Goal: Task Accomplishment & Management: Use online tool/utility

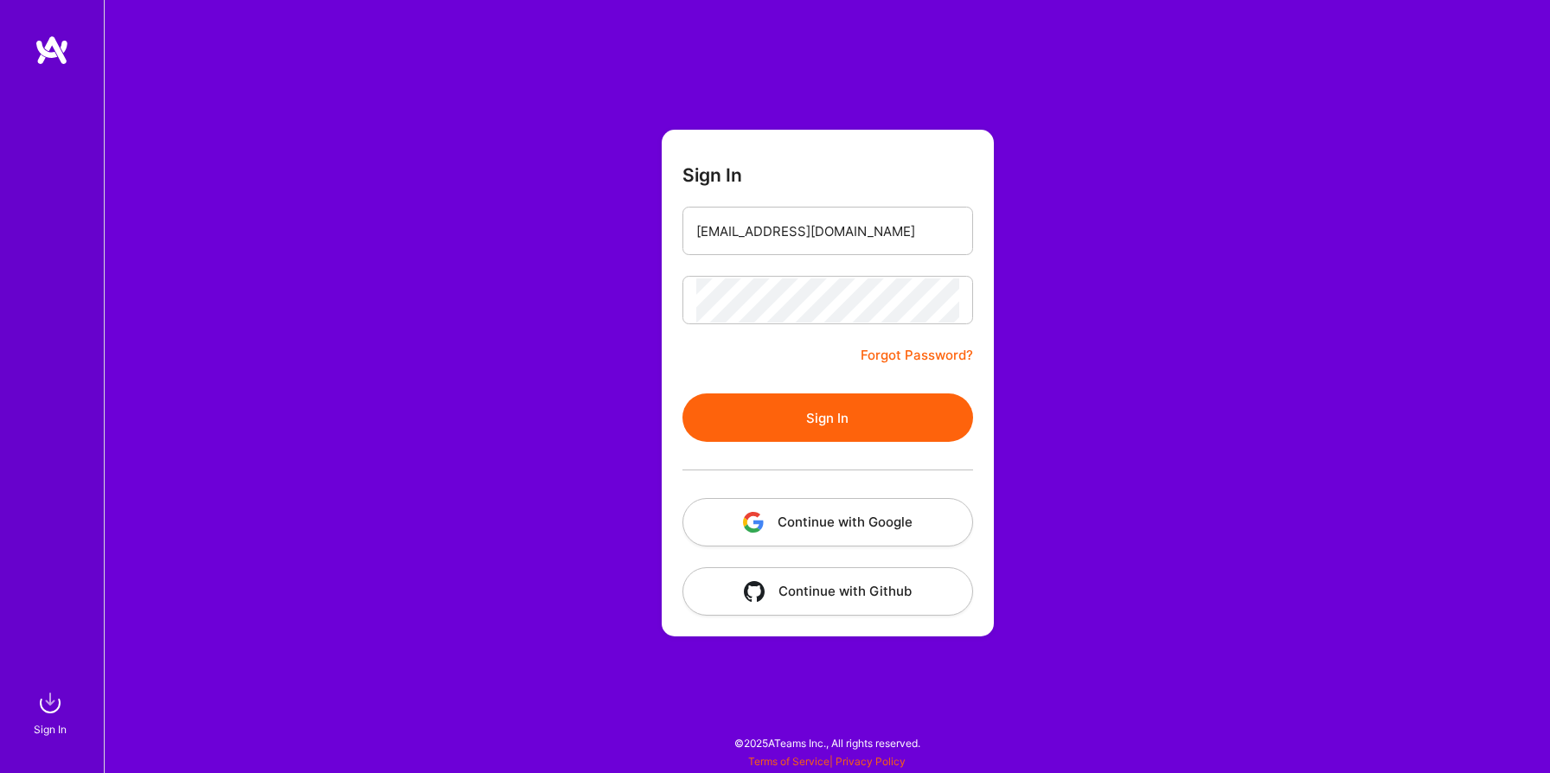
click at [760, 427] on button "Sign In" at bounding box center [827, 417] width 291 height 48
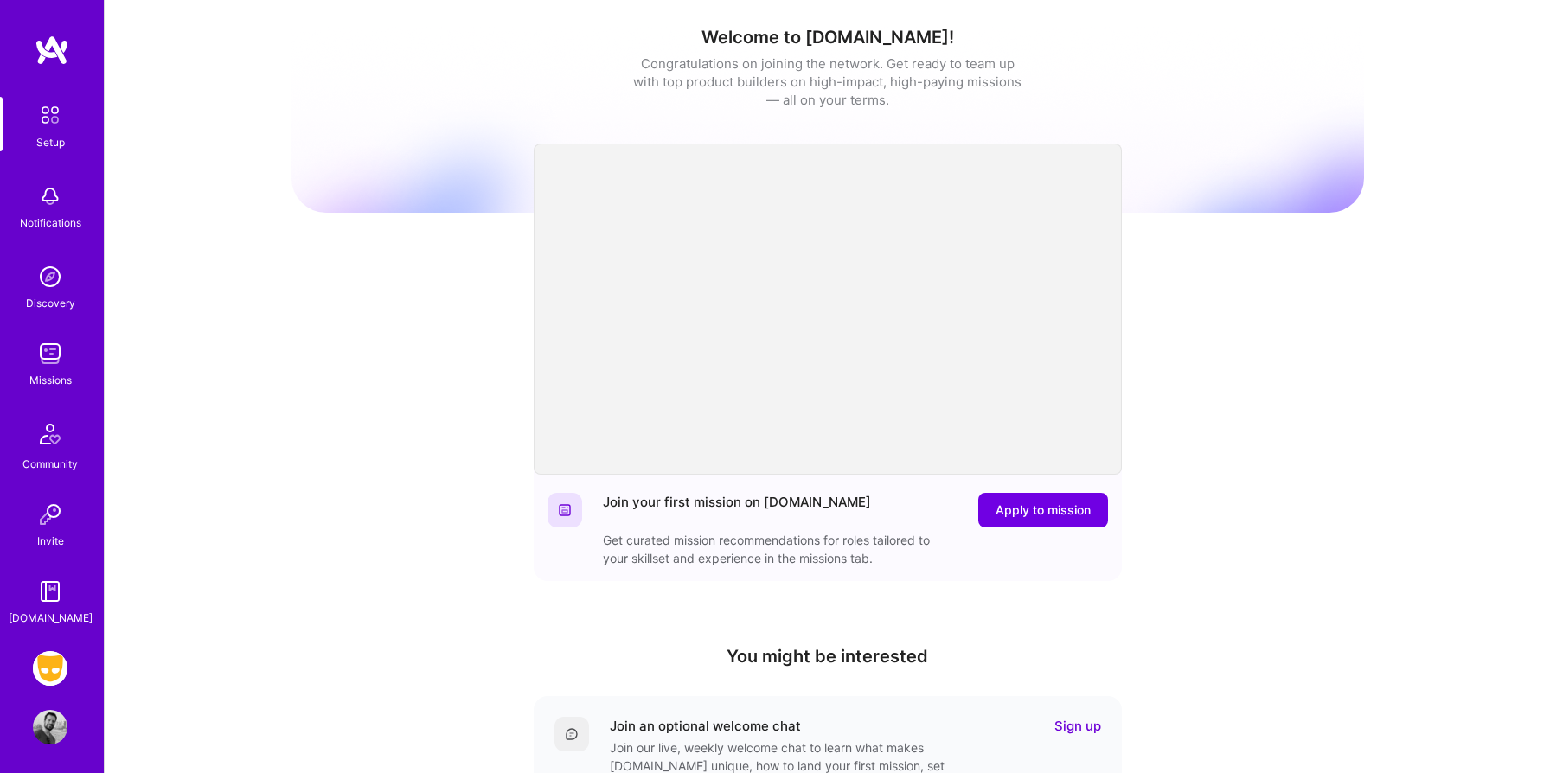
click at [42, 668] on img at bounding box center [50, 668] width 35 height 35
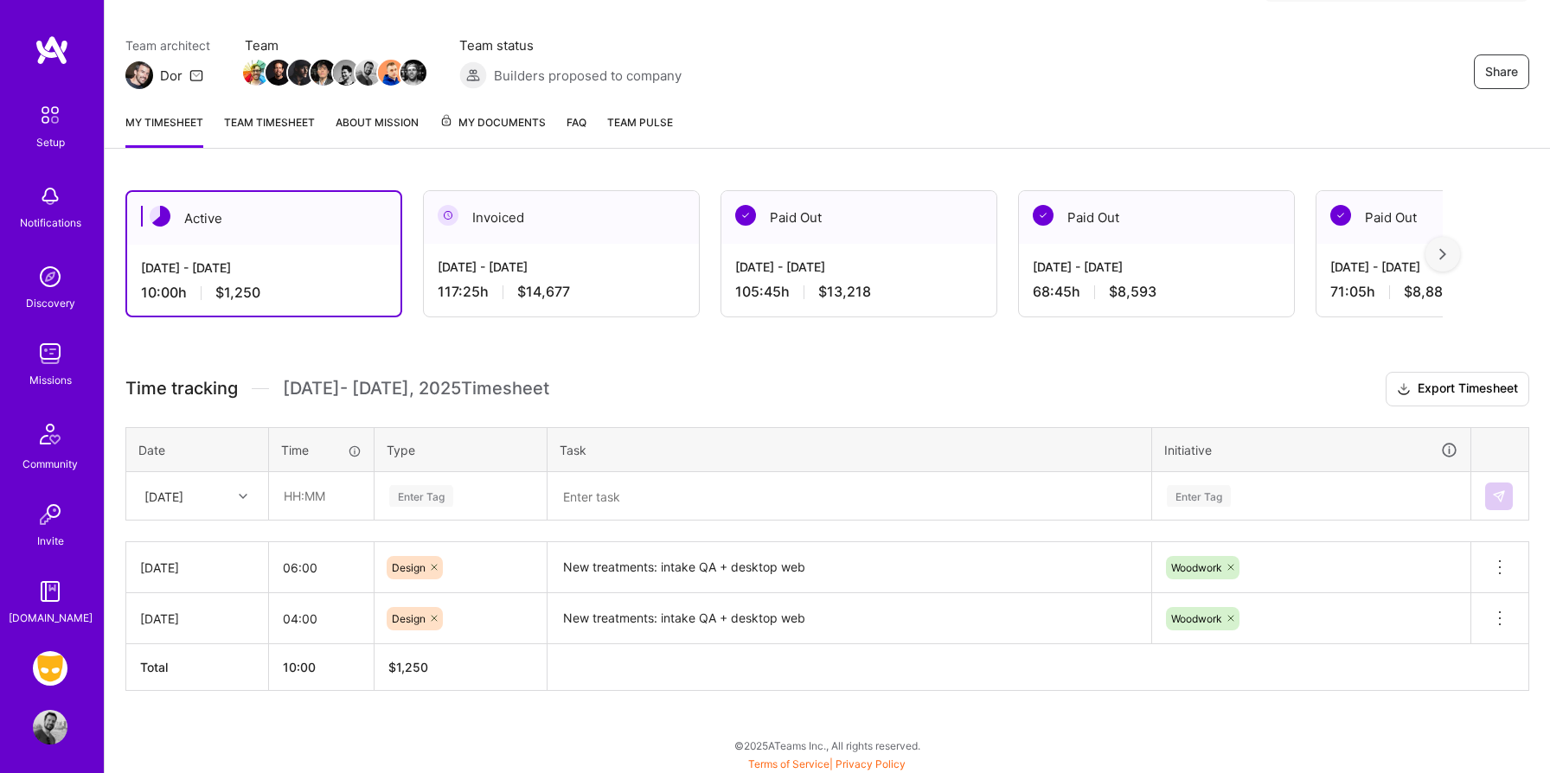
scroll to position [130, 0]
click at [240, 502] on div at bounding box center [245, 494] width 27 height 22
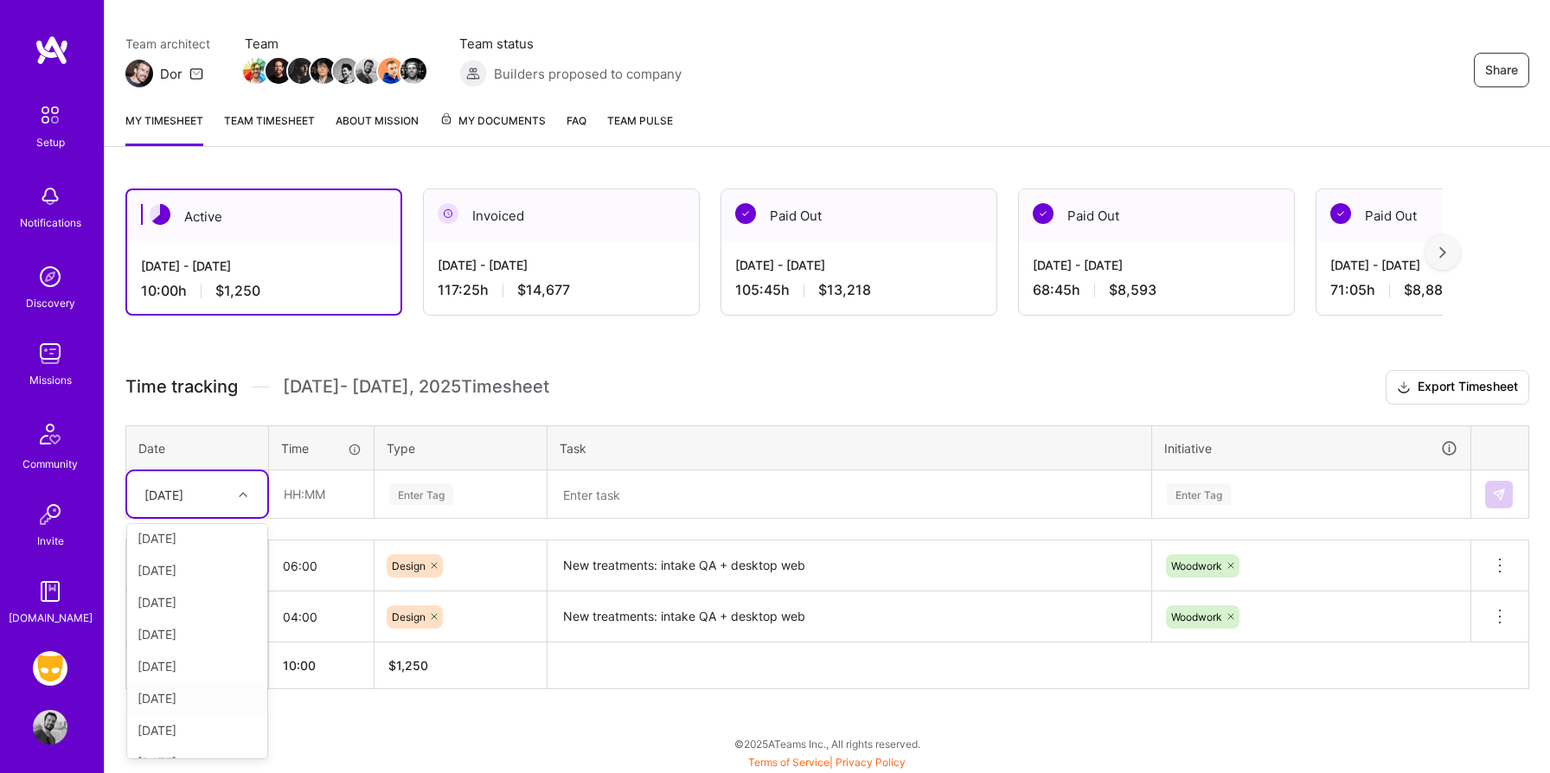
scroll to position [98, 0]
click at [203, 614] on div "[DATE]" at bounding box center [197, 606] width 140 height 32
click at [314, 498] on input "text" at bounding box center [321, 494] width 103 height 46
type input "3"
type input "01:15"
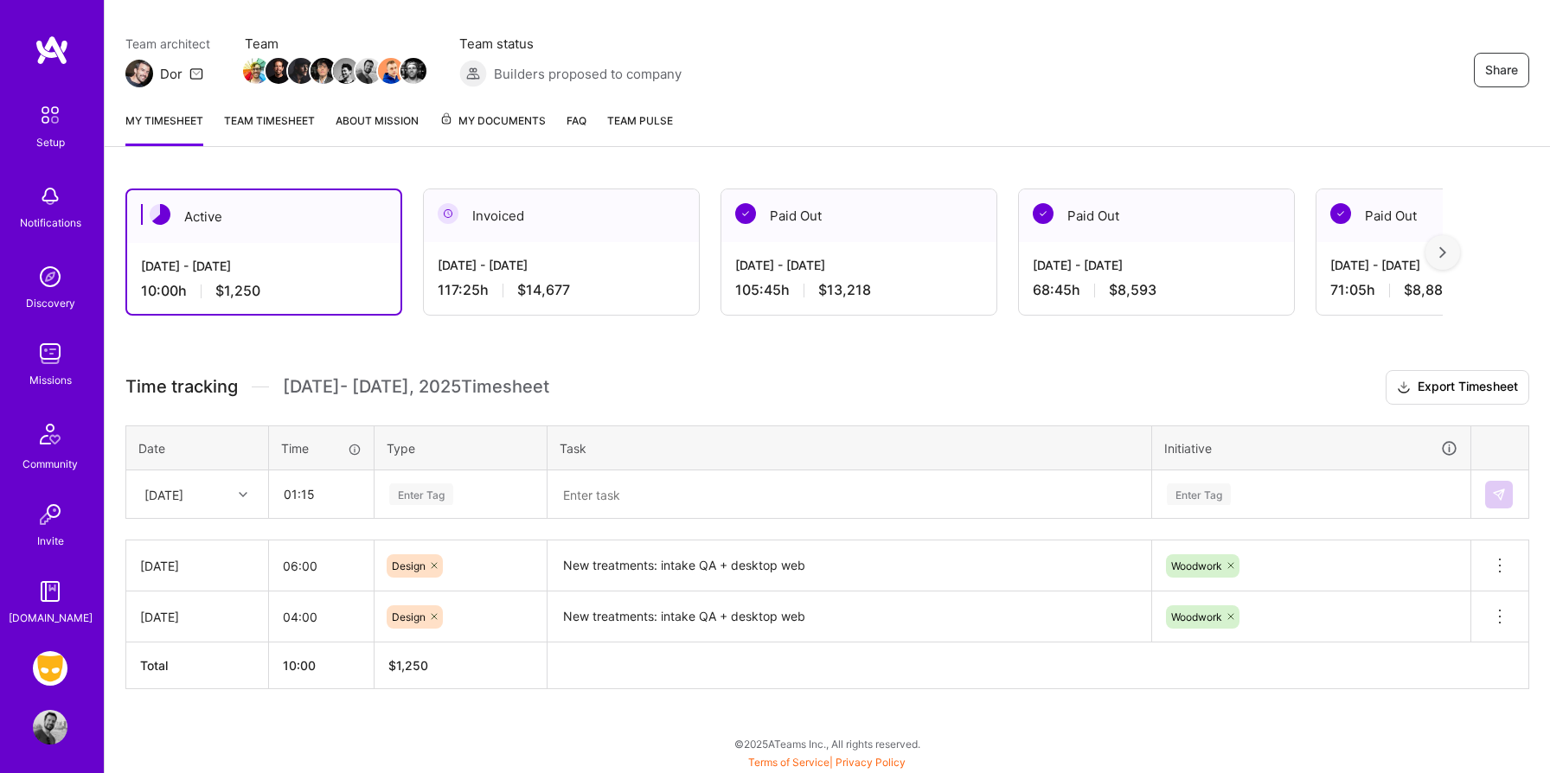
click at [590, 494] on textarea at bounding box center [849, 494] width 600 height 45
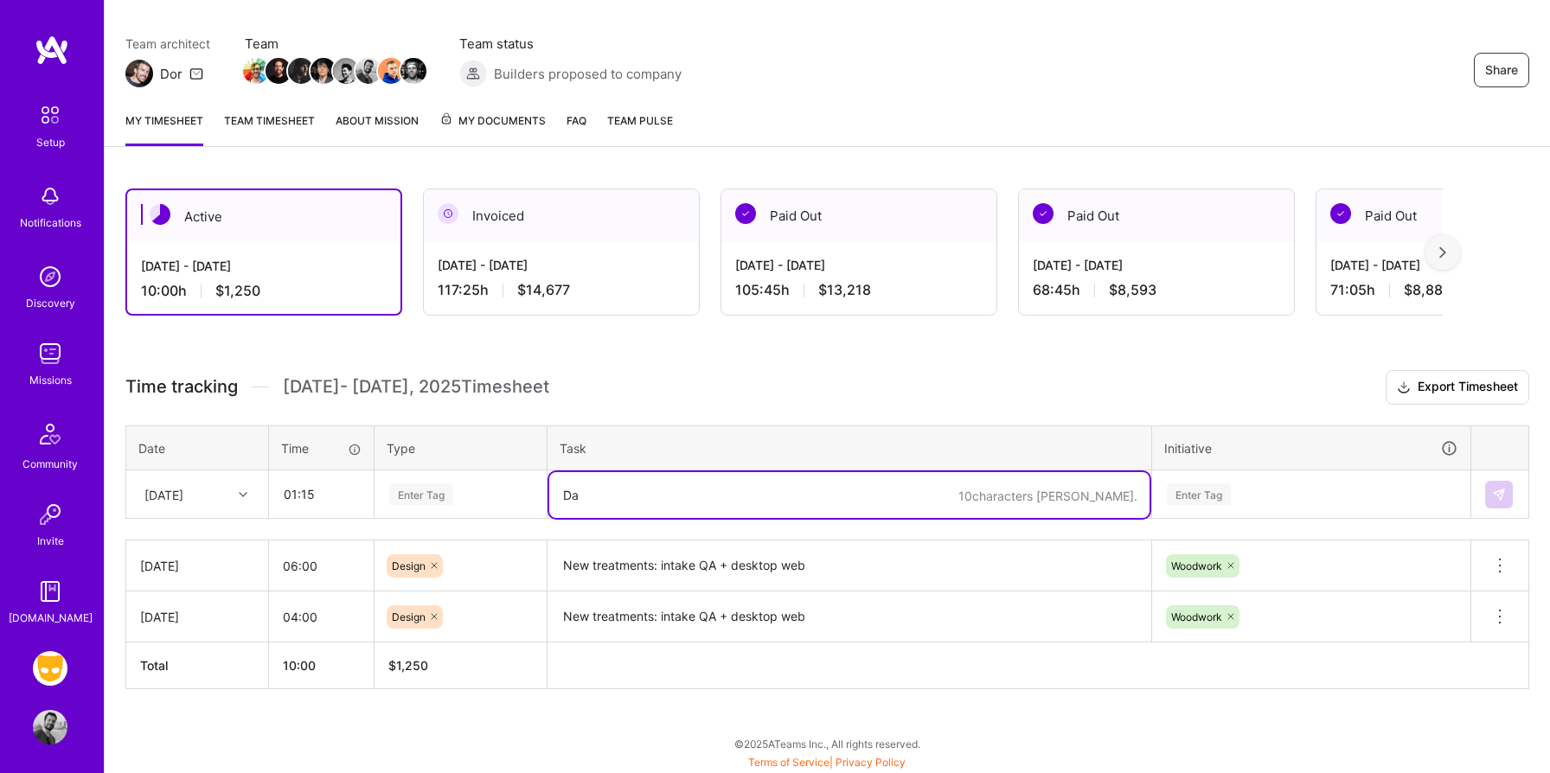
type textarea "D"
click at [623, 495] on textarea "Francisco web QA" at bounding box center [849, 495] width 600 height 46
click at [565, 493] on textarea "Francisco web QA" at bounding box center [849, 495] width 600 height 46
type textarea "call w/ Francisco web QA"
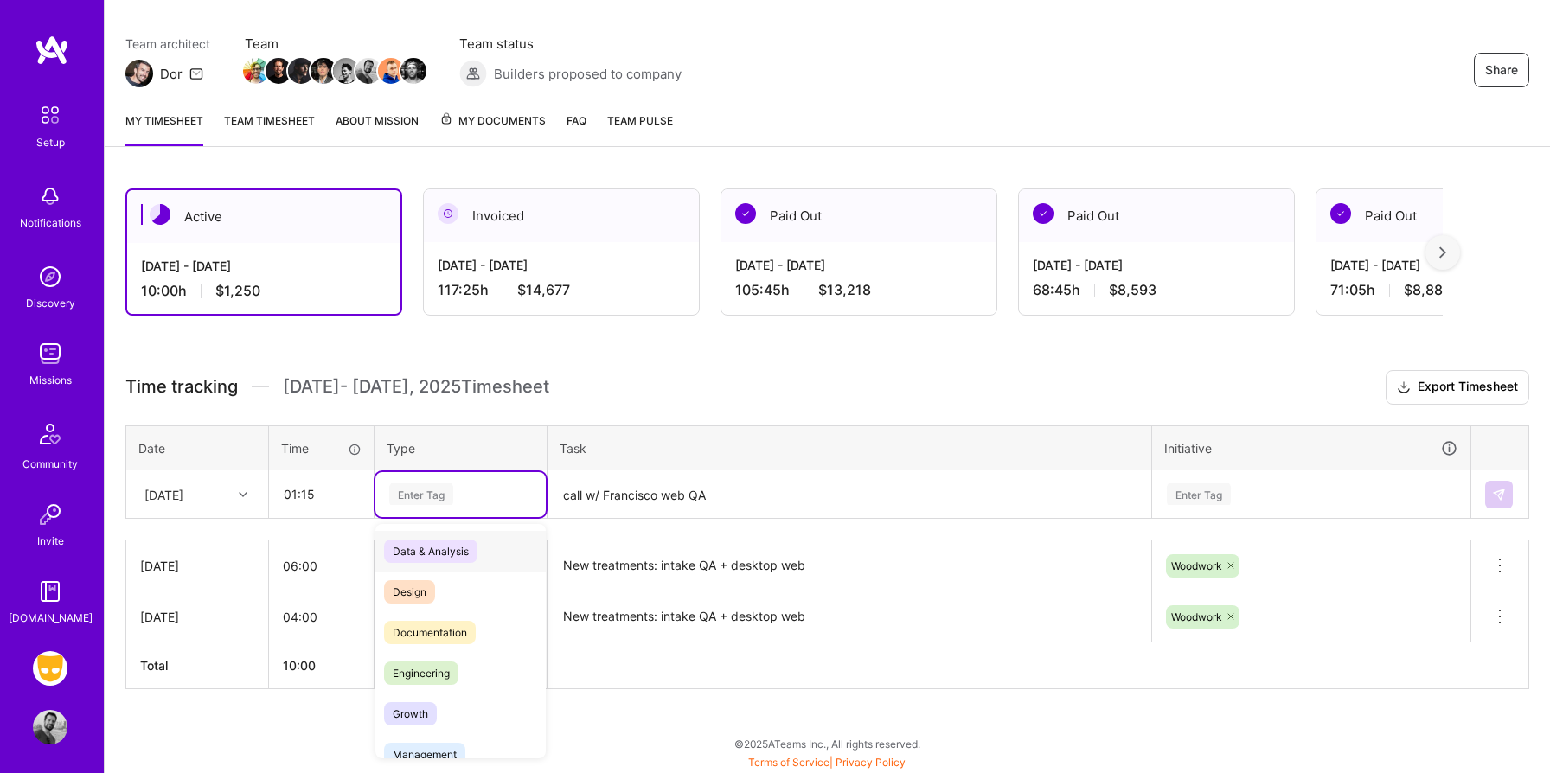
click at [421, 494] on div "Enter Tag" at bounding box center [421, 494] width 64 height 27
type input "m"
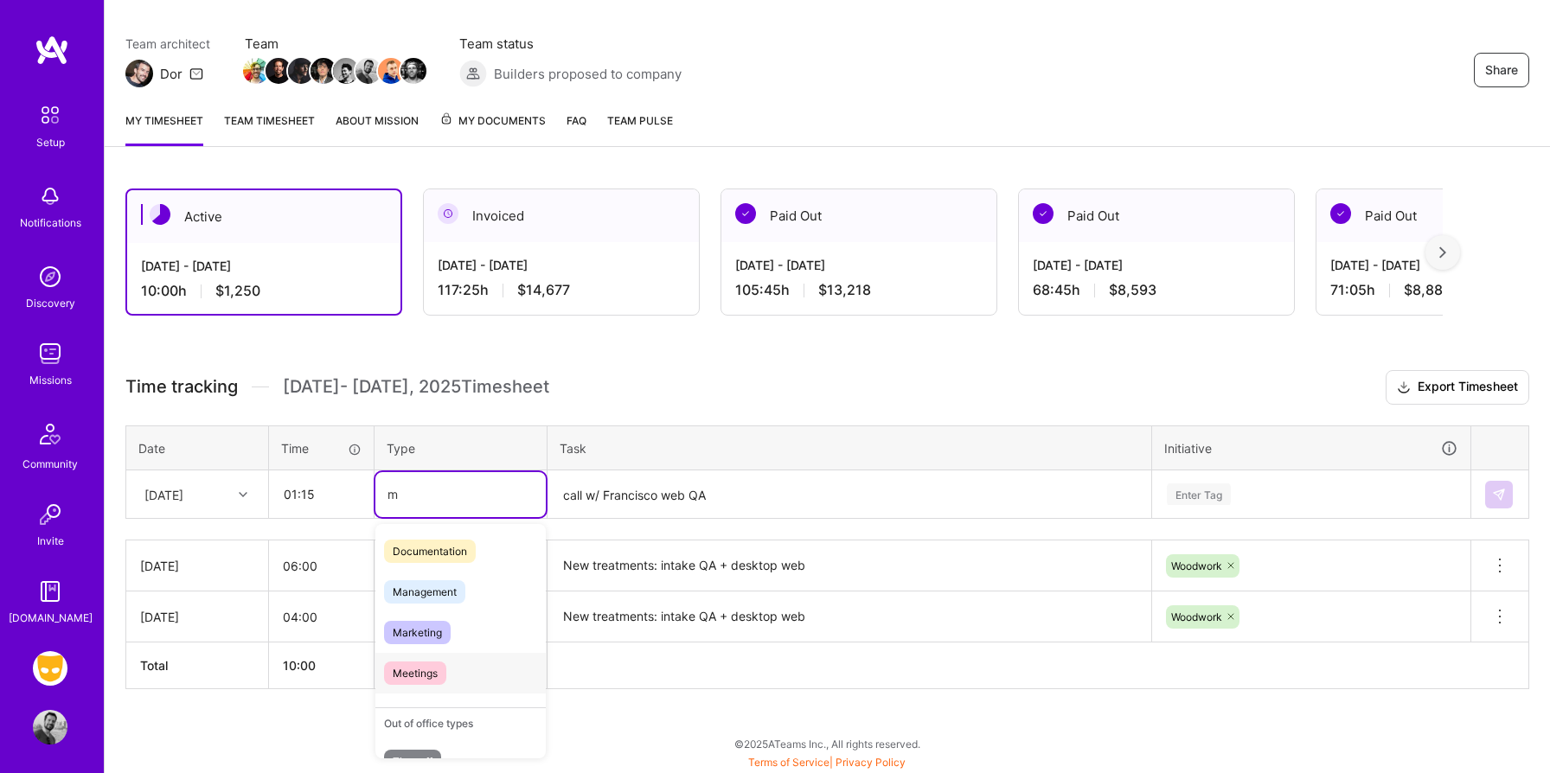
click at [452, 672] on div "Meetings" at bounding box center [460, 673] width 170 height 41
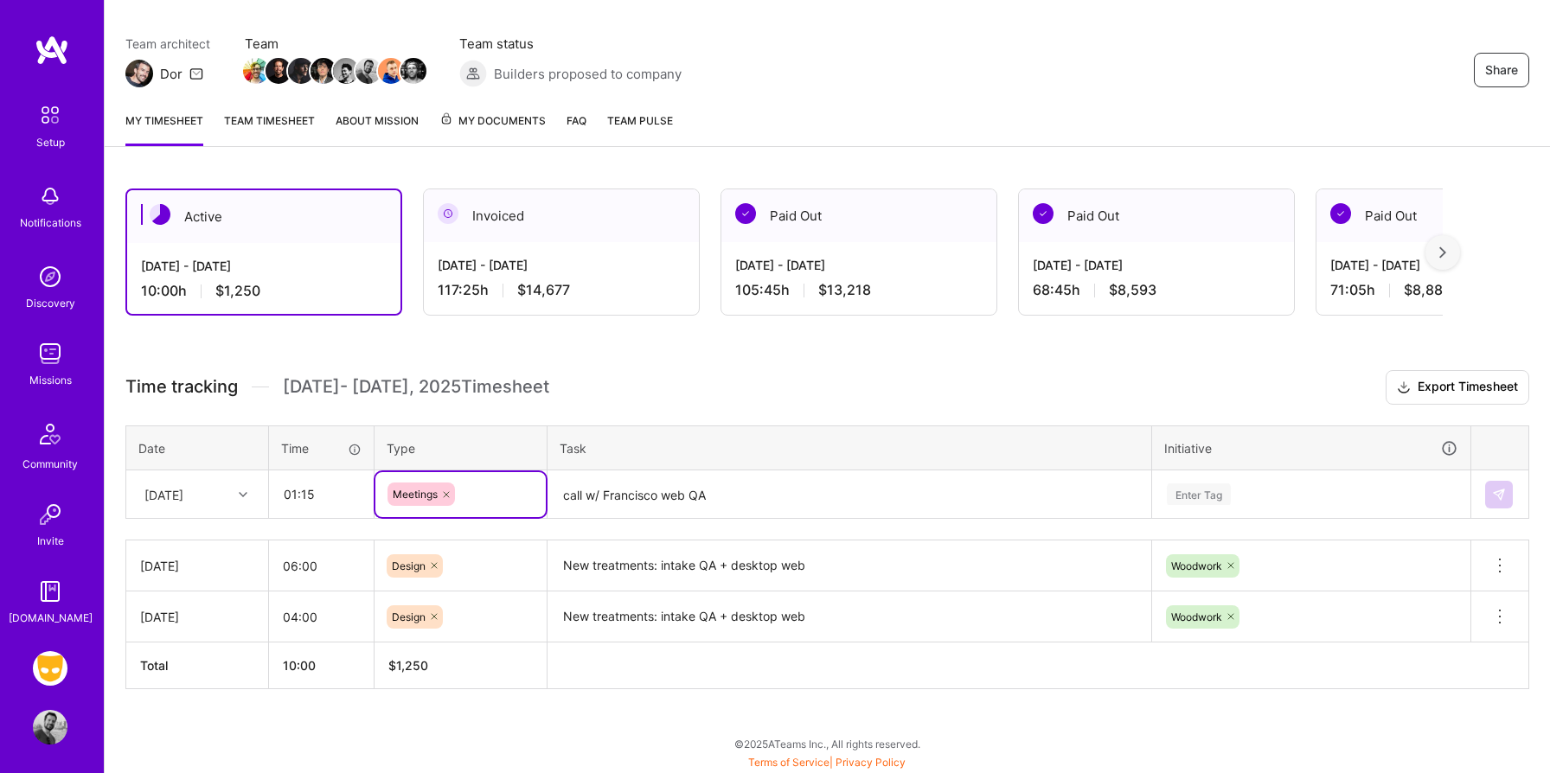
click at [1199, 488] on div "Enter Tag" at bounding box center [1311, 494] width 316 height 45
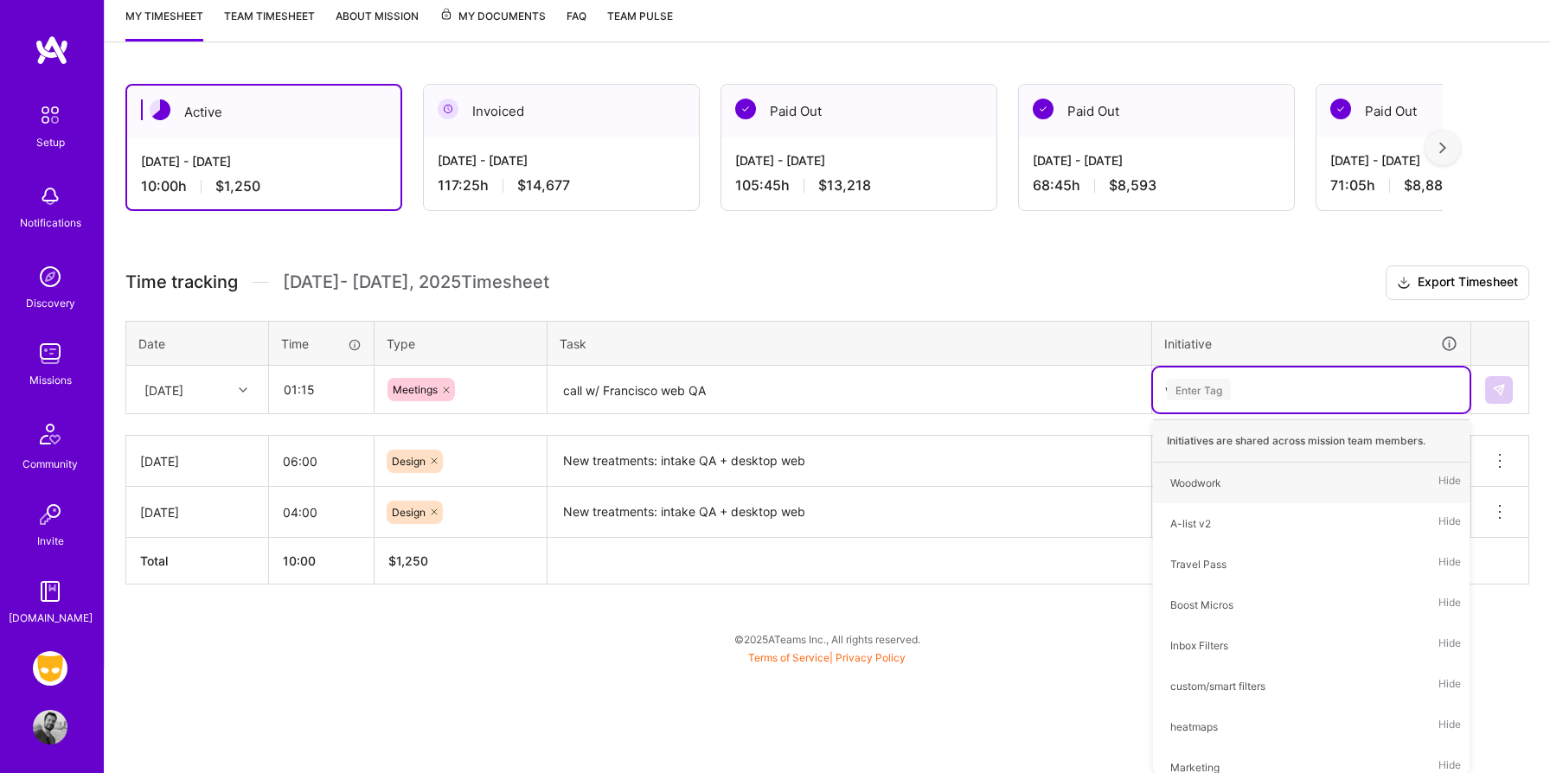
scroll to position [130, 0]
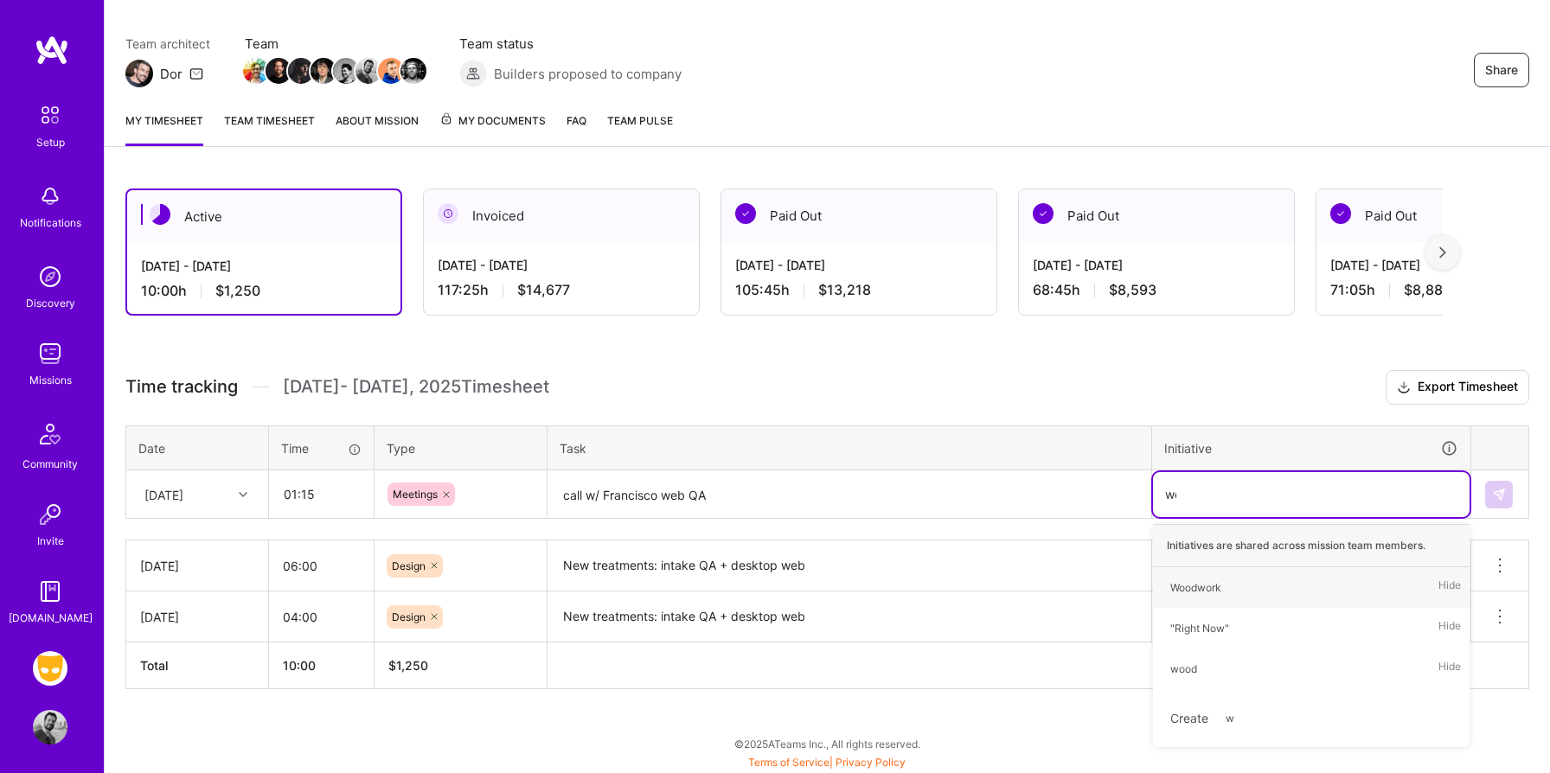
type input "woo"
click at [1233, 593] on div "Woodwork Hide" at bounding box center [1311, 587] width 316 height 41
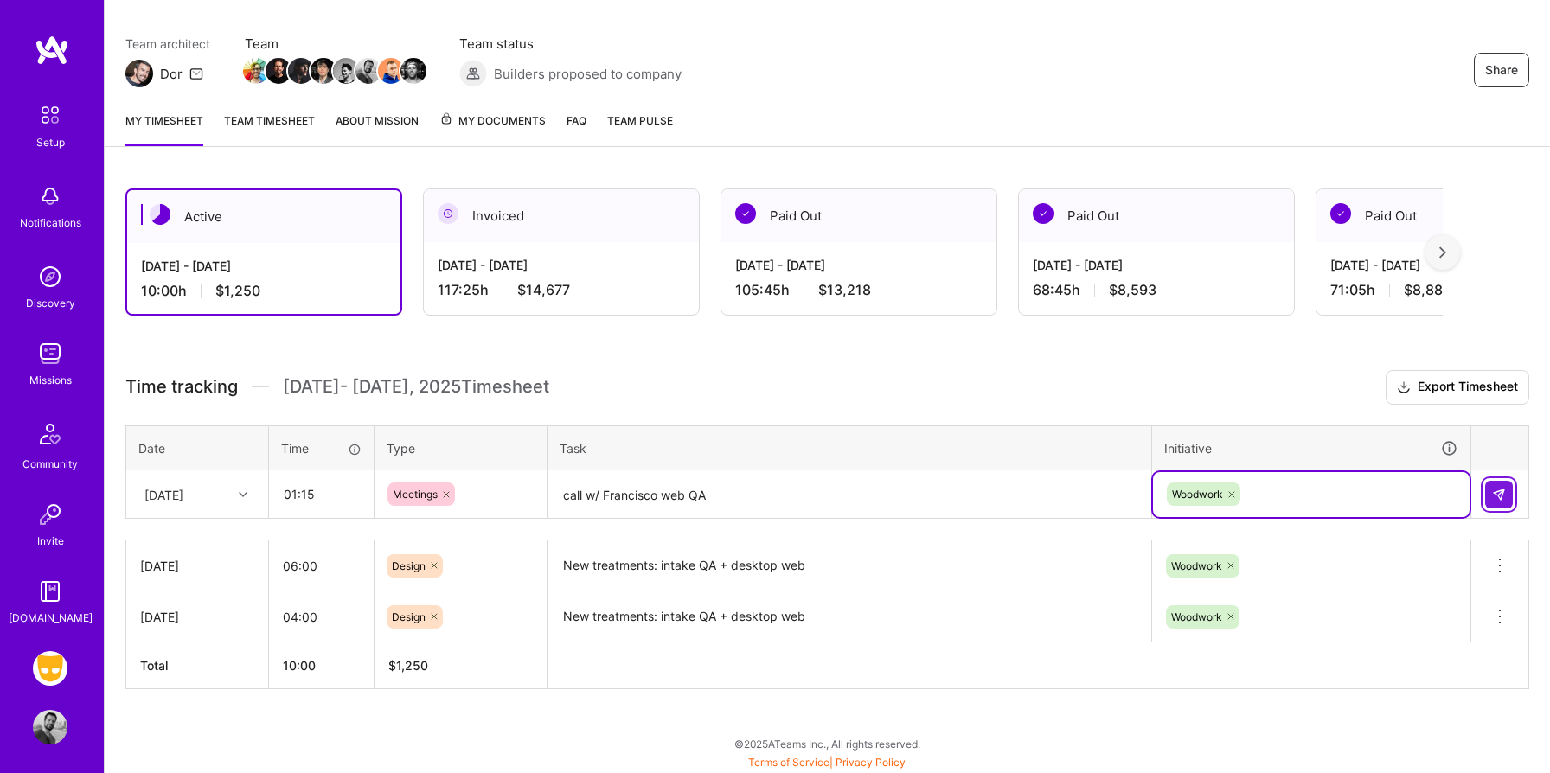
click at [1493, 492] on img at bounding box center [1499, 495] width 14 height 14
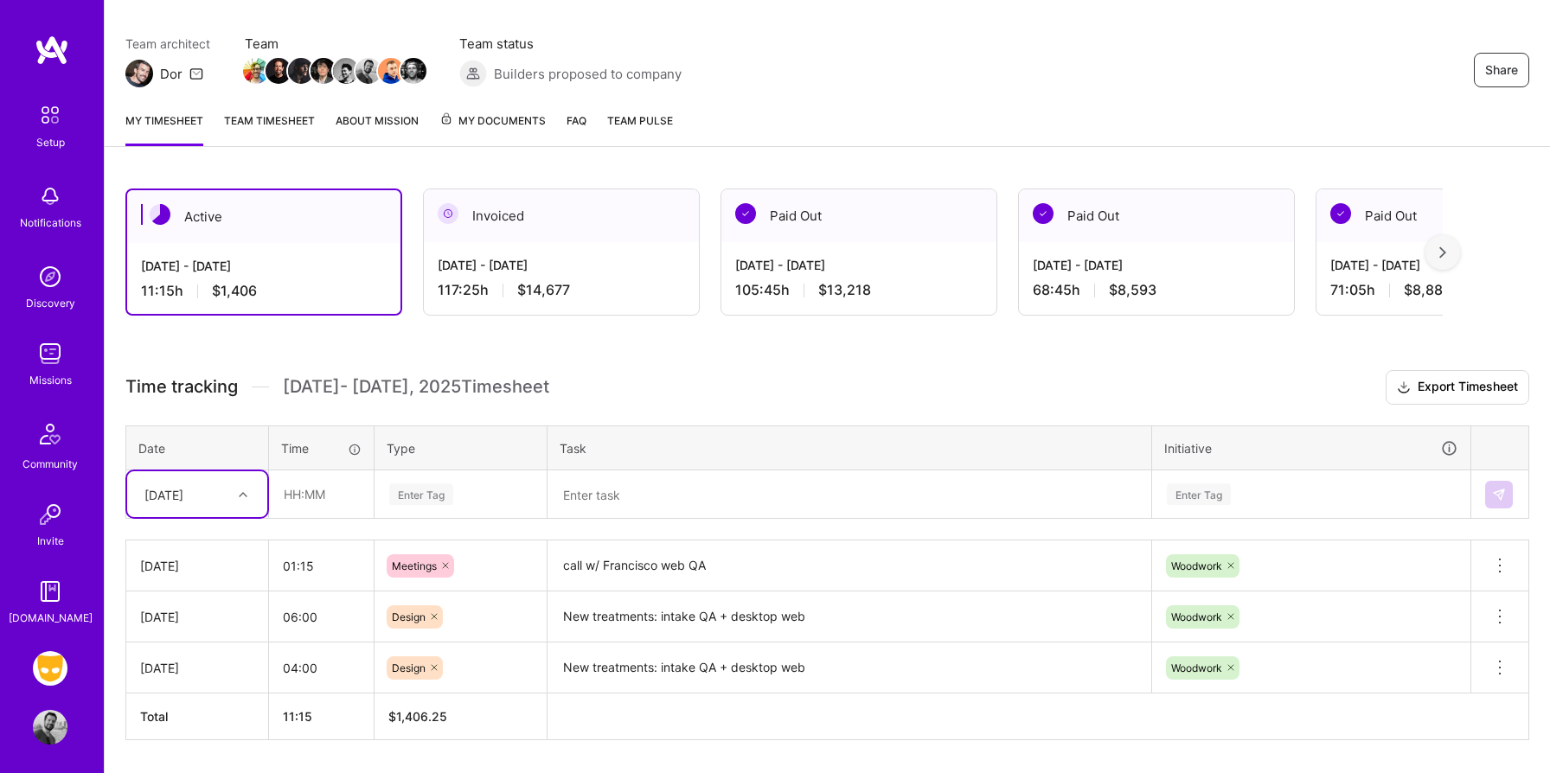
click at [249, 489] on div at bounding box center [245, 494] width 27 height 22
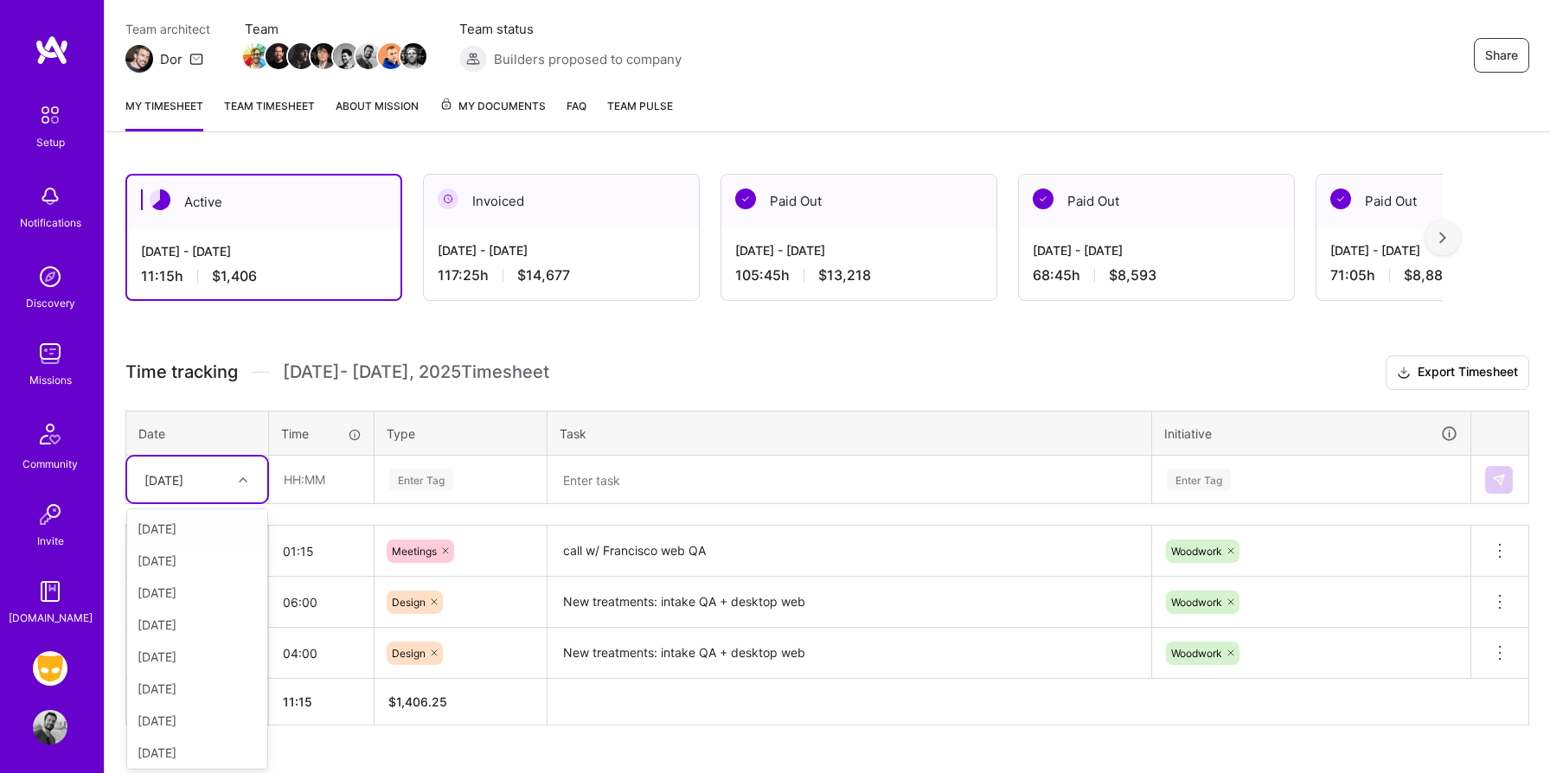
scroll to position [146, 0]
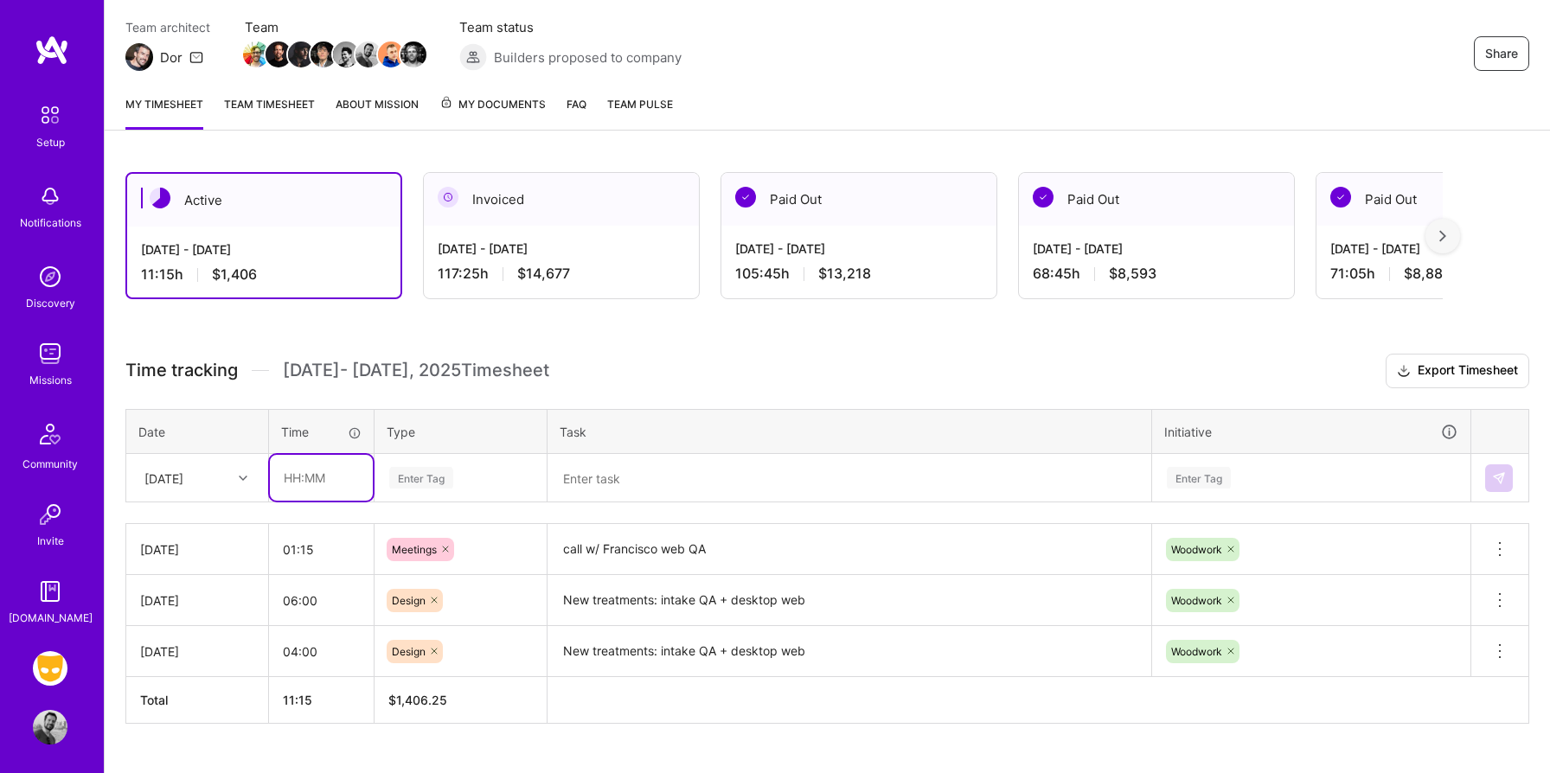
click at [306, 485] on input "text" at bounding box center [321, 478] width 103 height 46
type input "02:00"
click at [415, 475] on div "Enter Tag" at bounding box center [421, 477] width 64 height 27
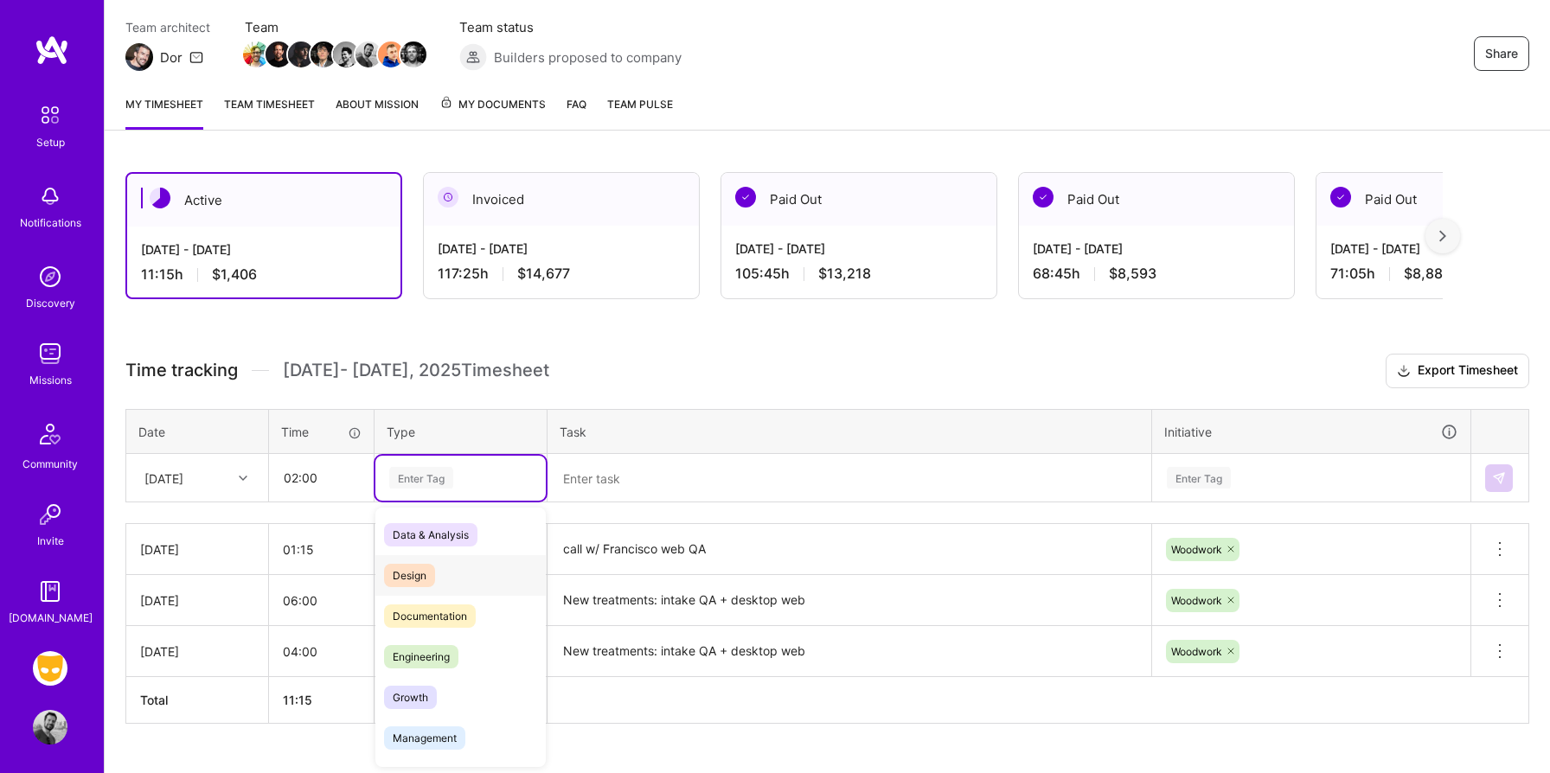
click at [412, 575] on span "Design" at bounding box center [409, 575] width 51 height 23
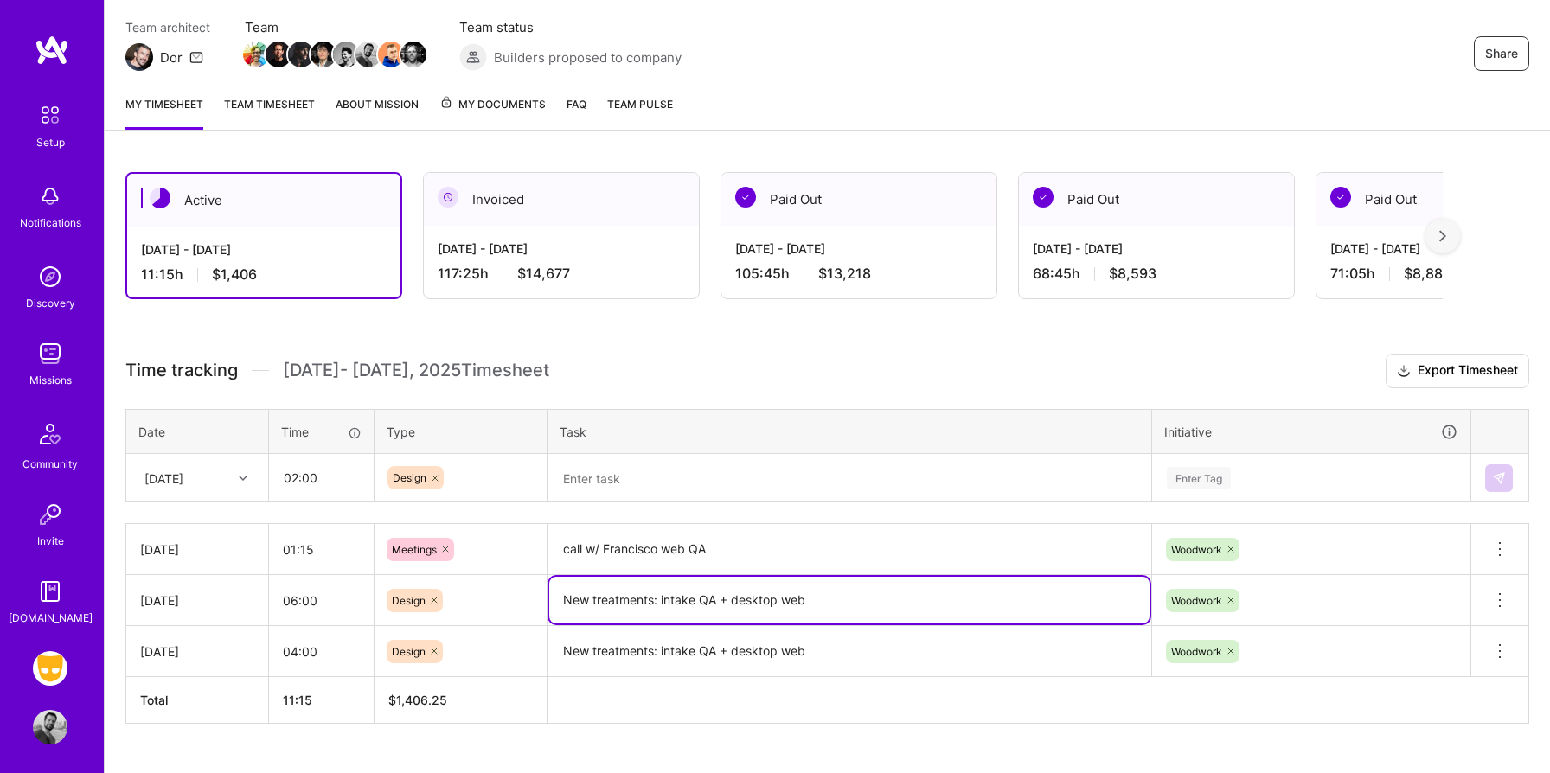
click at [622, 603] on textarea "New treatments: intake QA + desktop web" at bounding box center [849, 600] width 600 height 47
click at [612, 475] on textarea at bounding box center [849, 479] width 600 height 46
paste textarea "New treatments: intake QA + desktop web"
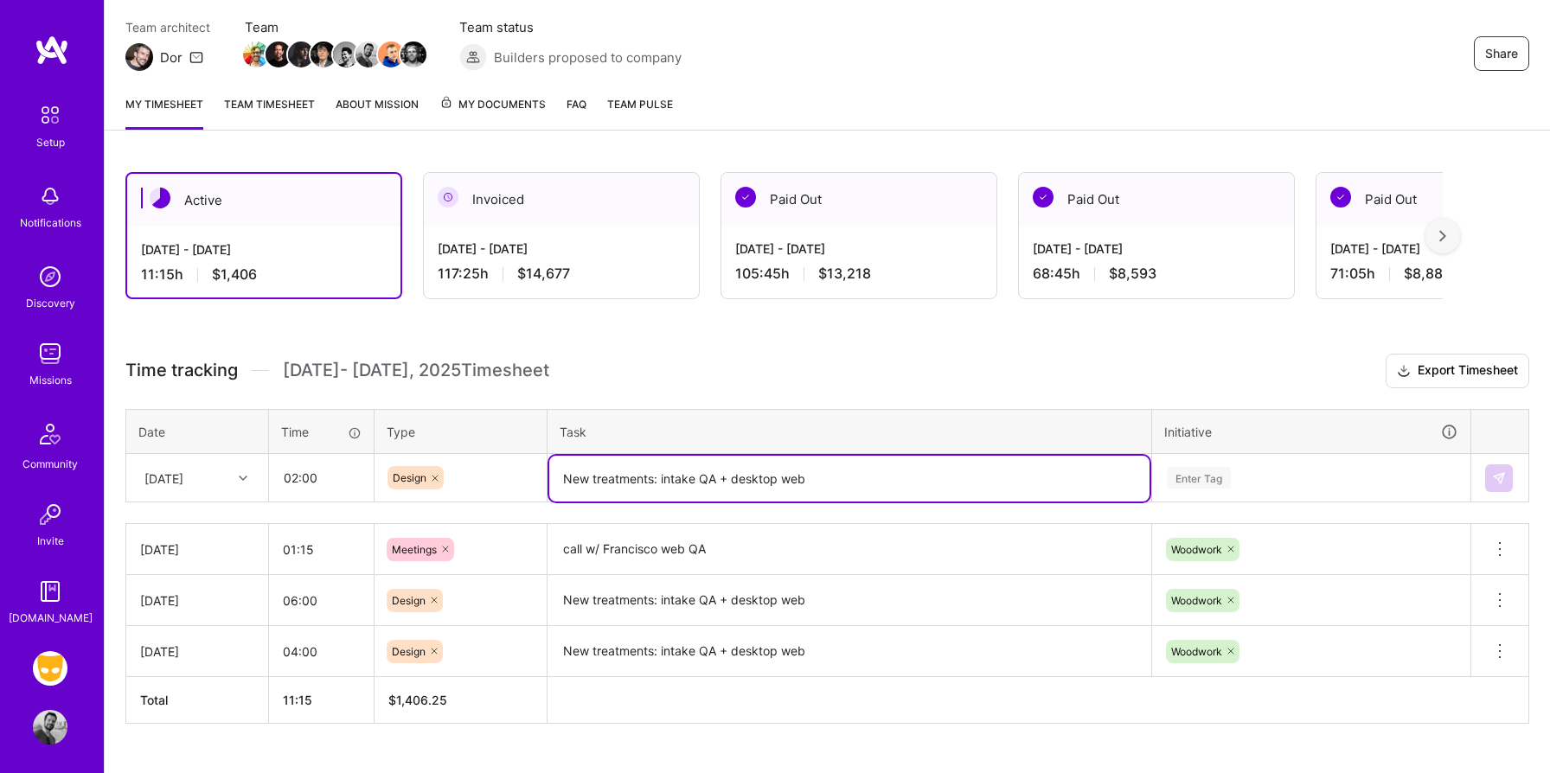
type textarea "New treatments: intake QA + desktop web"
click at [1199, 486] on div "Enter Tag" at bounding box center [1311, 478] width 316 height 45
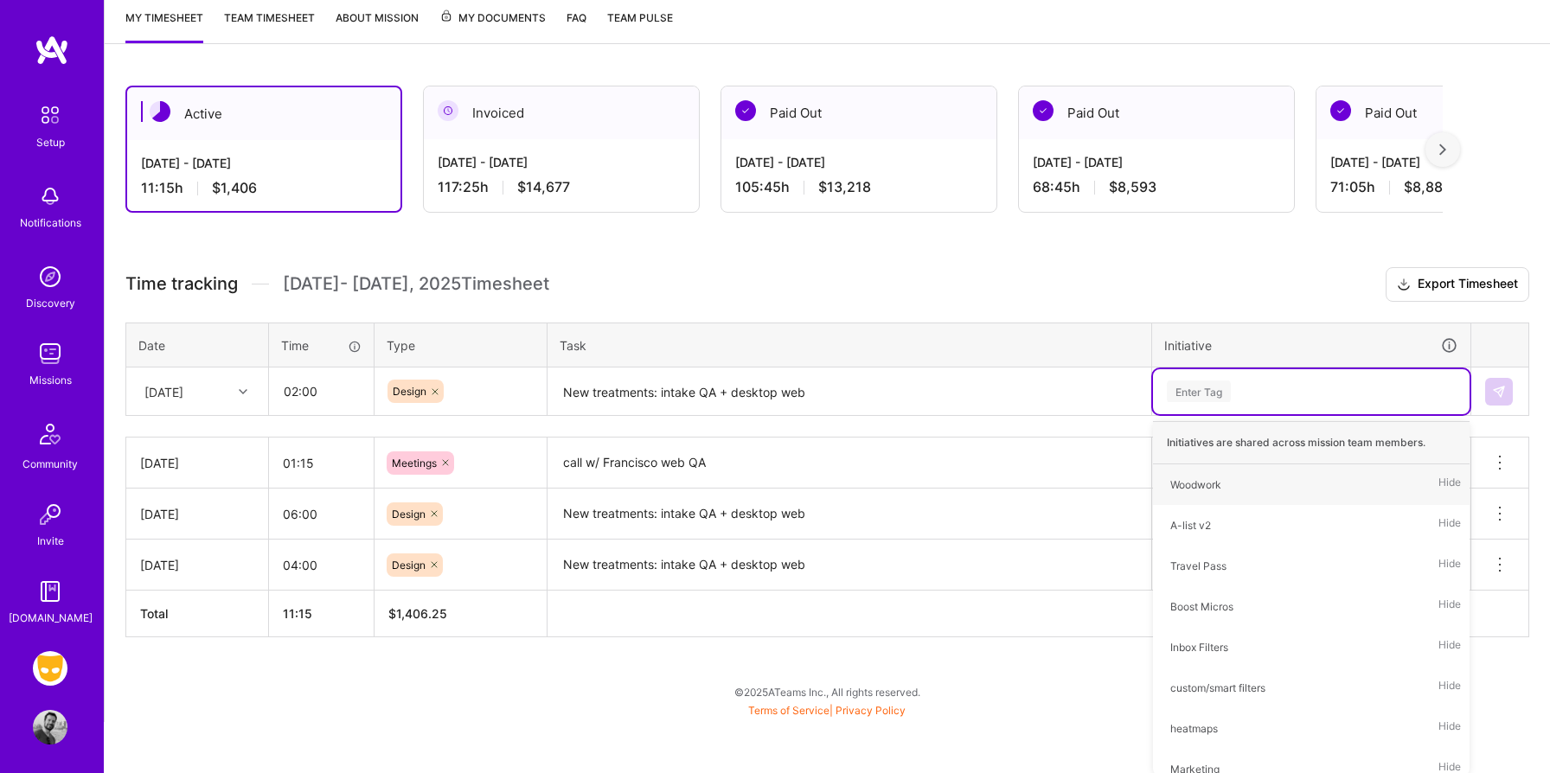
type input "w"
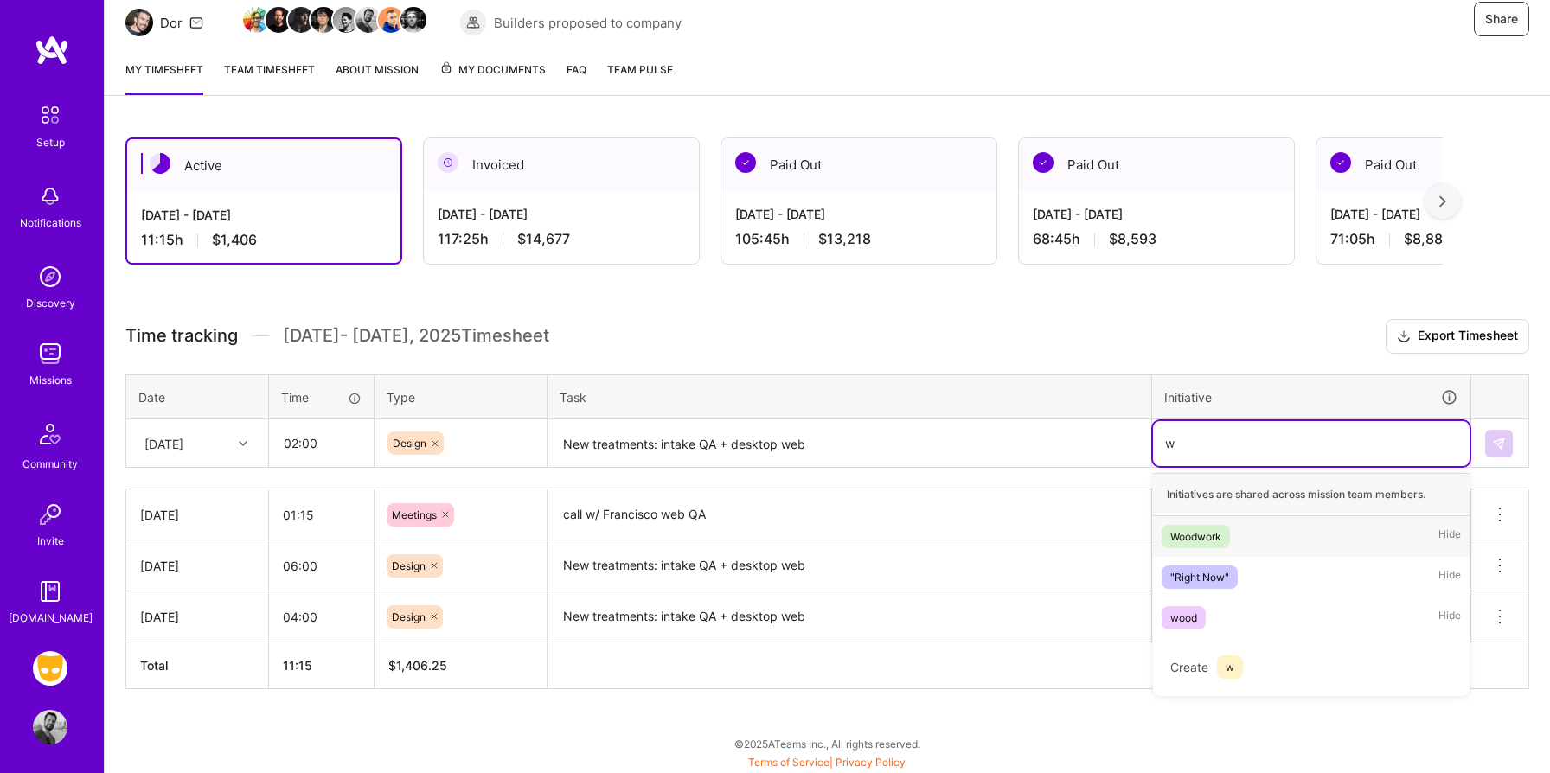
click at [1196, 527] on div "Woodwork" at bounding box center [1195, 536] width 51 height 18
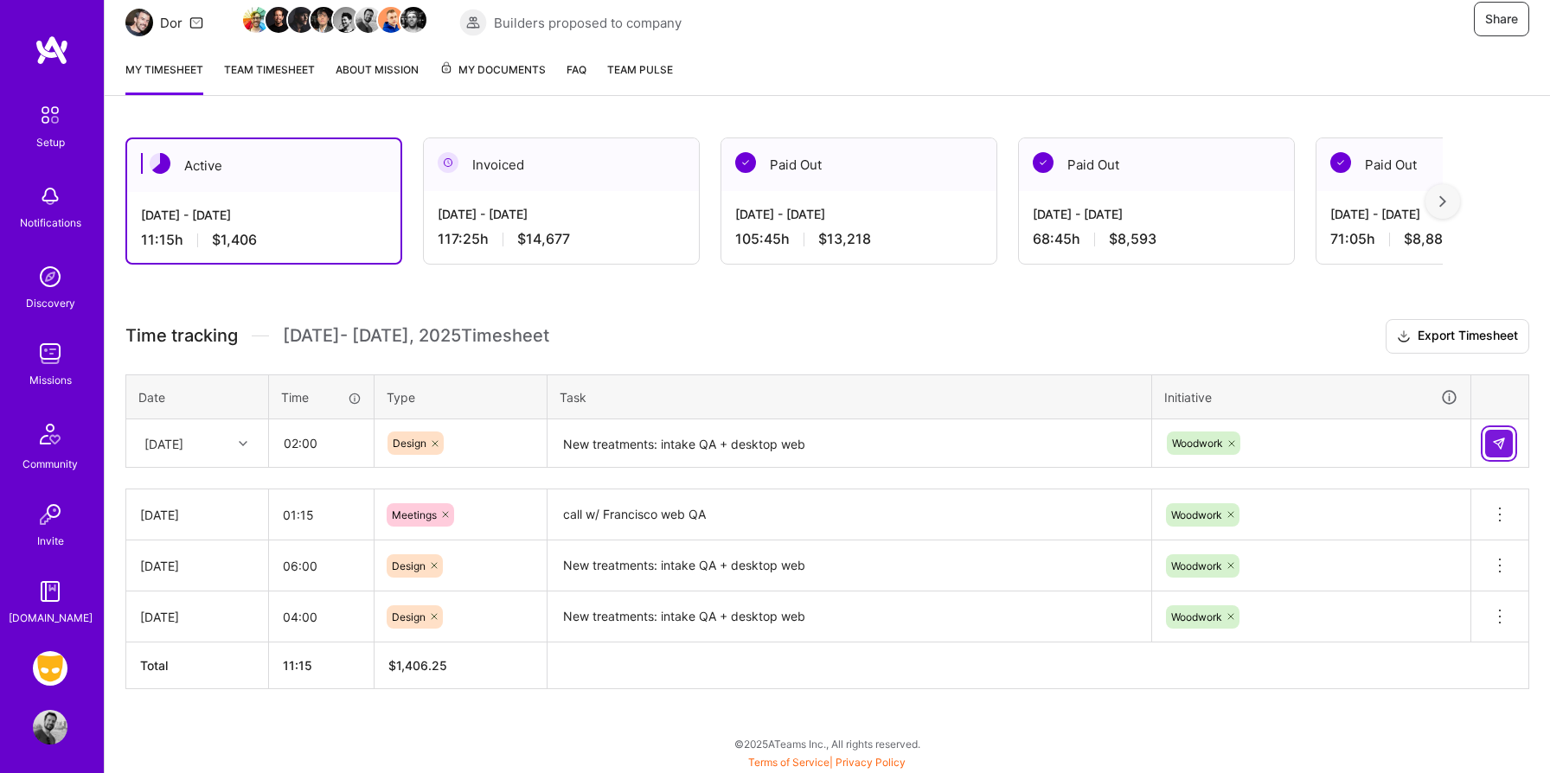
click at [1492, 446] on img at bounding box center [1499, 444] width 14 height 14
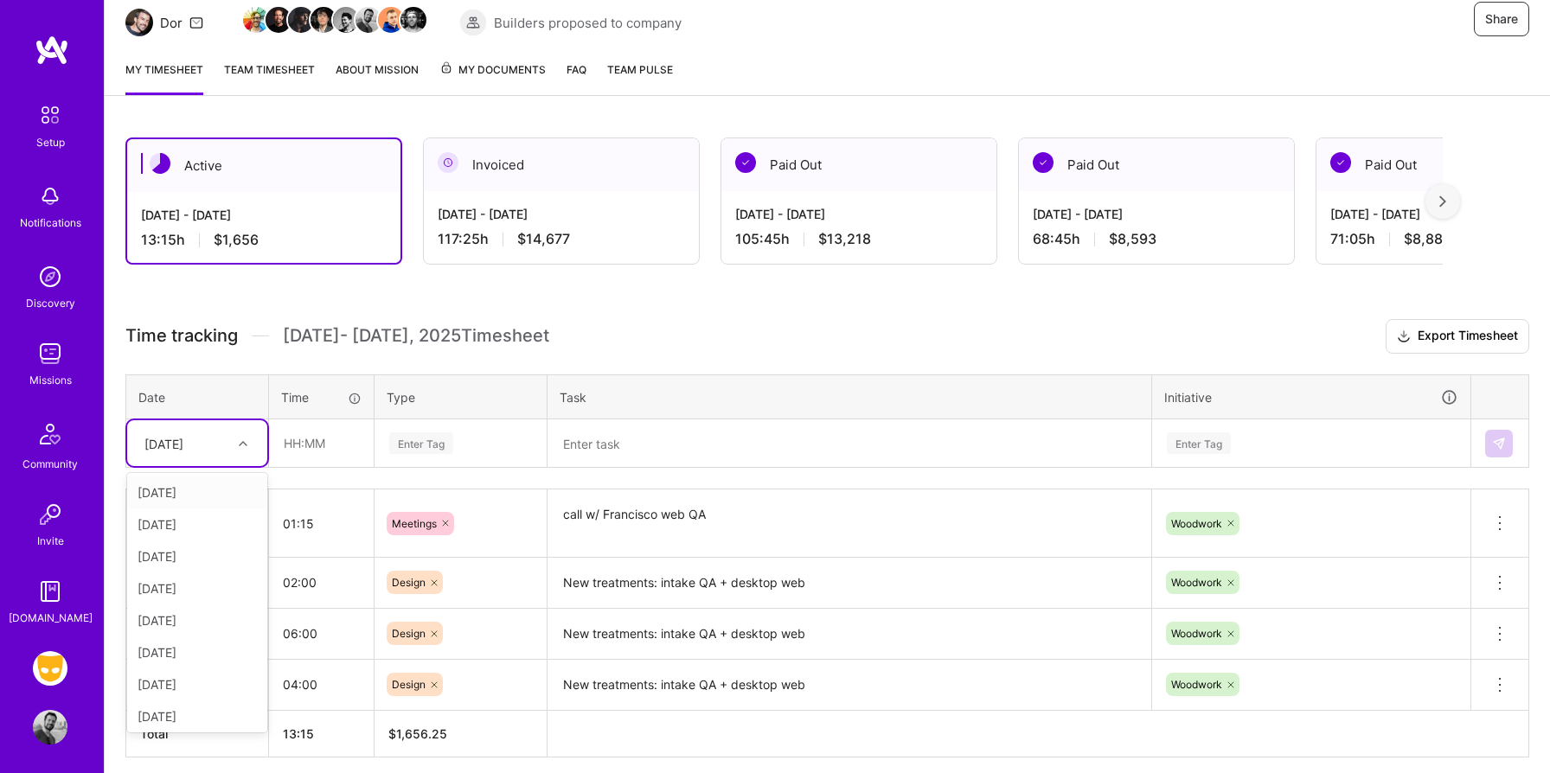
click at [248, 441] on div at bounding box center [245, 443] width 27 height 22
type input "t"
click at [217, 643] on div "[DATE]" at bounding box center [197, 652] width 140 height 32
click at [309, 451] on input "text" at bounding box center [321, 443] width 103 height 46
type input "01:15"
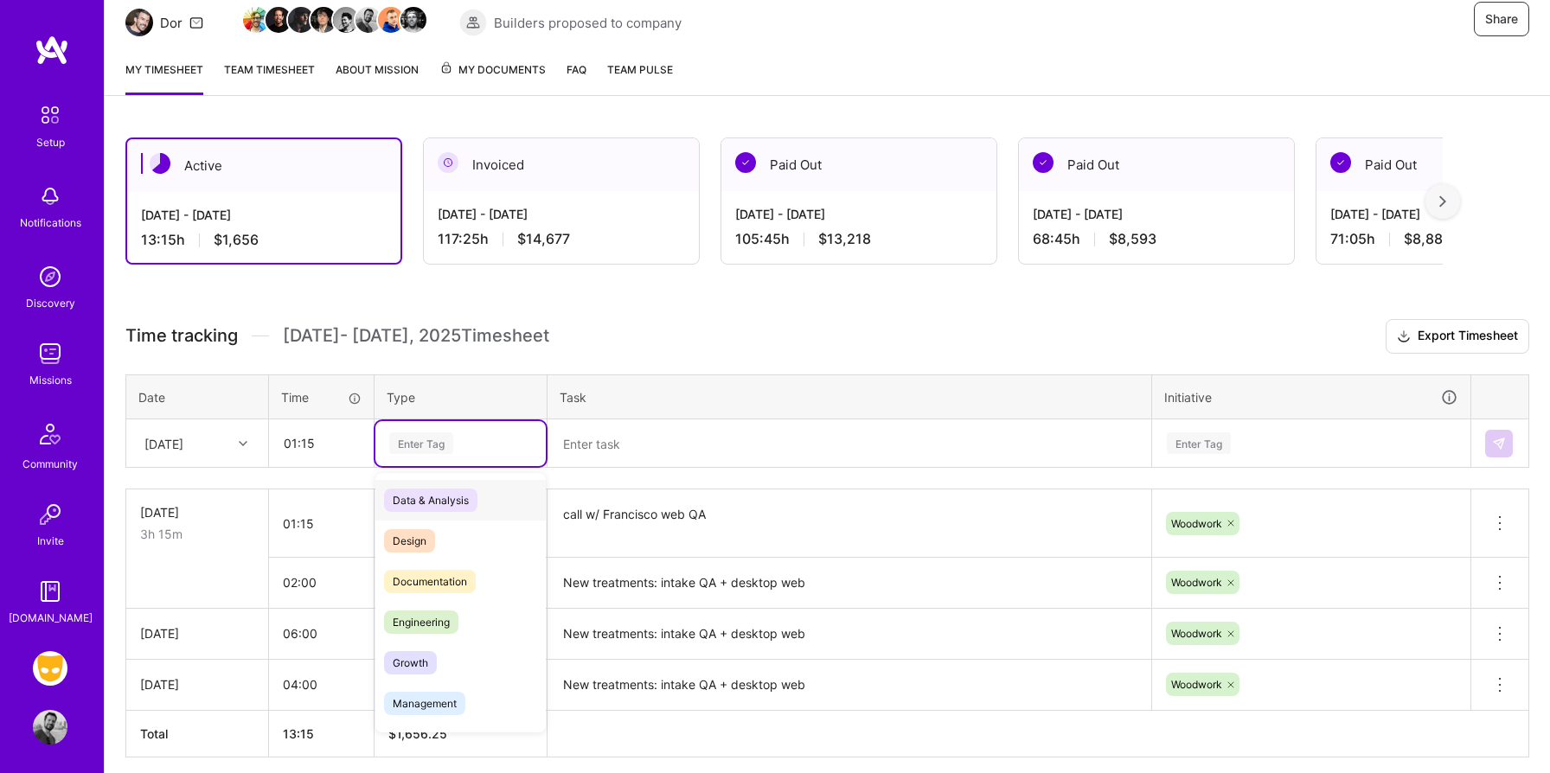
click at [406, 436] on div "Enter Tag" at bounding box center [421, 443] width 64 height 27
type input "e"
type input "mee"
click at [452, 495] on div "Meetings" at bounding box center [460, 500] width 170 height 41
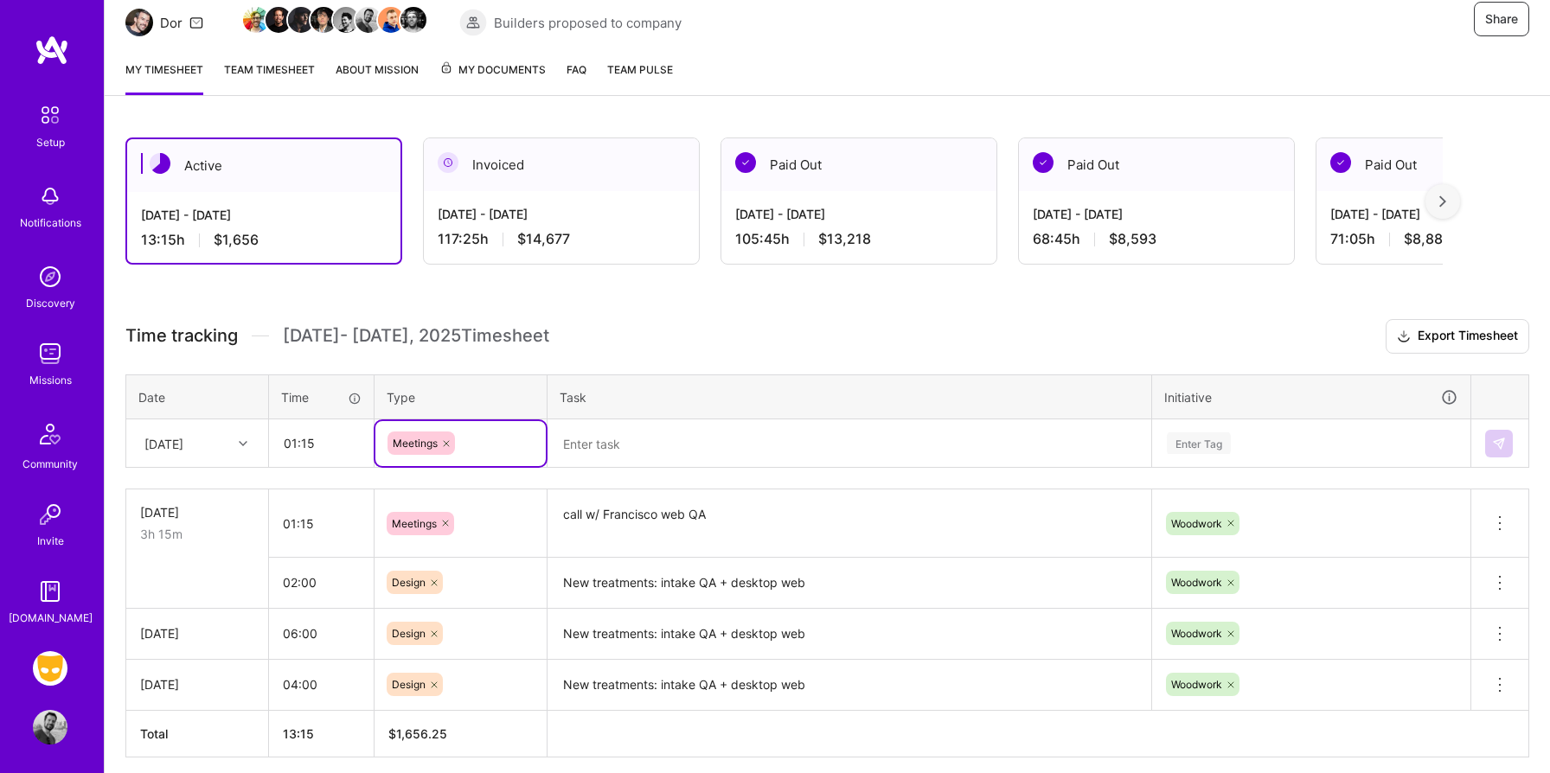
click at [625, 438] on textarea at bounding box center [849, 444] width 600 height 46
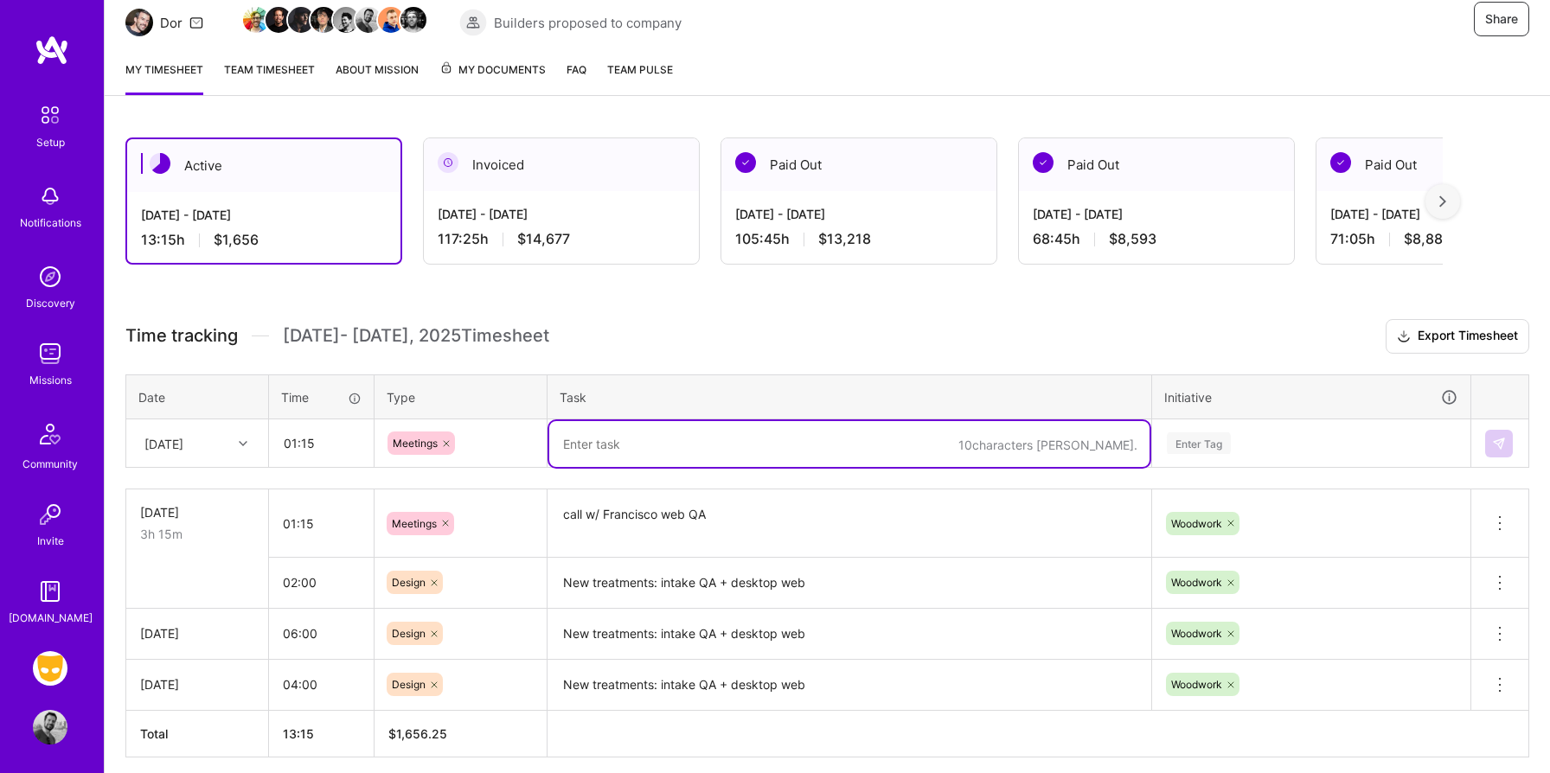
click at [623, 508] on textarea "call w/ Francisco web QA" at bounding box center [849, 523] width 600 height 65
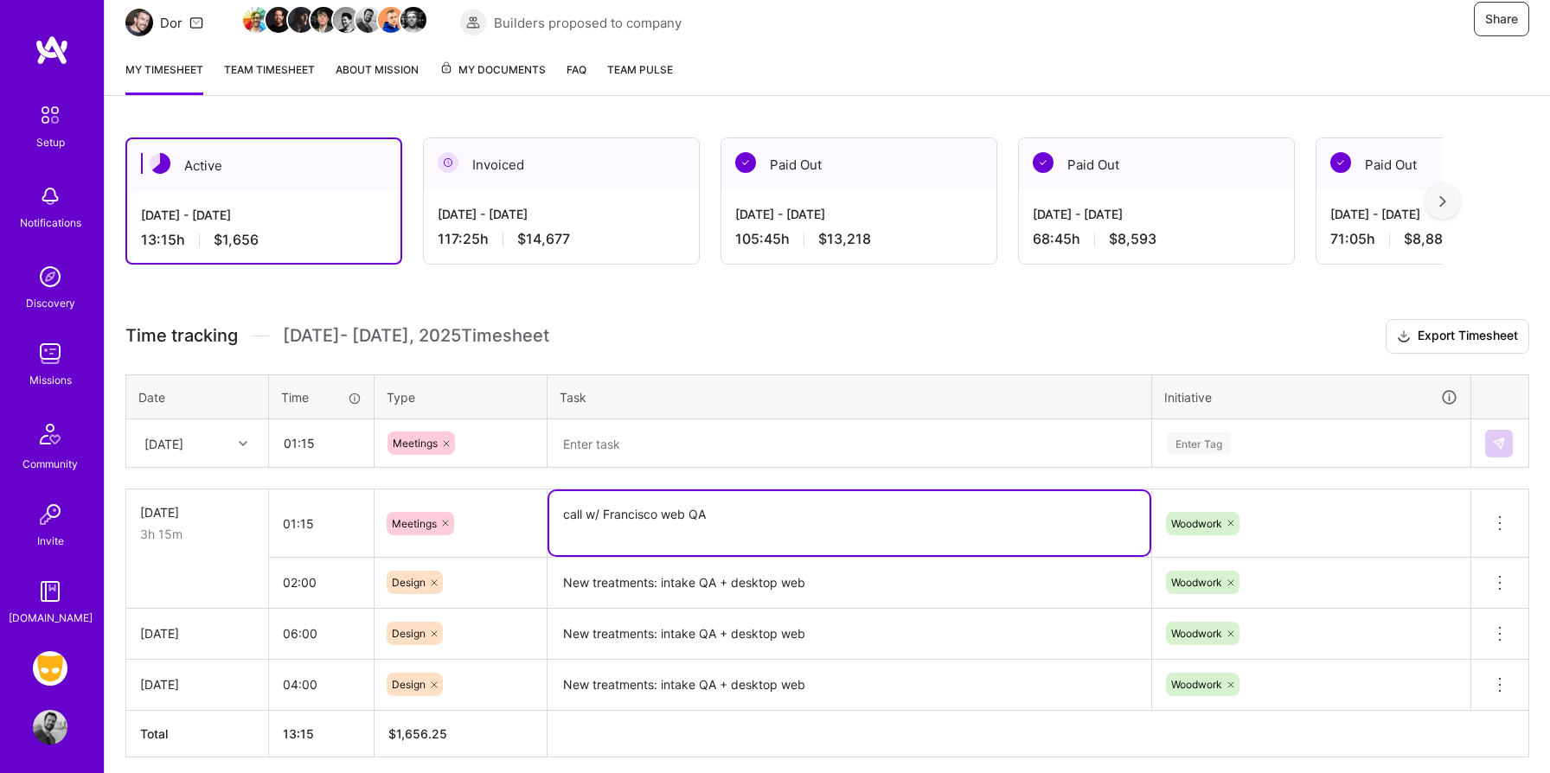
click at [623, 508] on textarea "call w/ Francisco web QA" at bounding box center [849, 523] width 600 height 64
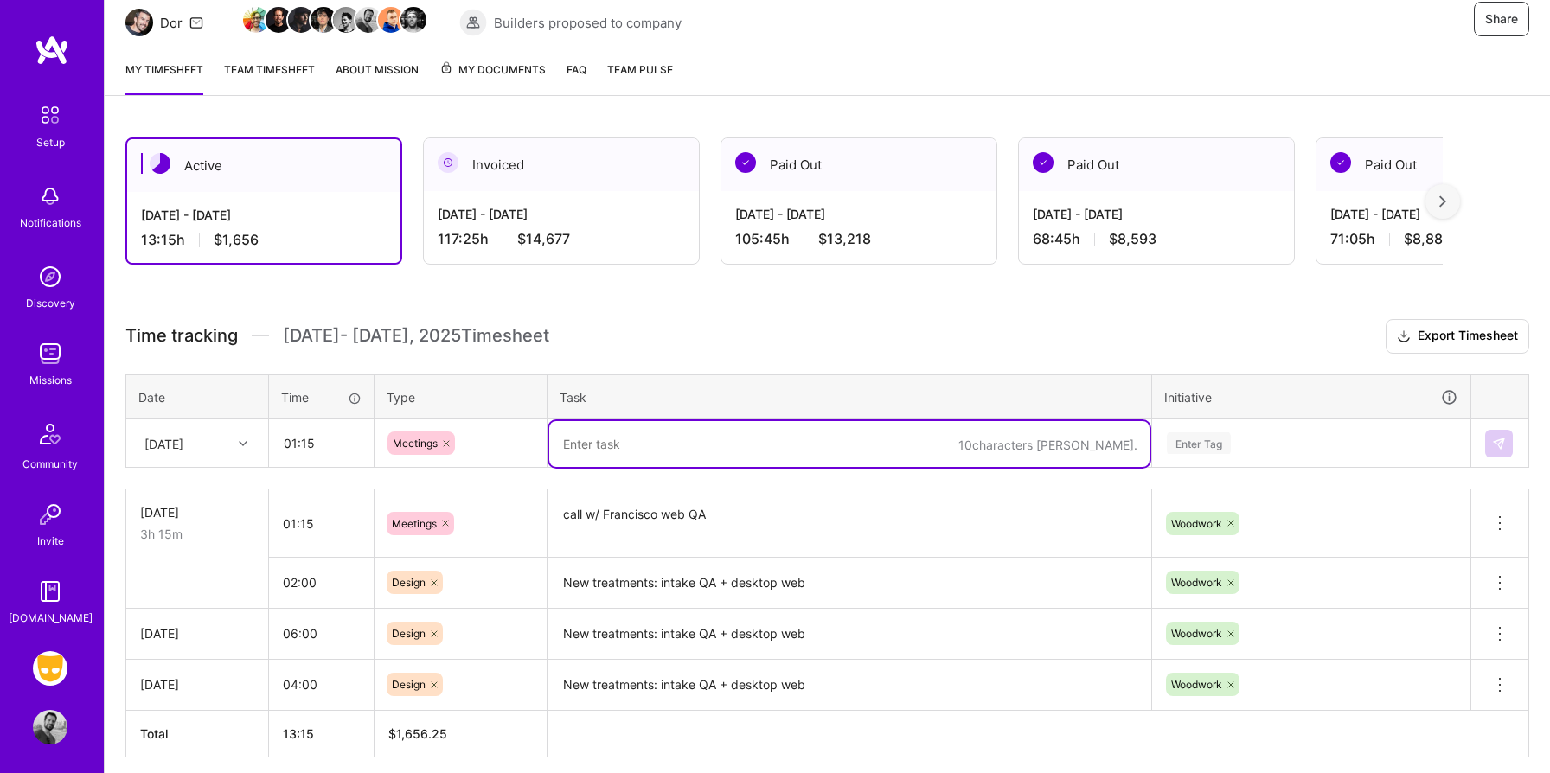
click at [621, 458] on textarea at bounding box center [849, 444] width 600 height 46
paste textarea "call w/ Francisco web QA"
click at [665, 444] on textarea "call w/ Francisco web QA" at bounding box center [849, 444] width 600 height 46
type textarea "call w/ Francisco: web QA"
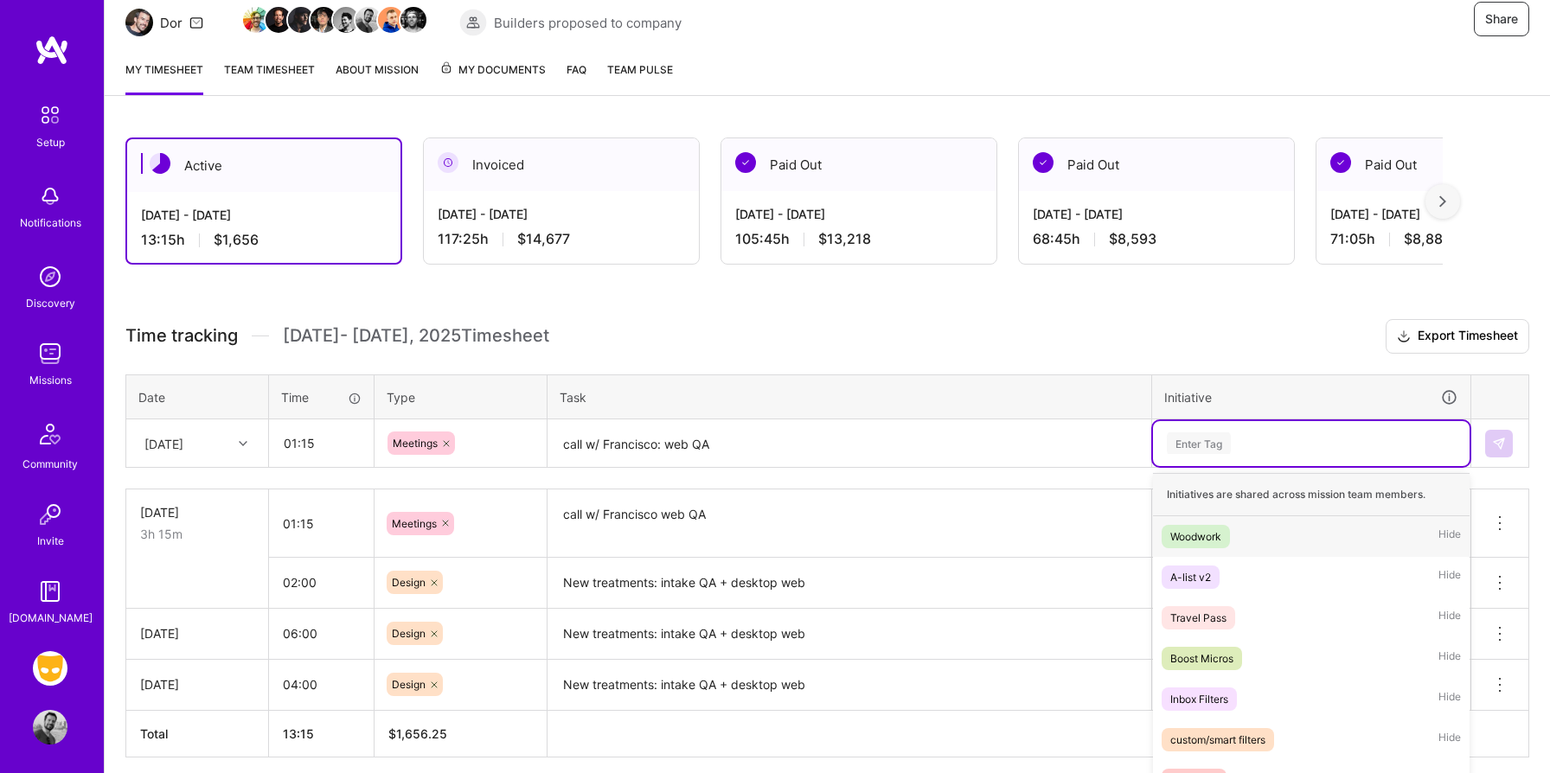
click at [1188, 442] on div "option Woodwork, selected. option Woodwork focused, 1 of 34. 34 results availab…" at bounding box center [1311, 443] width 316 height 45
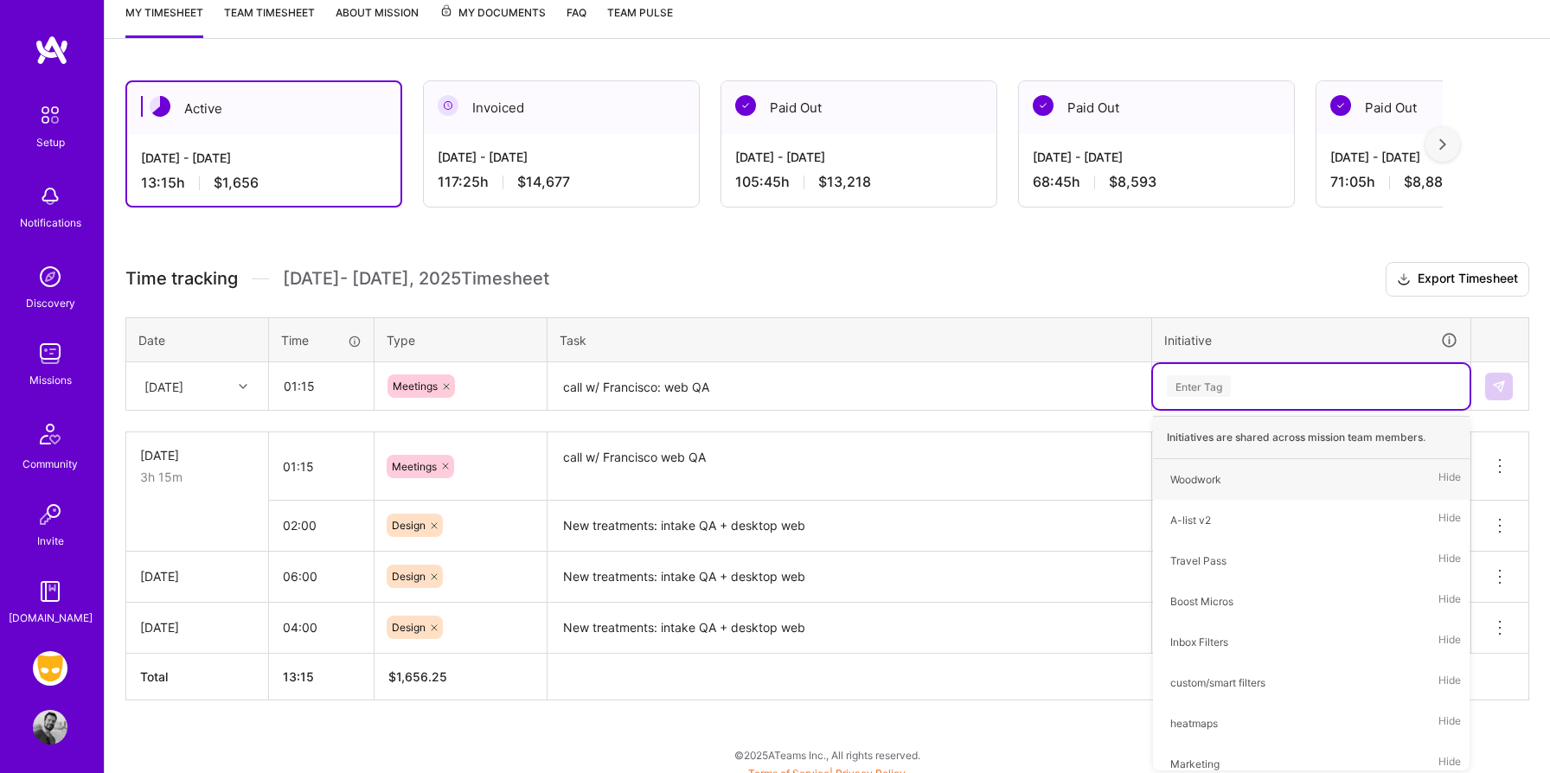
type input "w"
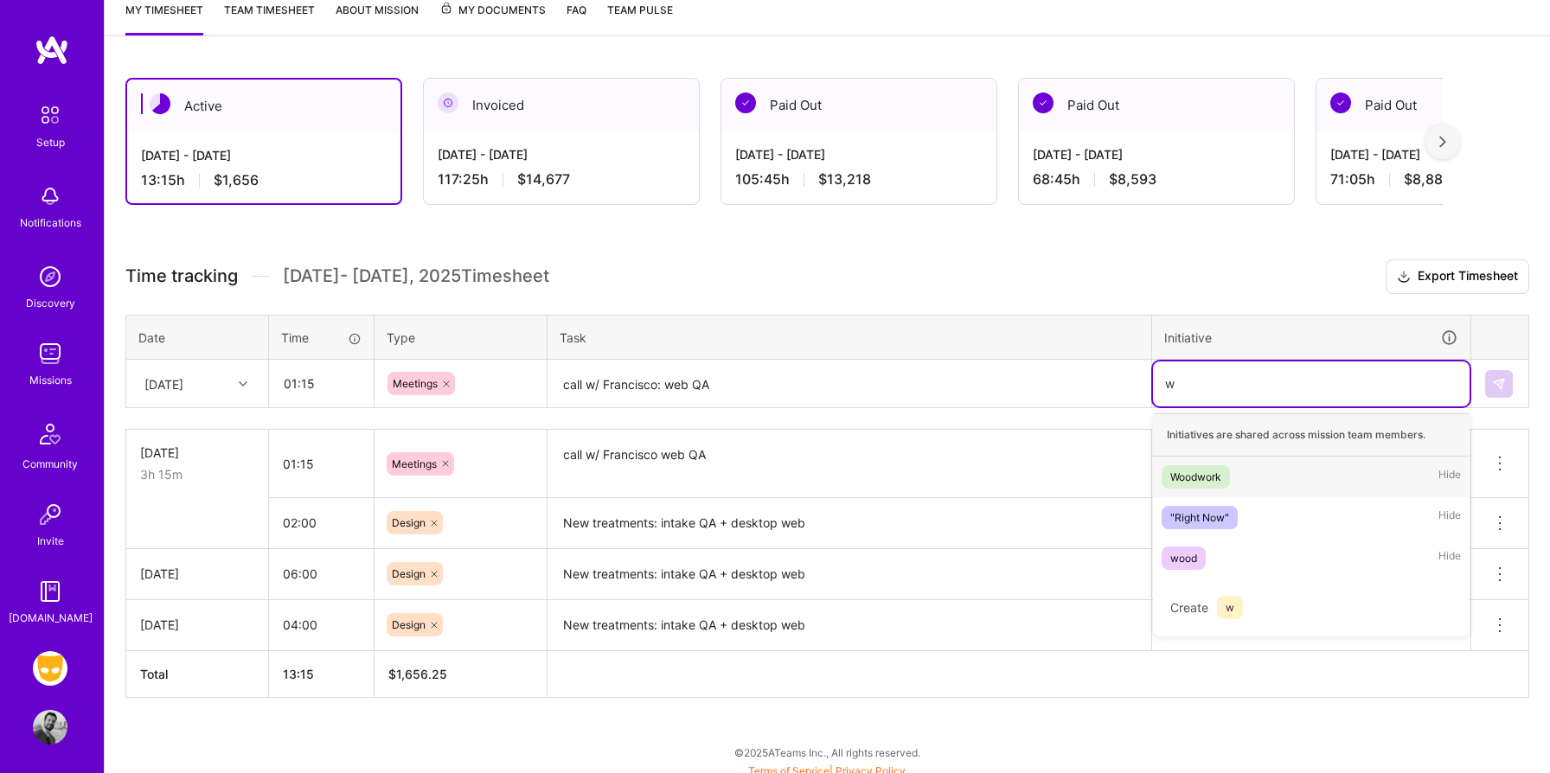
scroll to position [241, 0]
click at [1197, 476] on div "Woodwork" at bounding box center [1195, 476] width 51 height 18
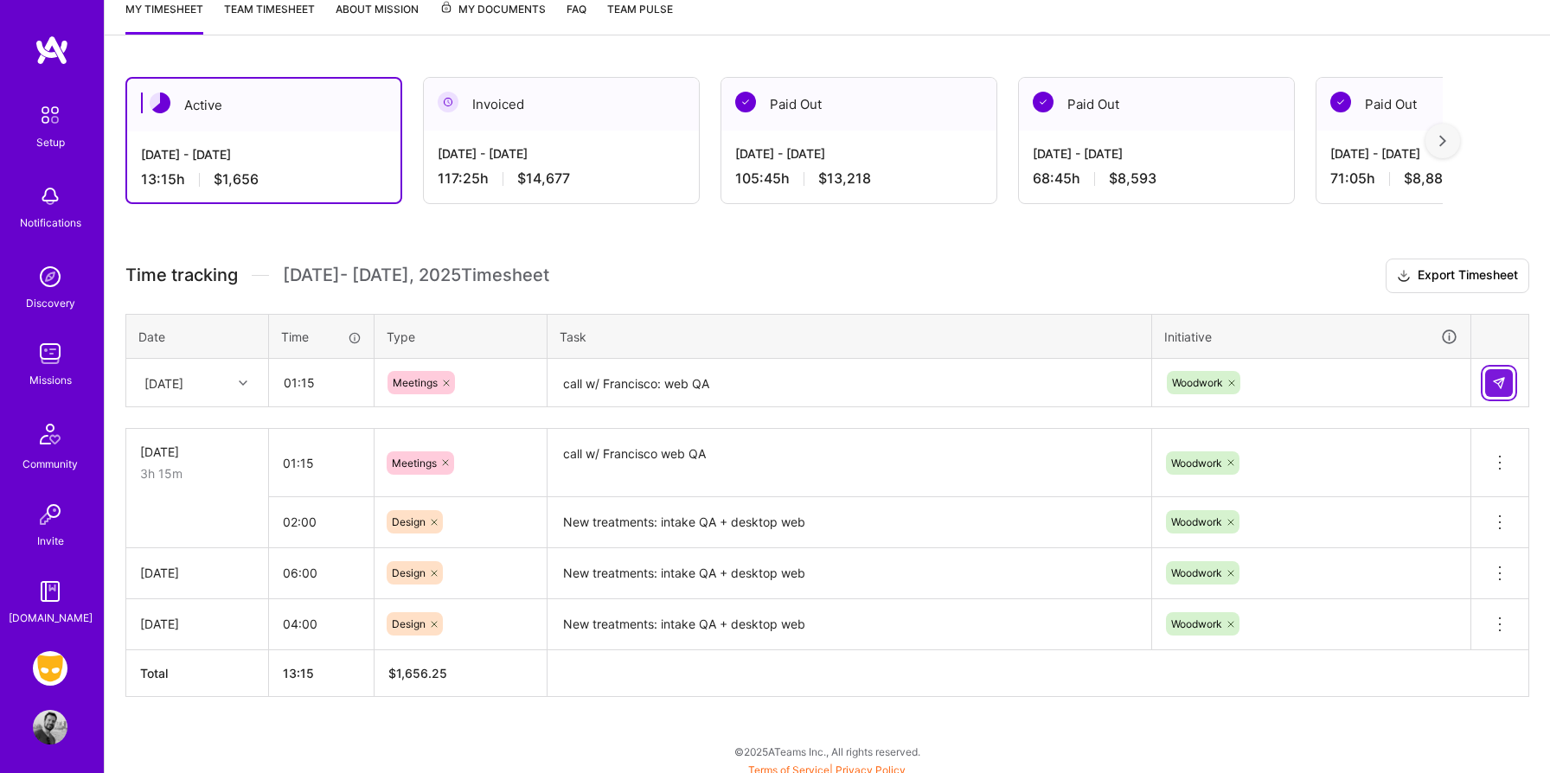
click at [1500, 380] on img at bounding box center [1499, 383] width 14 height 14
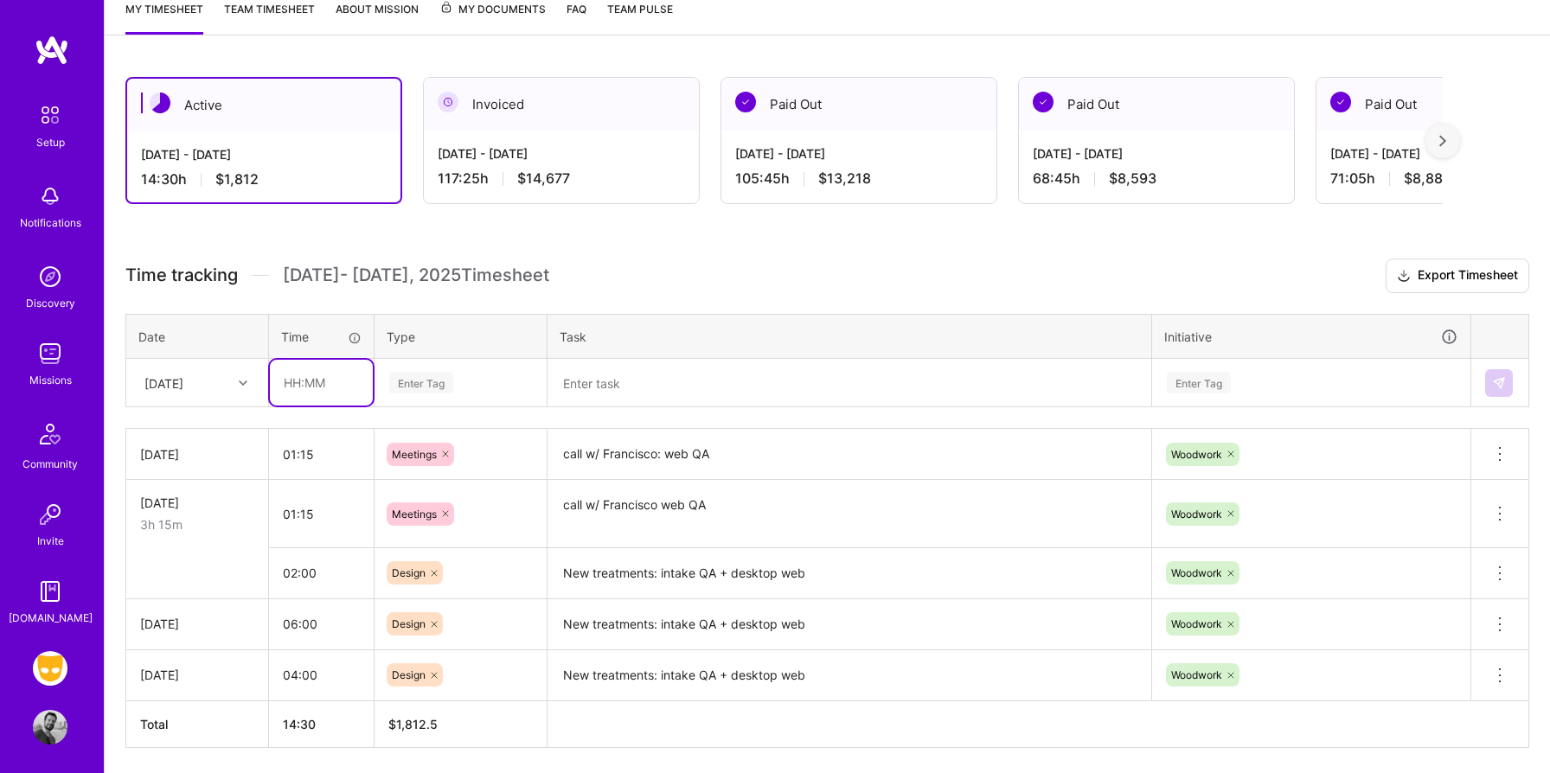
click at [297, 382] on input "text" at bounding box center [321, 383] width 103 height 46
click at [289, 561] on input "02:00" at bounding box center [321, 573] width 105 height 46
click at [316, 388] on input "text" at bounding box center [321, 383] width 103 height 46
type input "02:00"
click at [677, 568] on textarea "New treatments: intake QA + desktop web" at bounding box center [849, 574] width 600 height 48
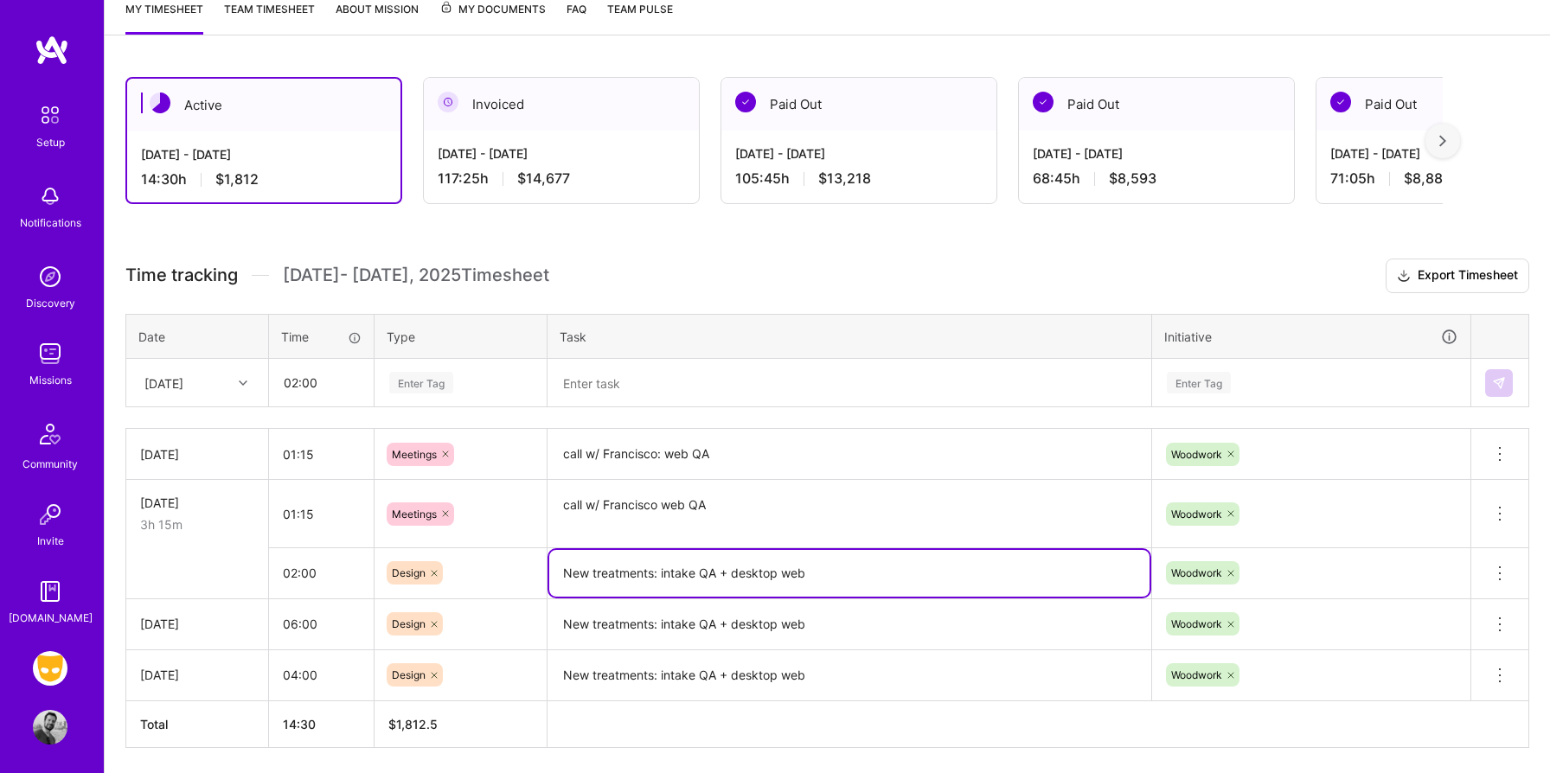
click at [677, 568] on textarea "New treatments: intake QA + desktop web" at bounding box center [849, 573] width 600 height 47
click at [625, 380] on textarea at bounding box center [849, 384] width 600 height 46
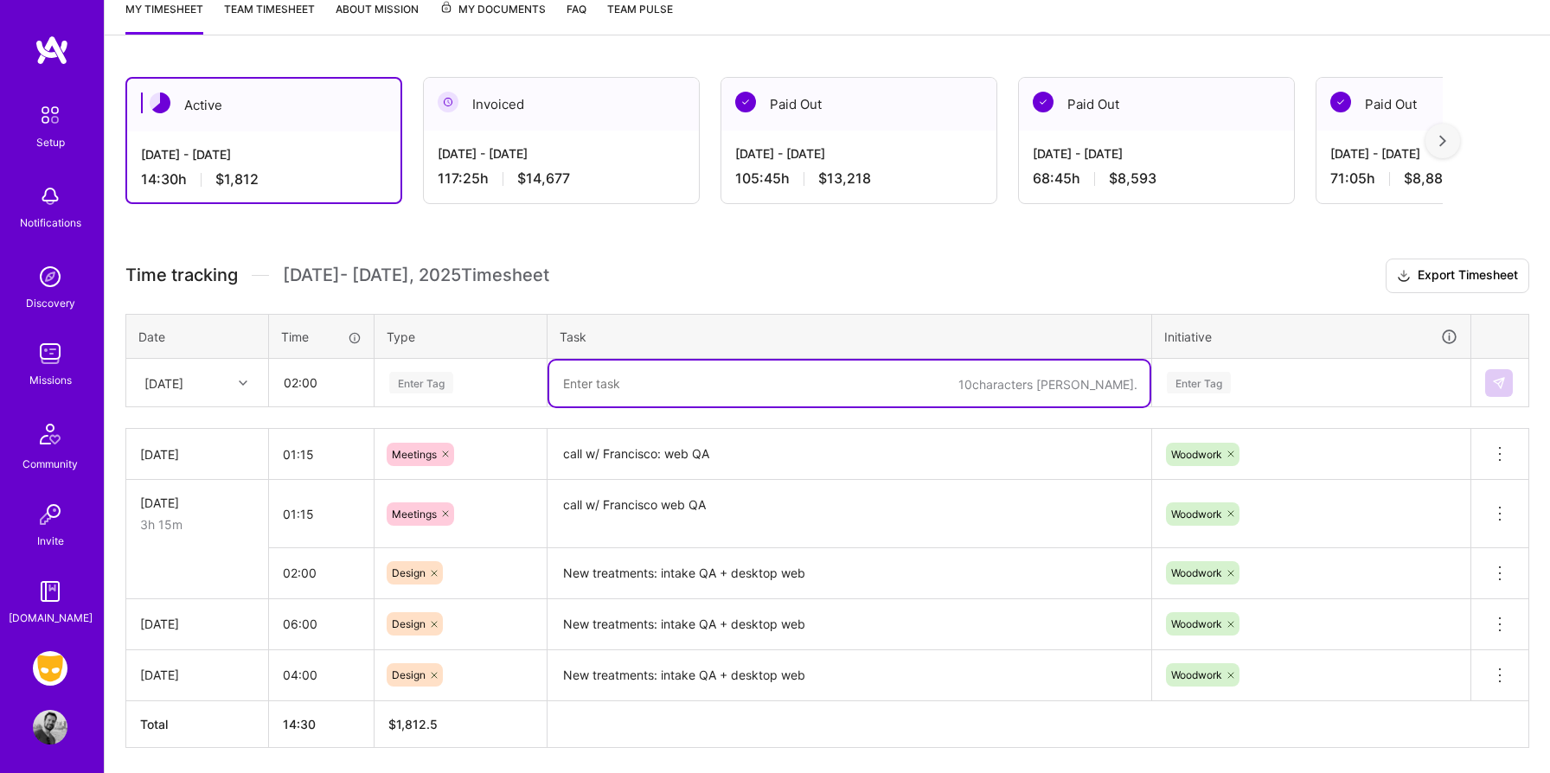
paste textarea "New treatments: intake QA + desktop web"
type textarea "New treatments: intake QA + desktop web"
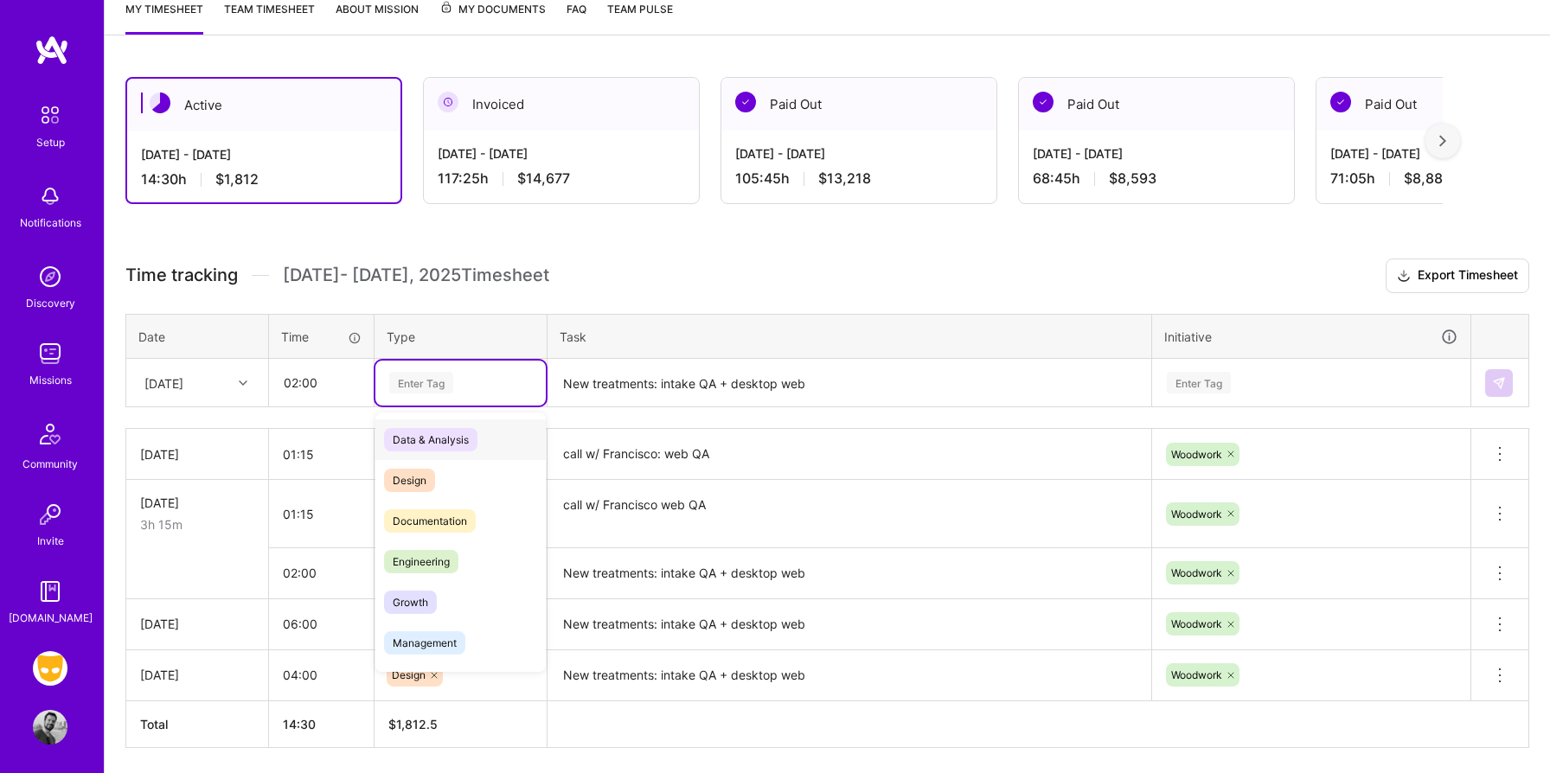
click at [419, 392] on div "Enter Tag" at bounding box center [421, 382] width 64 height 27
click at [432, 466] on div "Design" at bounding box center [460, 480] width 170 height 41
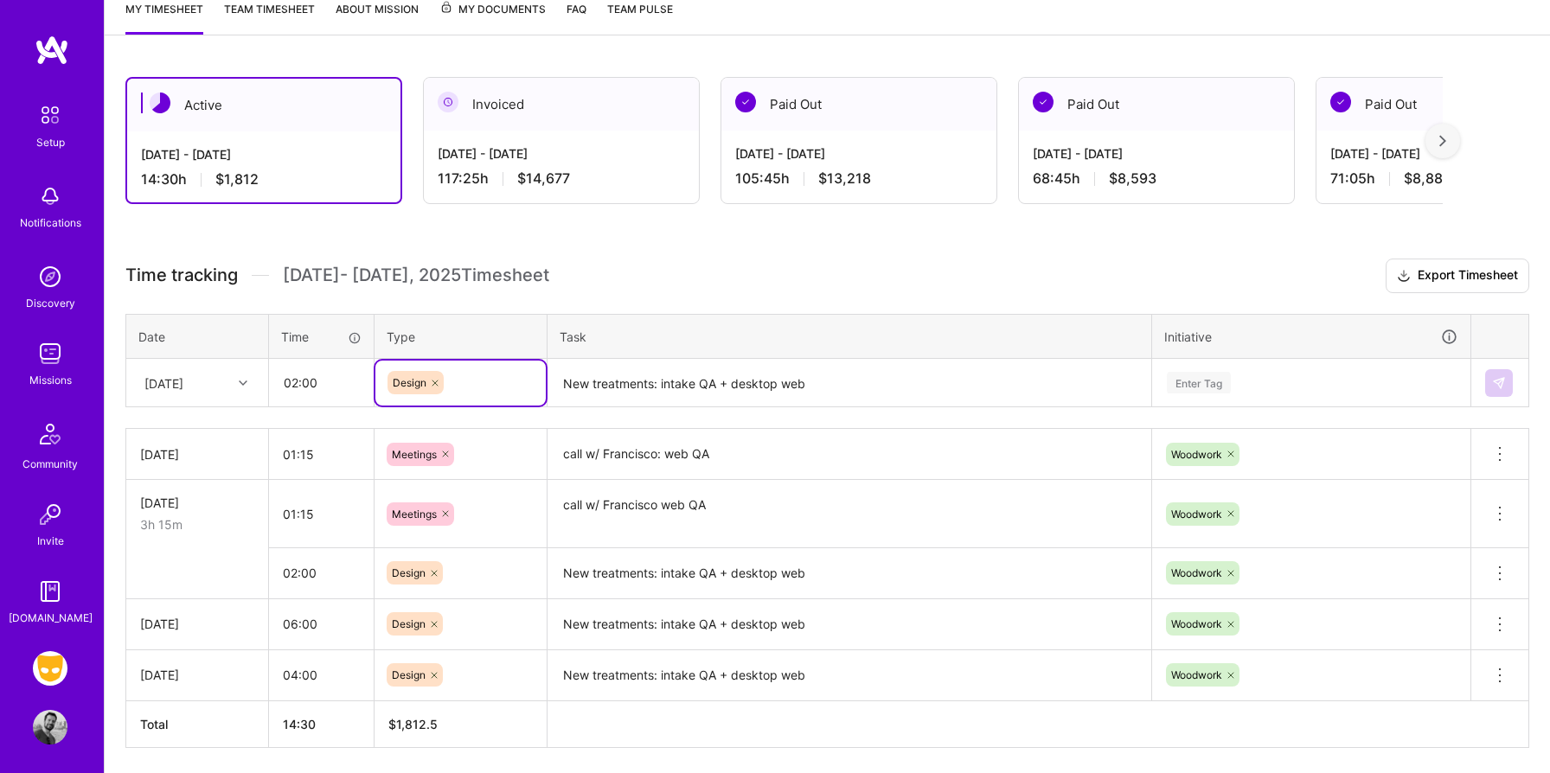
click at [1204, 380] on div "Enter Tag" at bounding box center [1199, 382] width 64 height 27
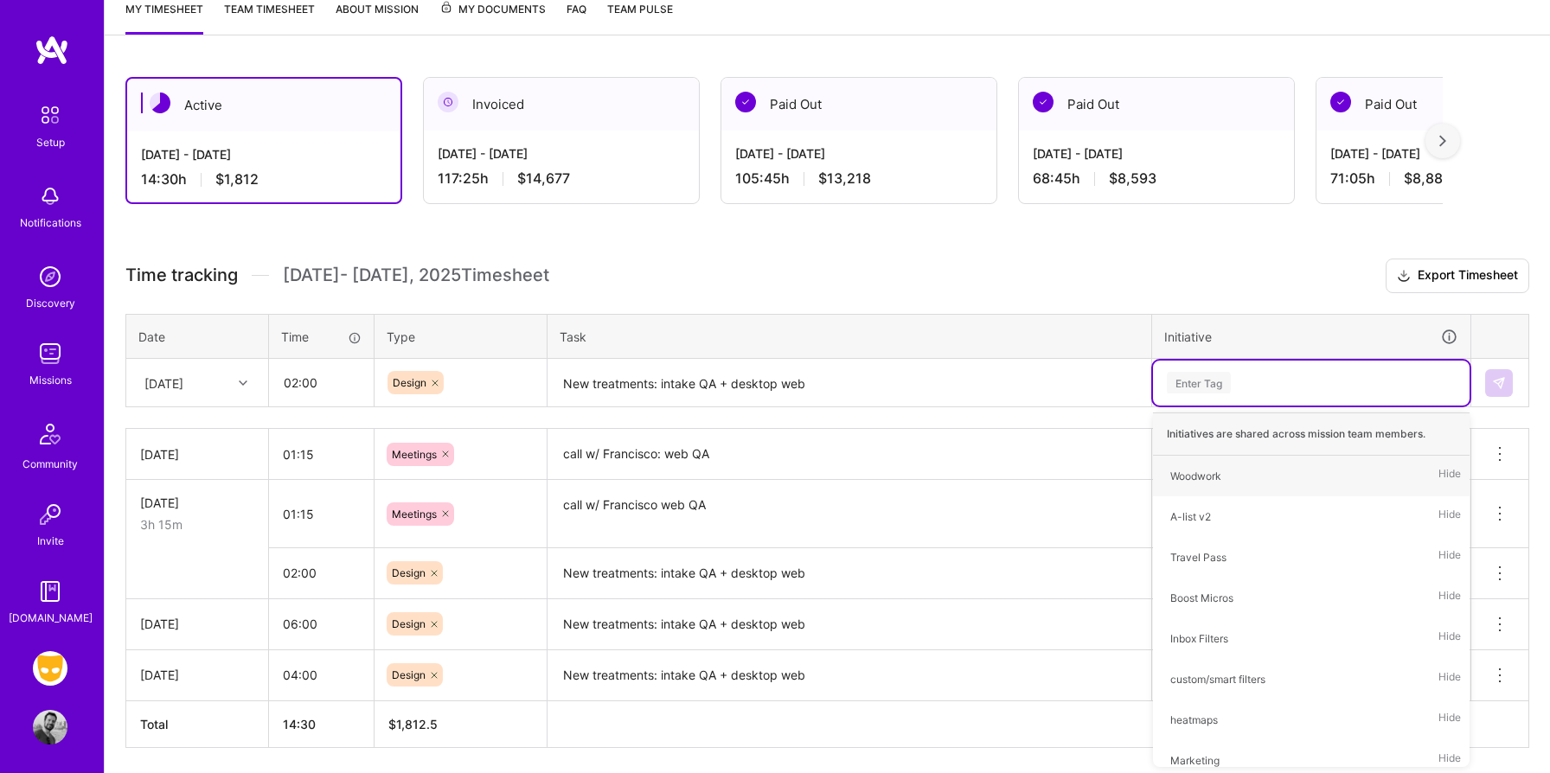
type input "w"
click at [1200, 470] on div "Woodwork" at bounding box center [1195, 476] width 51 height 18
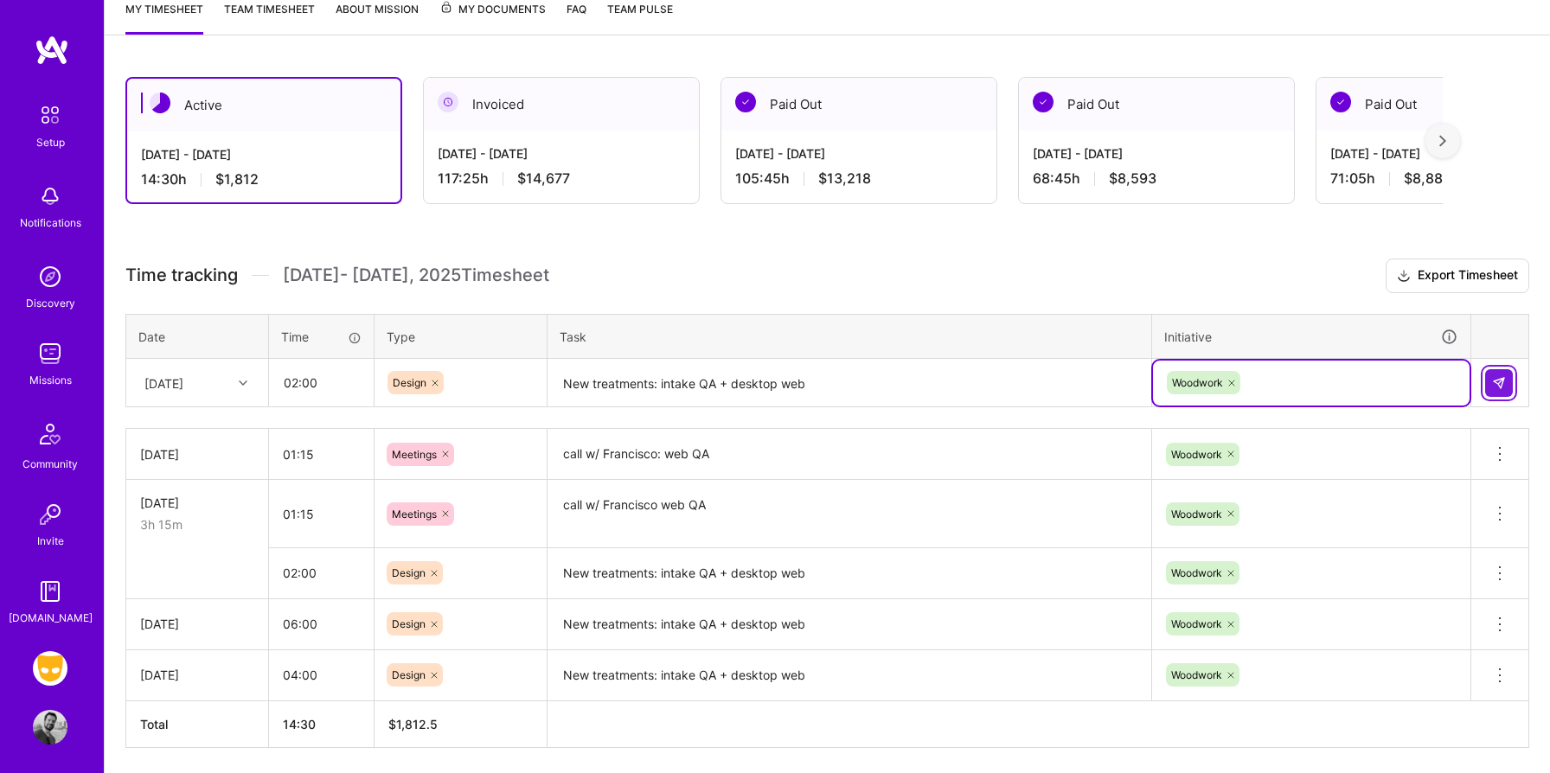
click at [1492, 386] on img at bounding box center [1499, 383] width 14 height 14
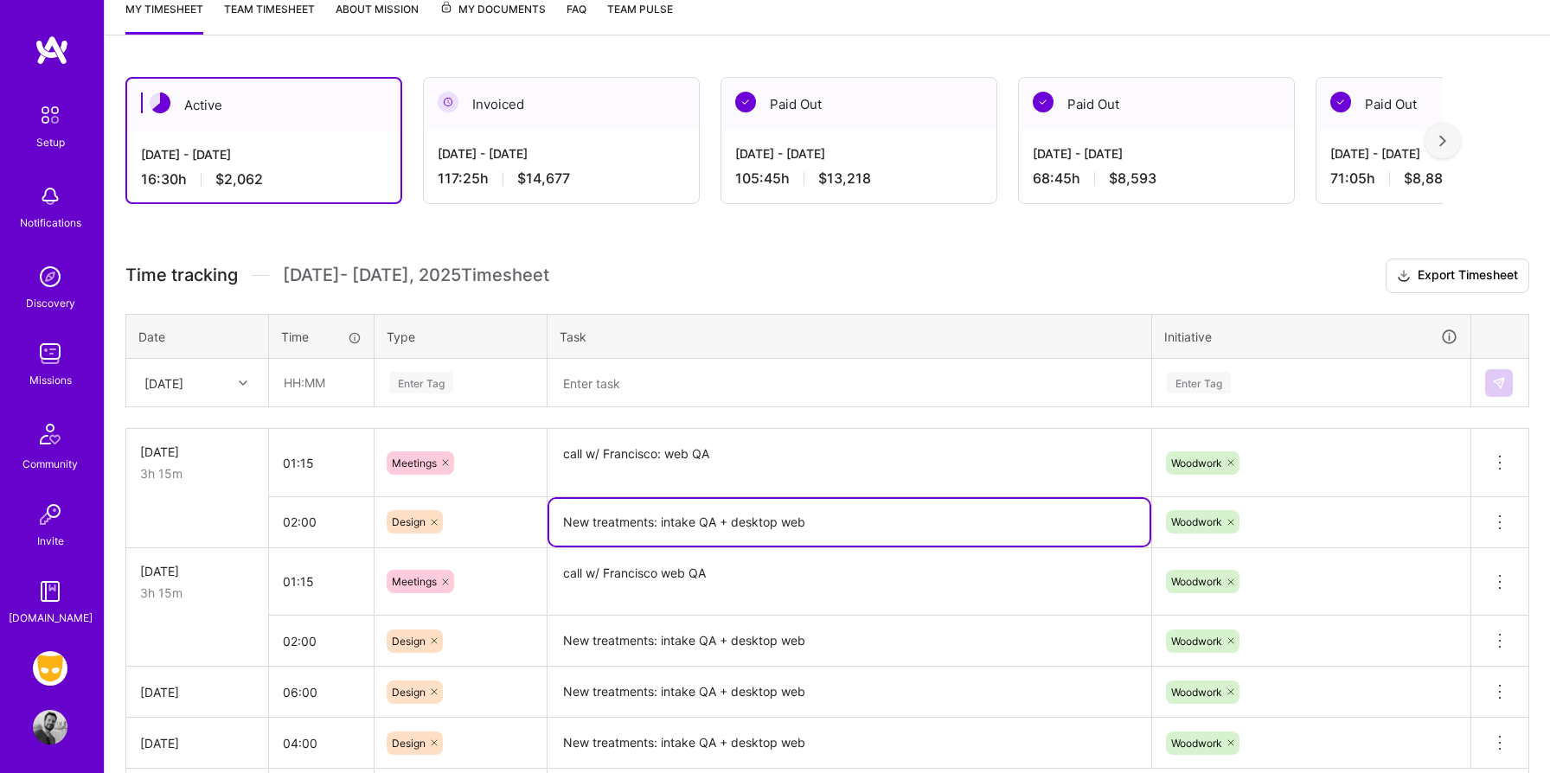
click at [719, 519] on textarea "New treatments: intake QA + desktop web" at bounding box center [849, 522] width 600 height 47
drag, startPoint x: 659, startPoint y: 517, endPoint x: 846, endPoint y: 519, distance: 186.8
click at [846, 519] on textarea "New treatments: intake QA + desktop web" at bounding box center [849, 522] width 600 height 47
type textarea "New treatments: web"
click at [689, 640] on textarea "New treatments: intake QA + desktop web" at bounding box center [849, 641] width 600 height 48
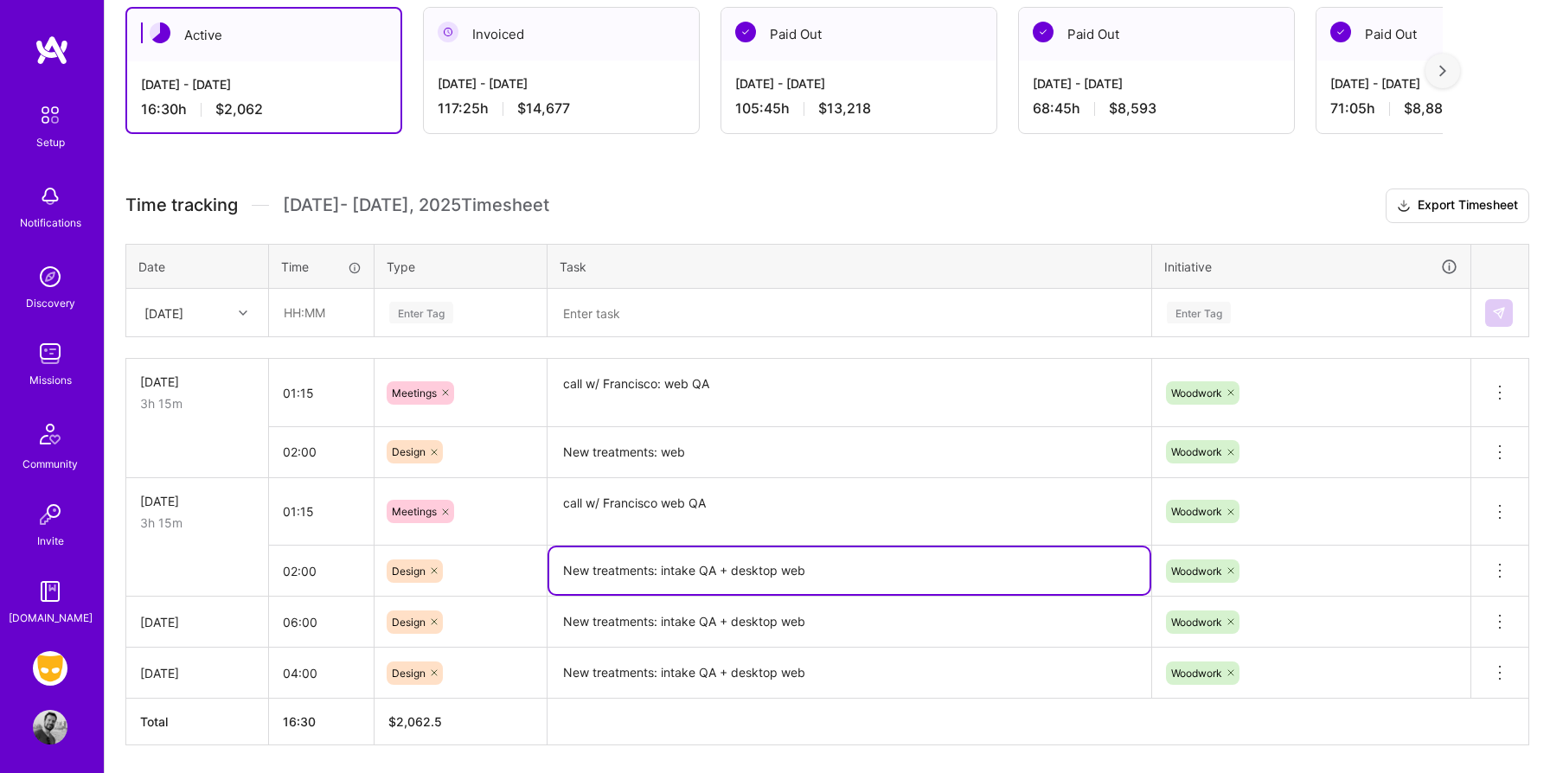
scroll to position [315, 0]
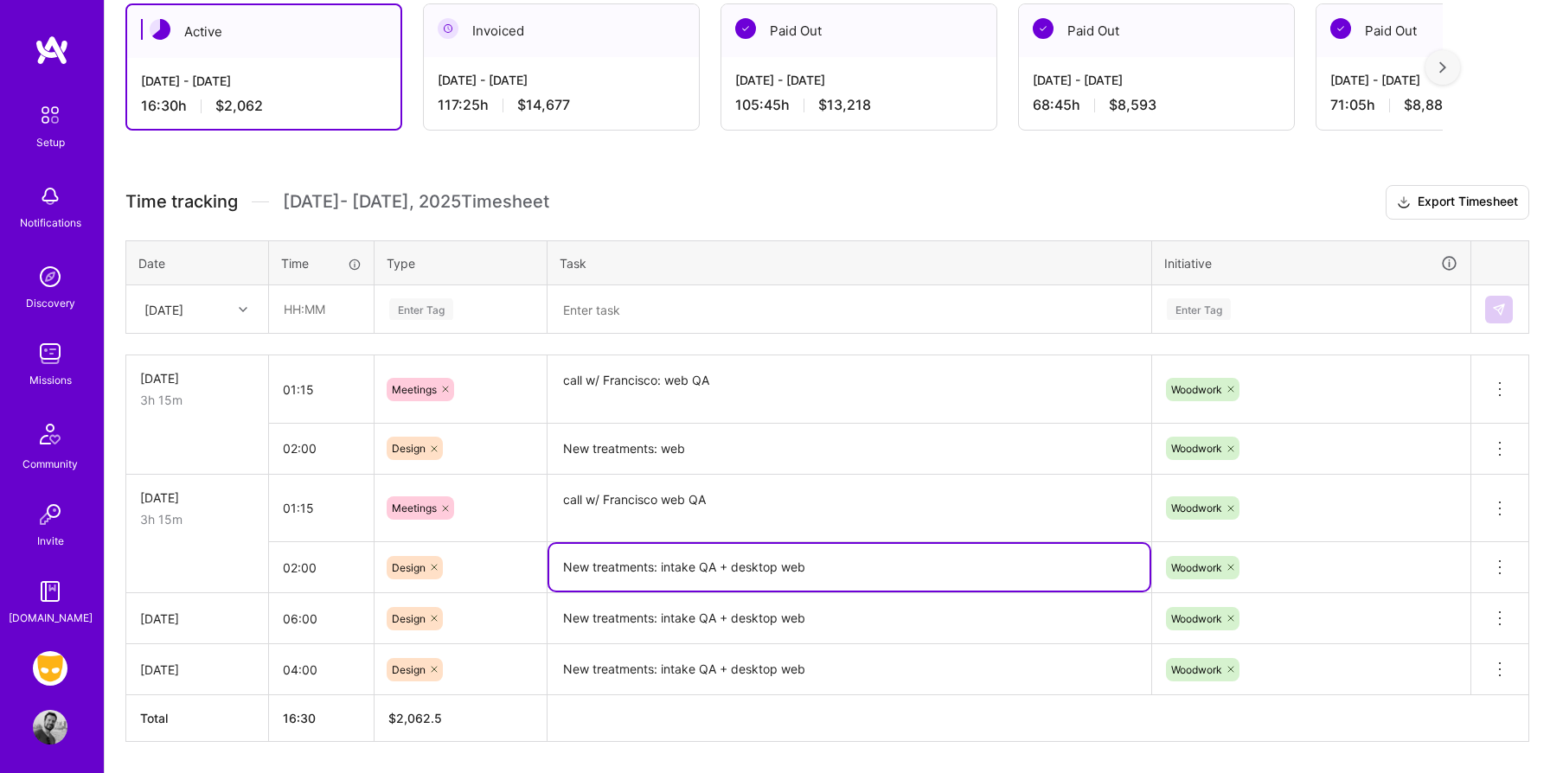
drag, startPoint x: 660, startPoint y: 566, endPoint x: 900, endPoint y: 566, distance: 240.4
click at [902, 567] on textarea "New treatments: intake QA + desktop web" at bounding box center [849, 567] width 600 height 47
type textarea "New treatments: web"
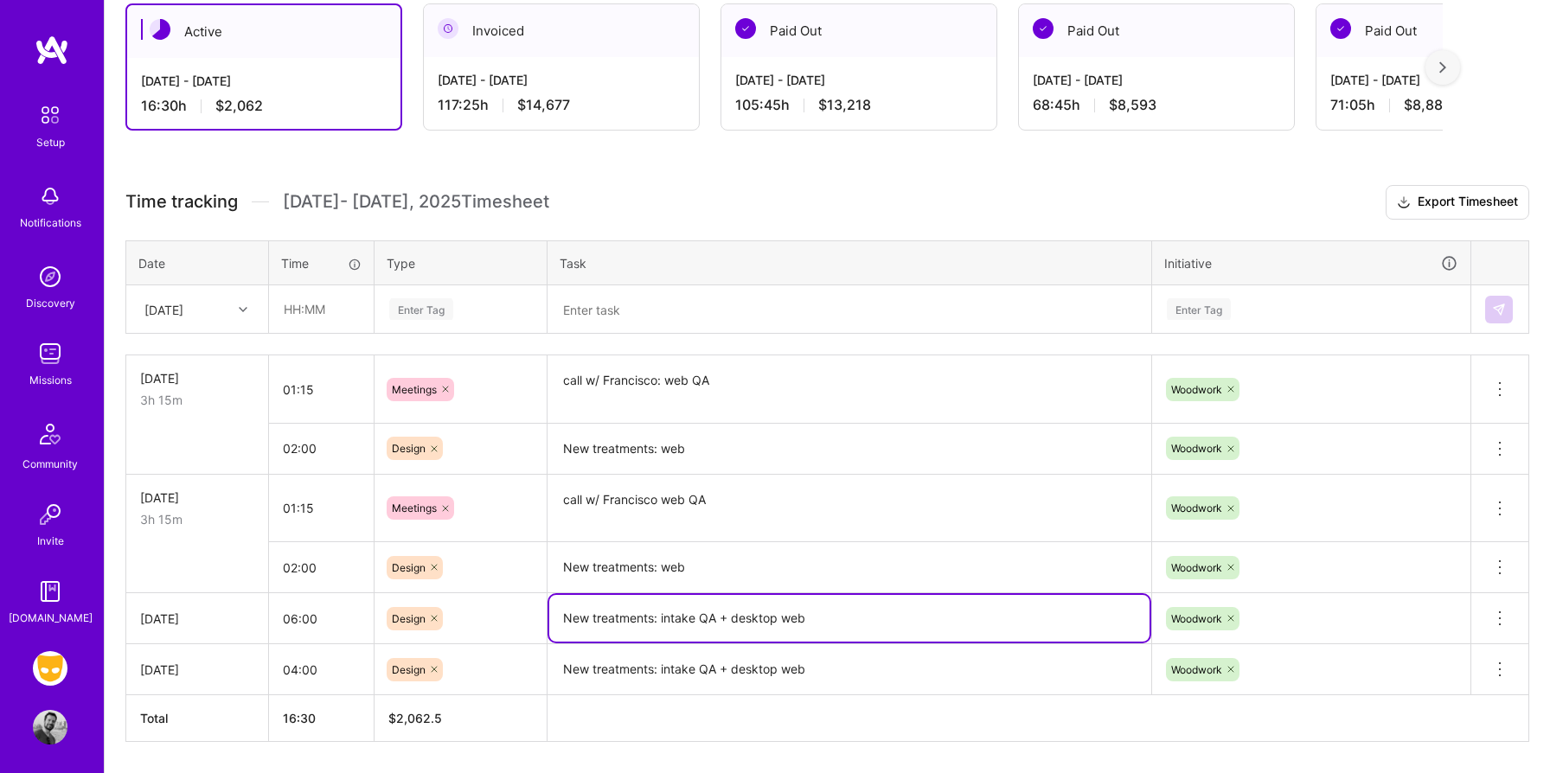
drag, startPoint x: 662, startPoint y: 617, endPoint x: 956, endPoint y: 629, distance: 294.3
click at [954, 627] on textarea "New treatments: intake QA + desktop web" at bounding box center [849, 618] width 600 height 47
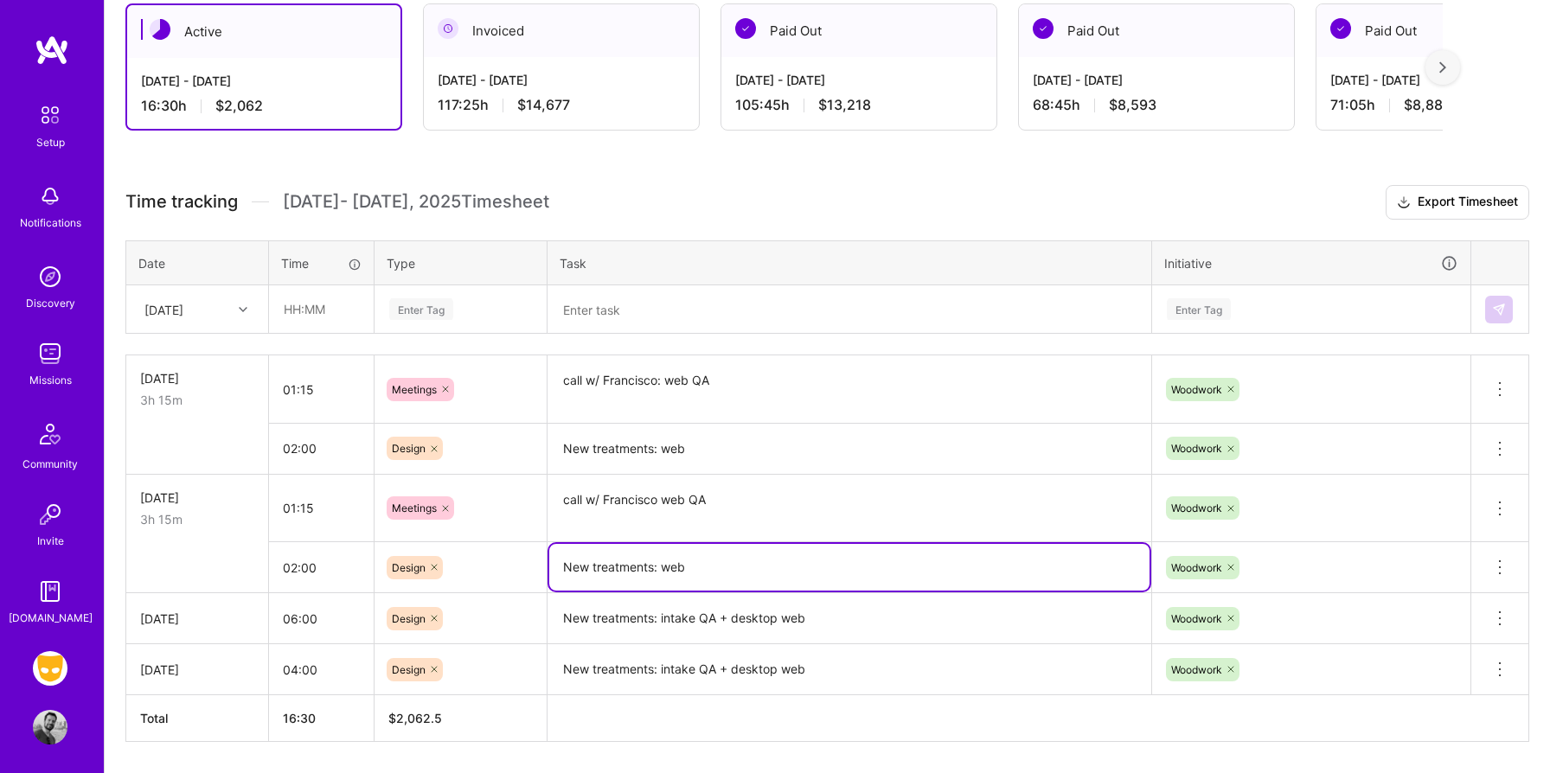
click at [838, 548] on textarea "New treatments: web" at bounding box center [849, 567] width 600 height 47
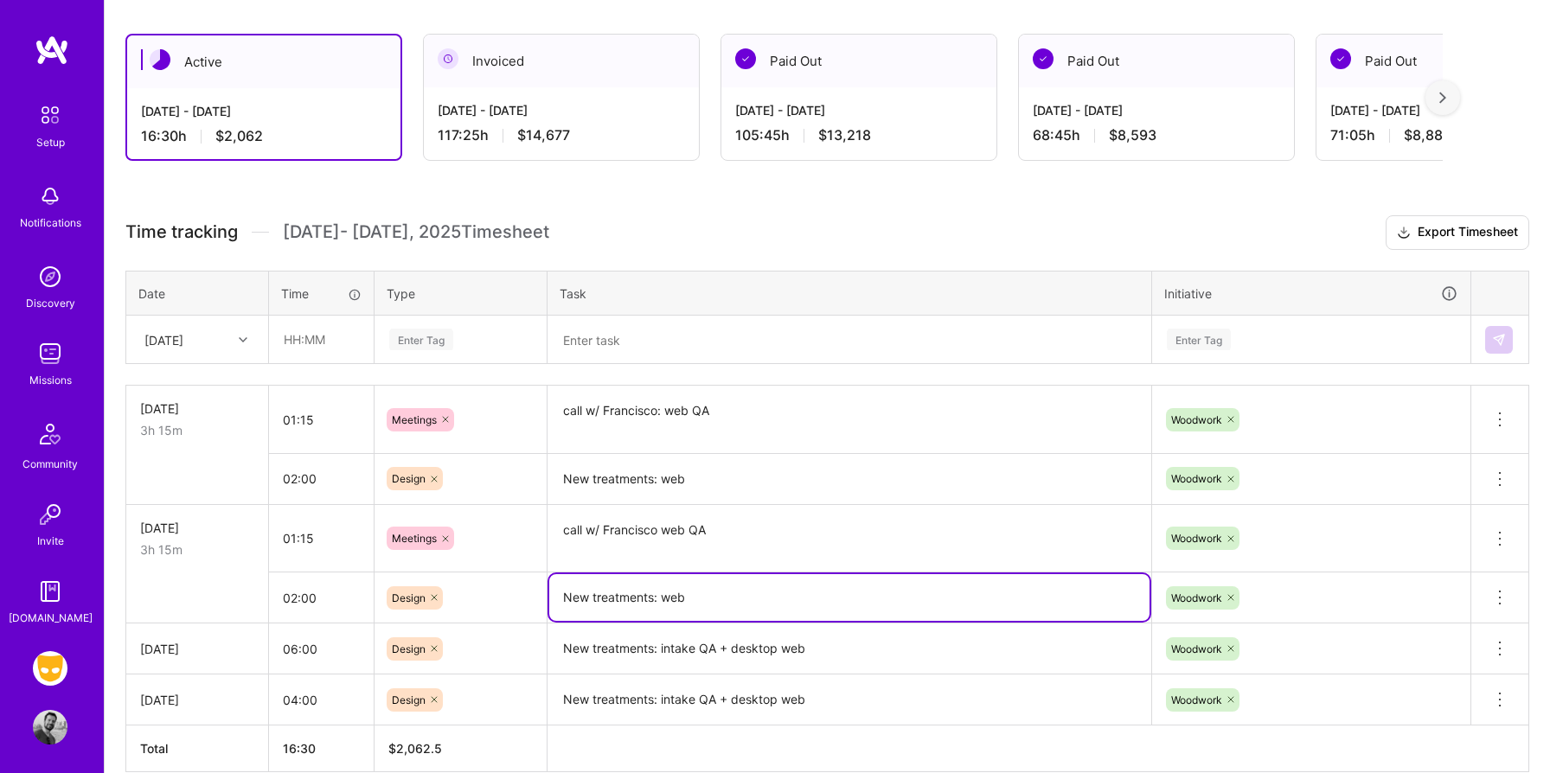
scroll to position [293, 0]
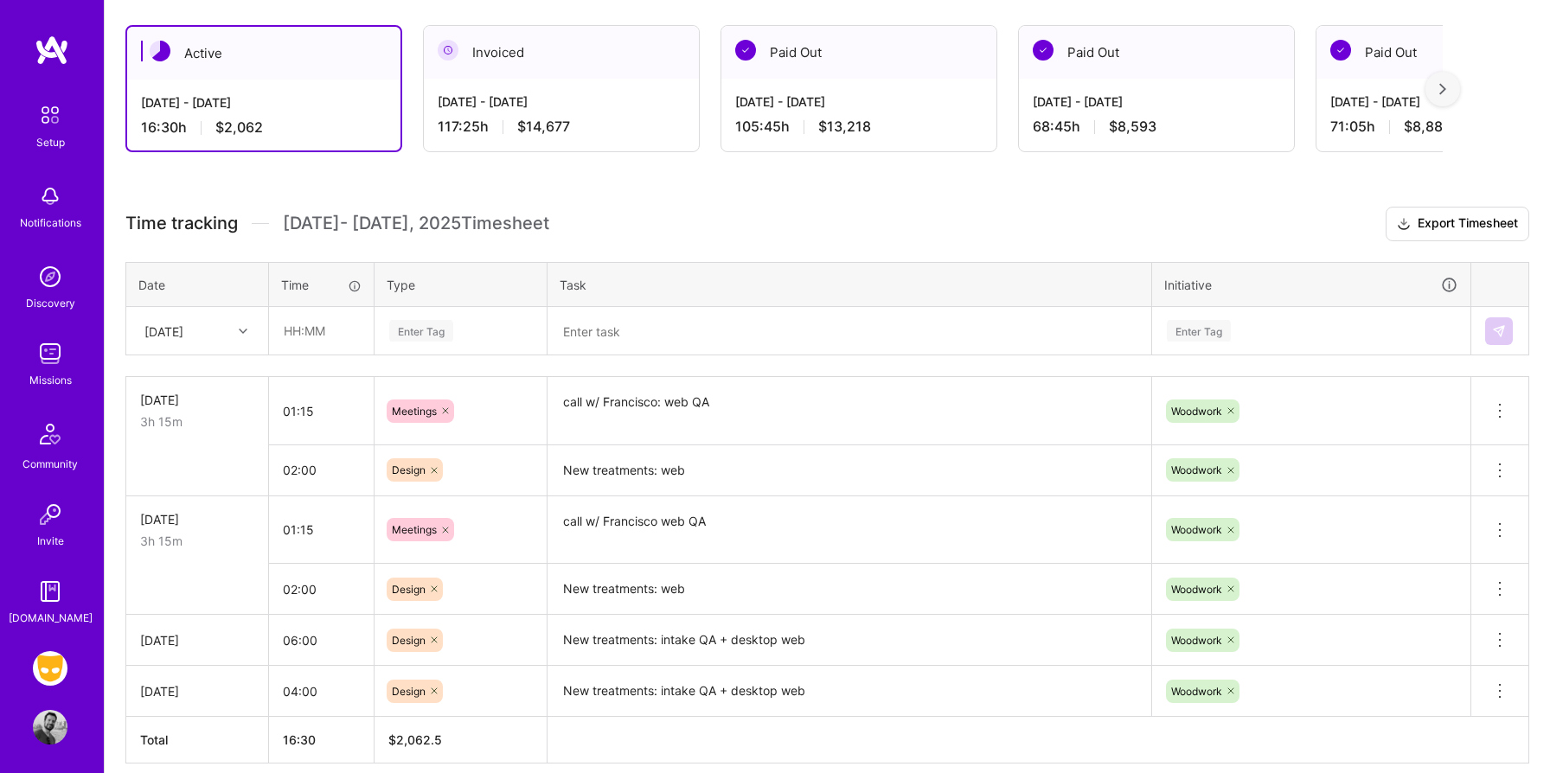
click at [716, 234] on h3 "Time tracking [DATE] - [DATE] Timesheet Export Timesheet" at bounding box center [826, 224] width 1403 height 35
click at [246, 334] on icon at bounding box center [243, 331] width 9 height 9
click at [208, 500] on div "[DATE]" at bounding box center [197, 505] width 140 height 32
click at [329, 337] on input "text" at bounding box center [321, 331] width 103 height 46
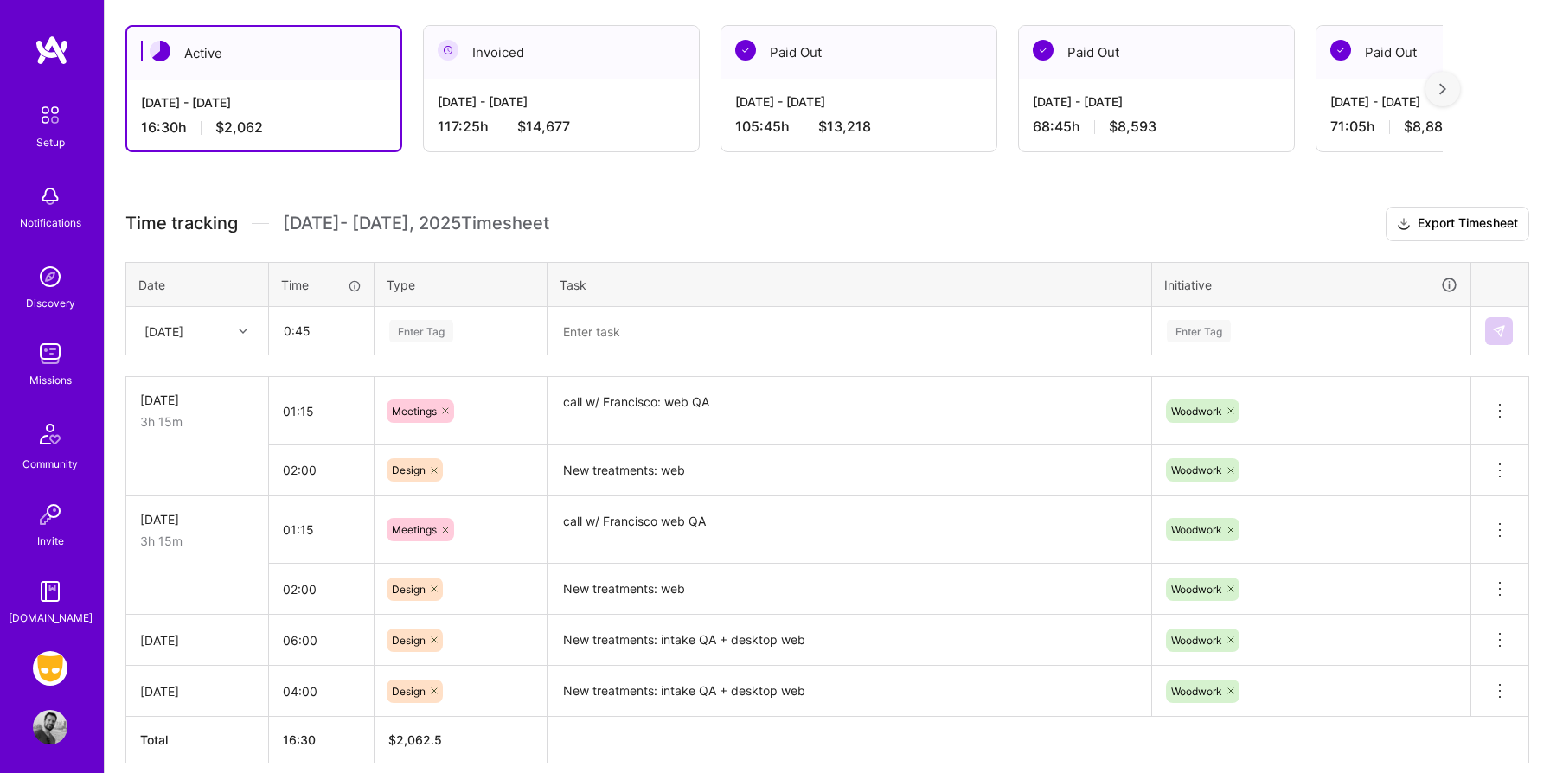
type input "00:45"
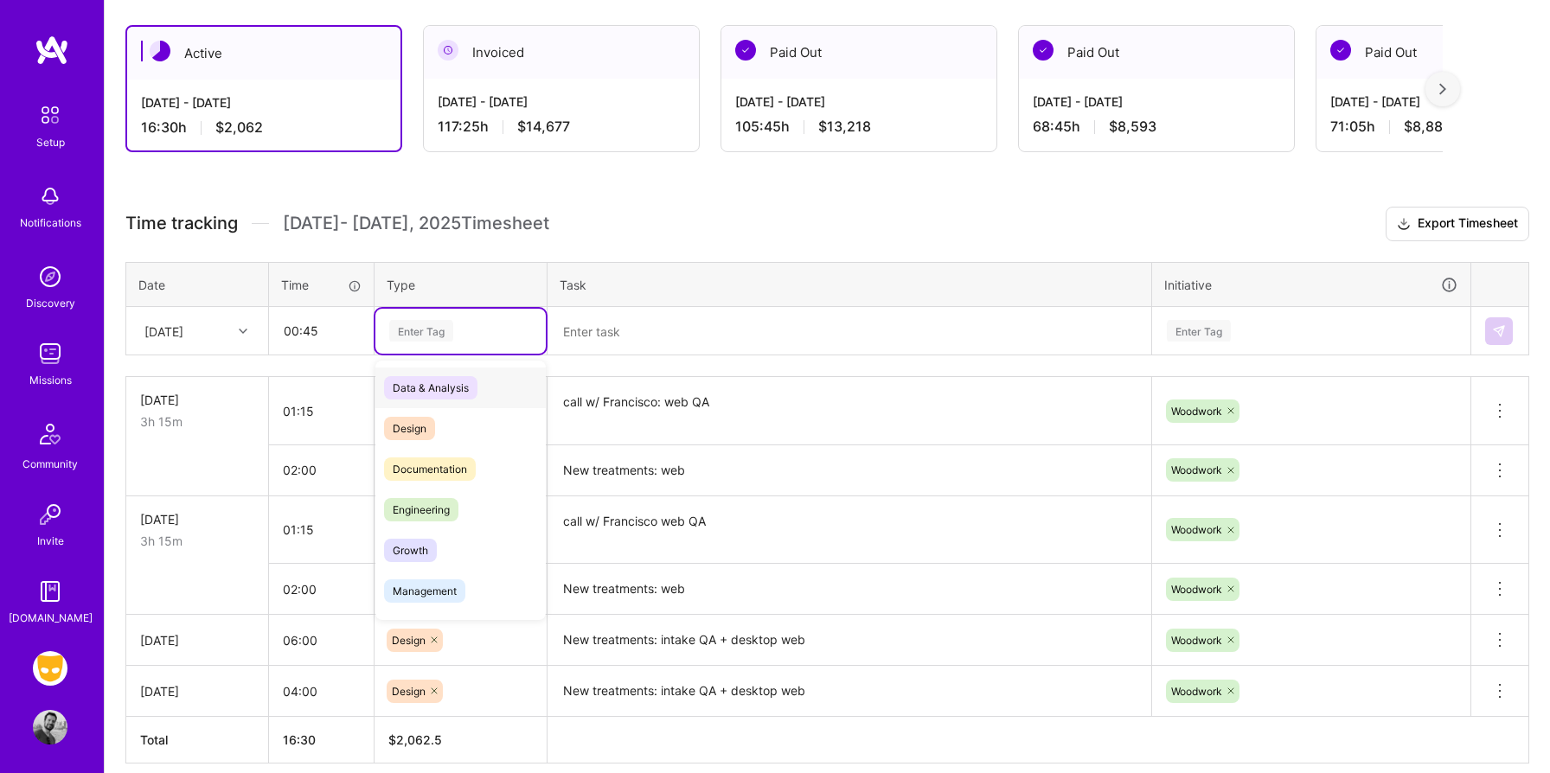
click at [430, 341] on div "Enter Tag" at bounding box center [421, 330] width 64 height 27
type input "m"
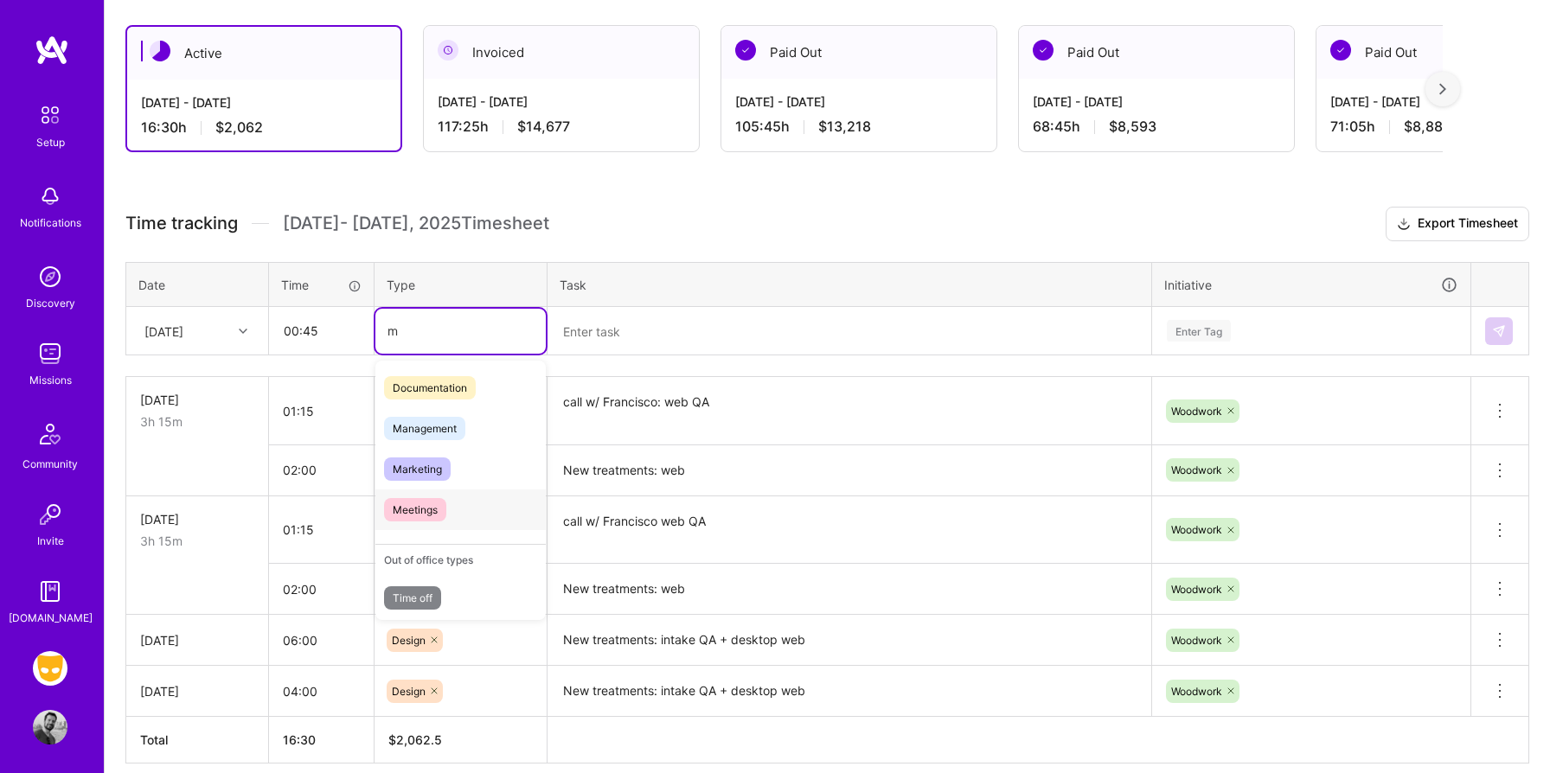
click at [431, 511] on span "Meetings" at bounding box center [415, 509] width 62 height 23
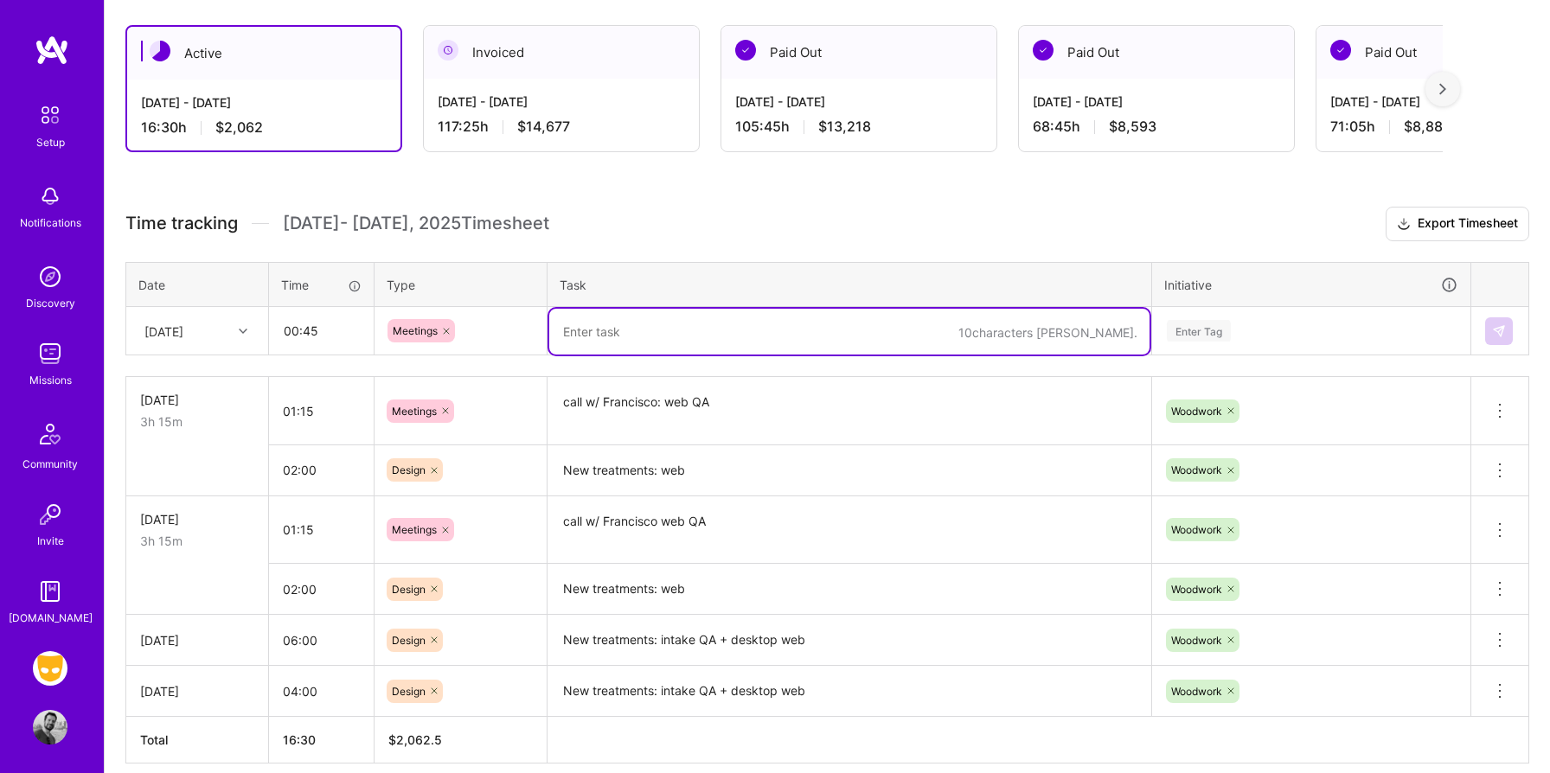
click at [617, 340] on textarea at bounding box center [849, 332] width 600 height 46
type textarea "Review GLP-1 branding"
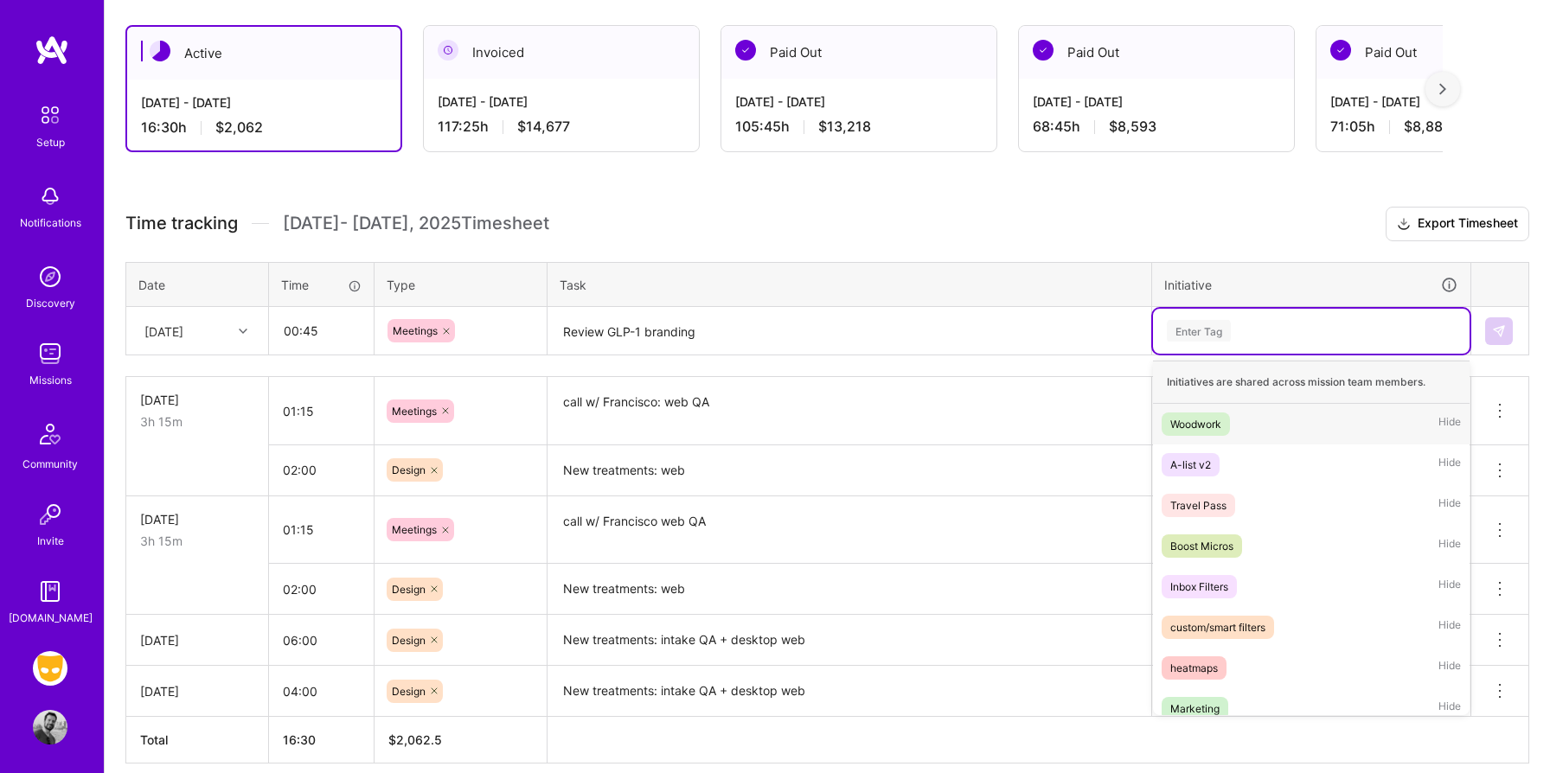
click at [1205, 341] on div "Enter Tag" at bounding box center [1311, 331] width 316 height 45
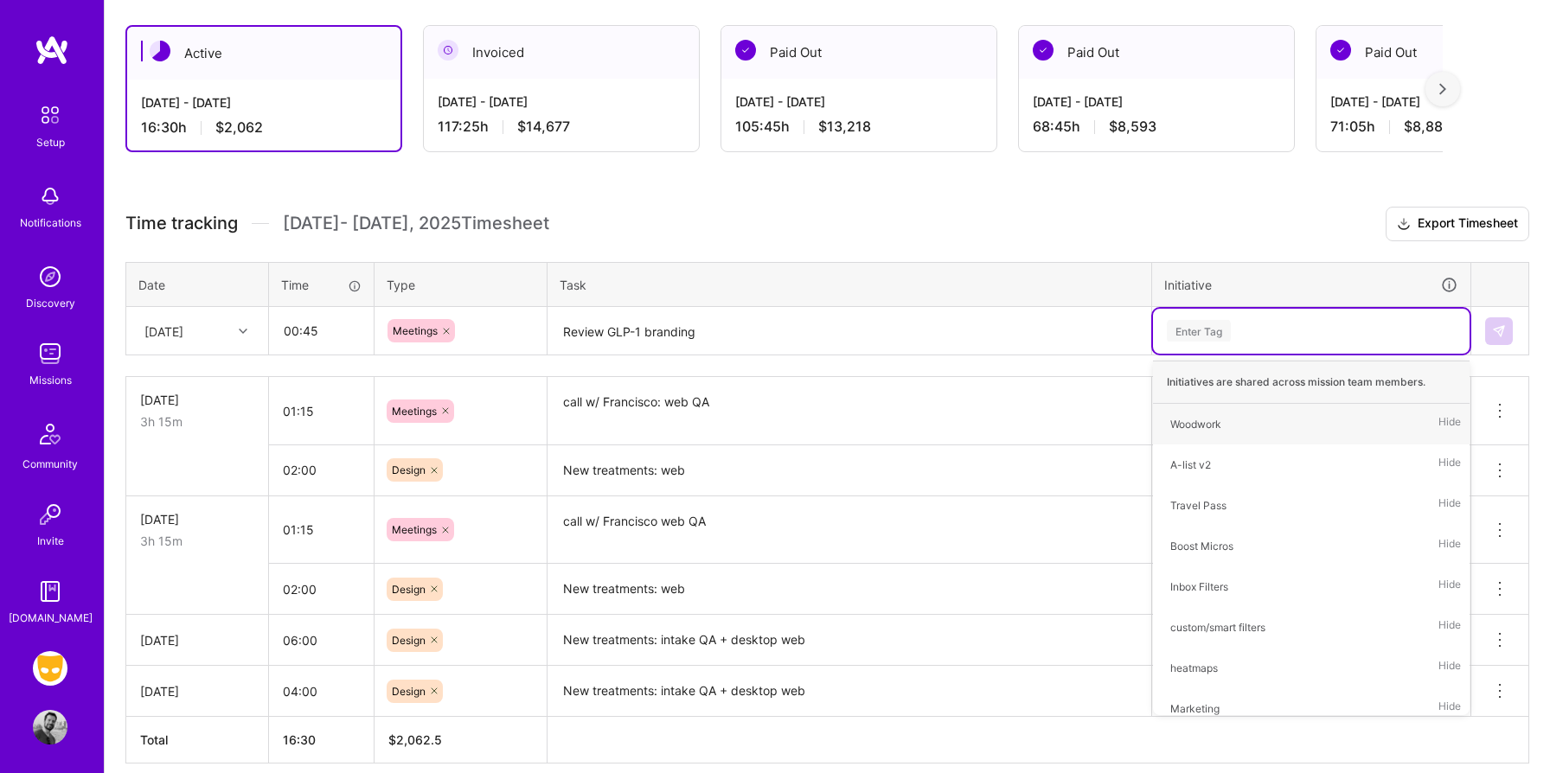
type input "w"
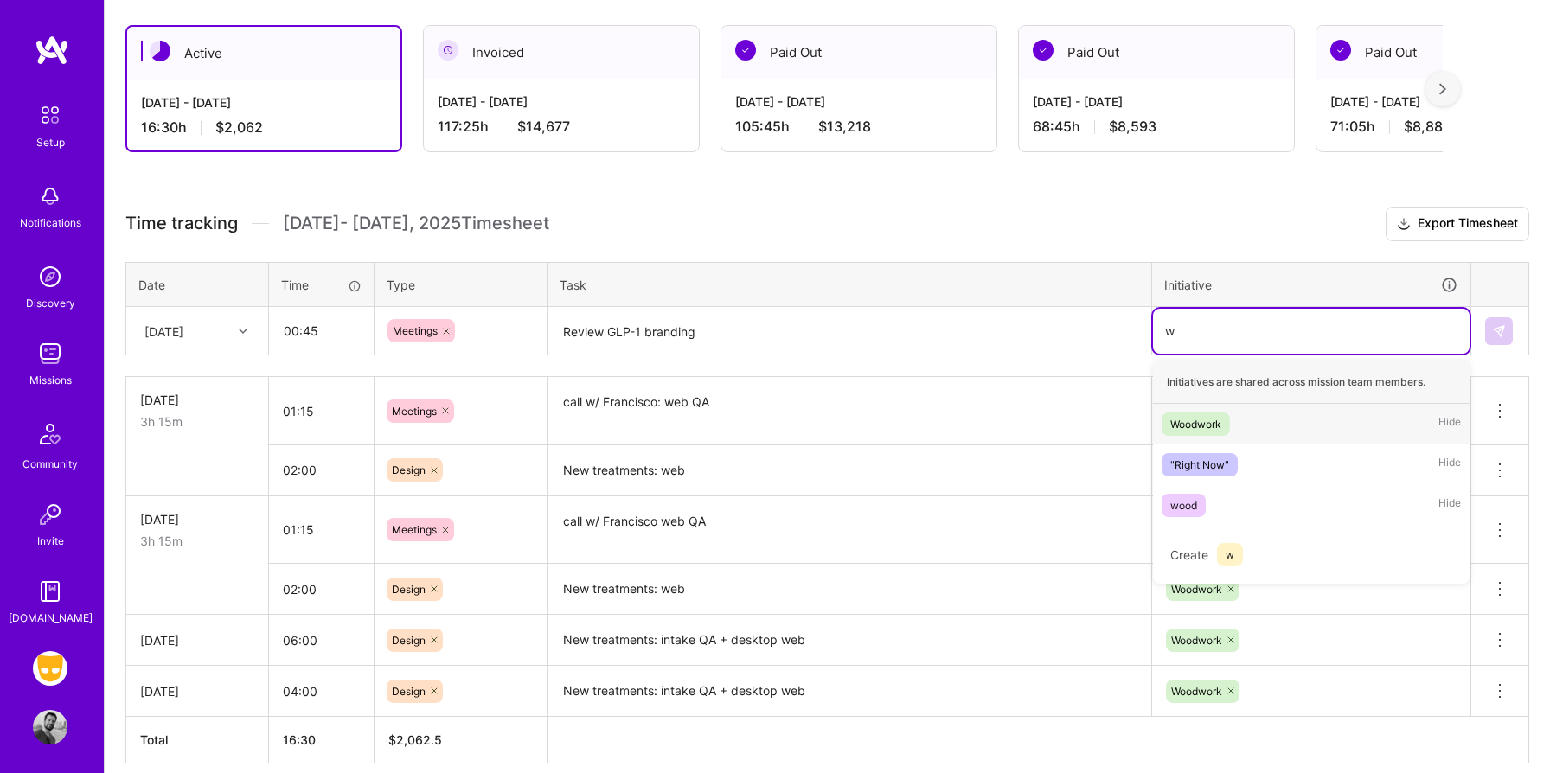
click at [1204, 419] on div "Woodwork" at bounding box center [1195, 424] width 51 height 18
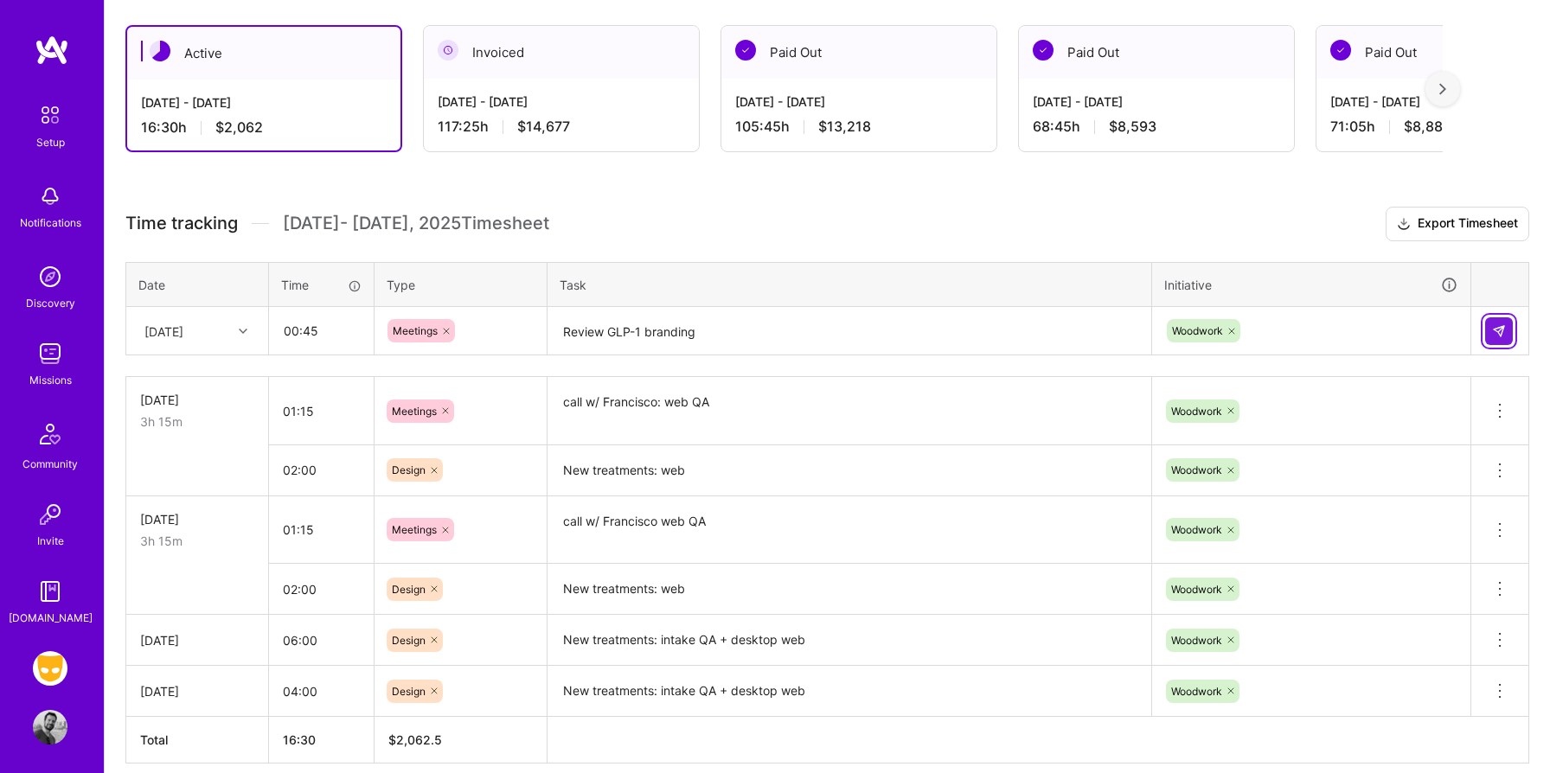
click at [1489, 335] on button at bounding box center [1499, 331] width 28 height 28
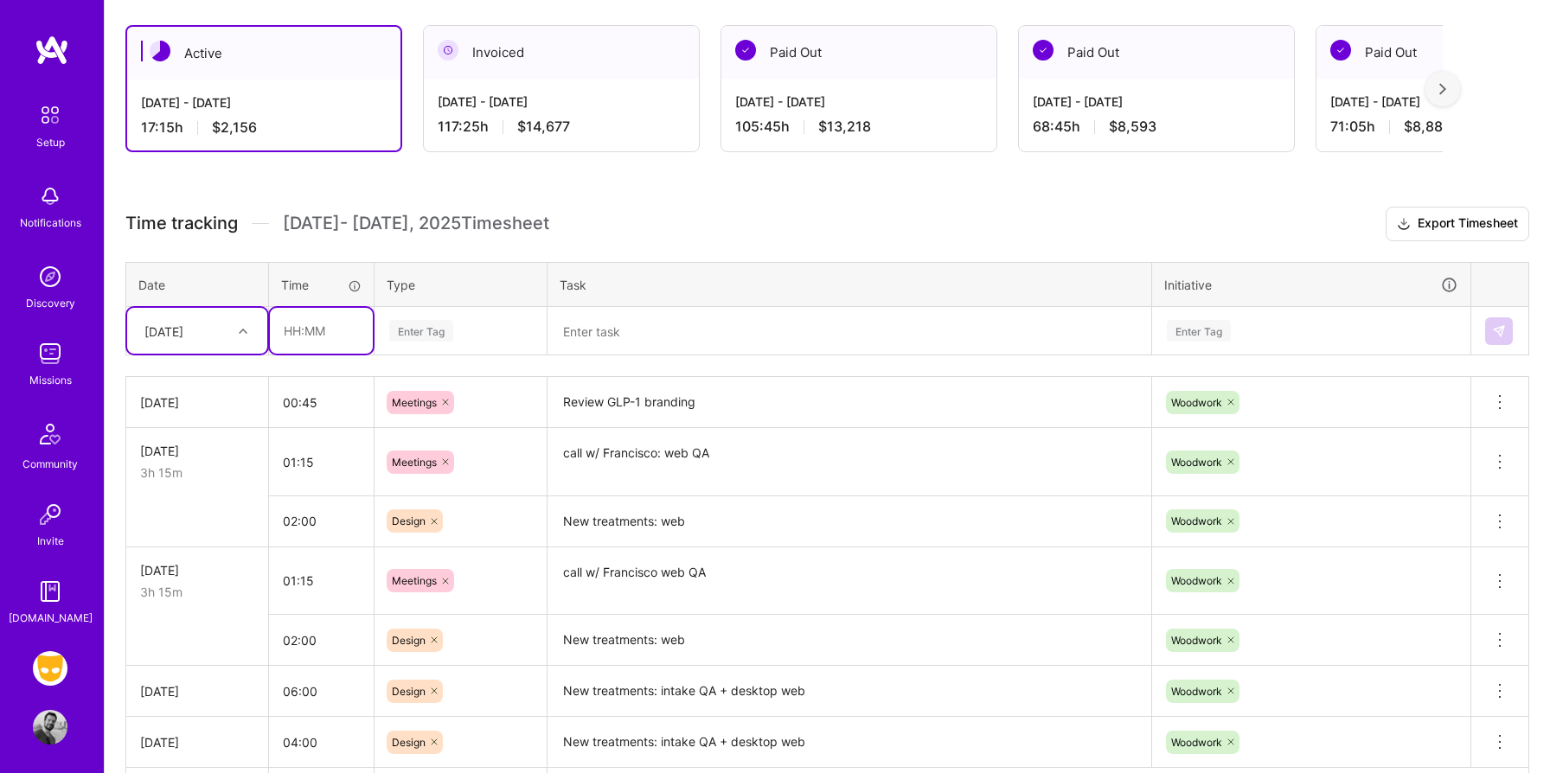
click at [345, 339] on input "text" at bounding box center [321, 331] width 103 height 46
type input "02:00"
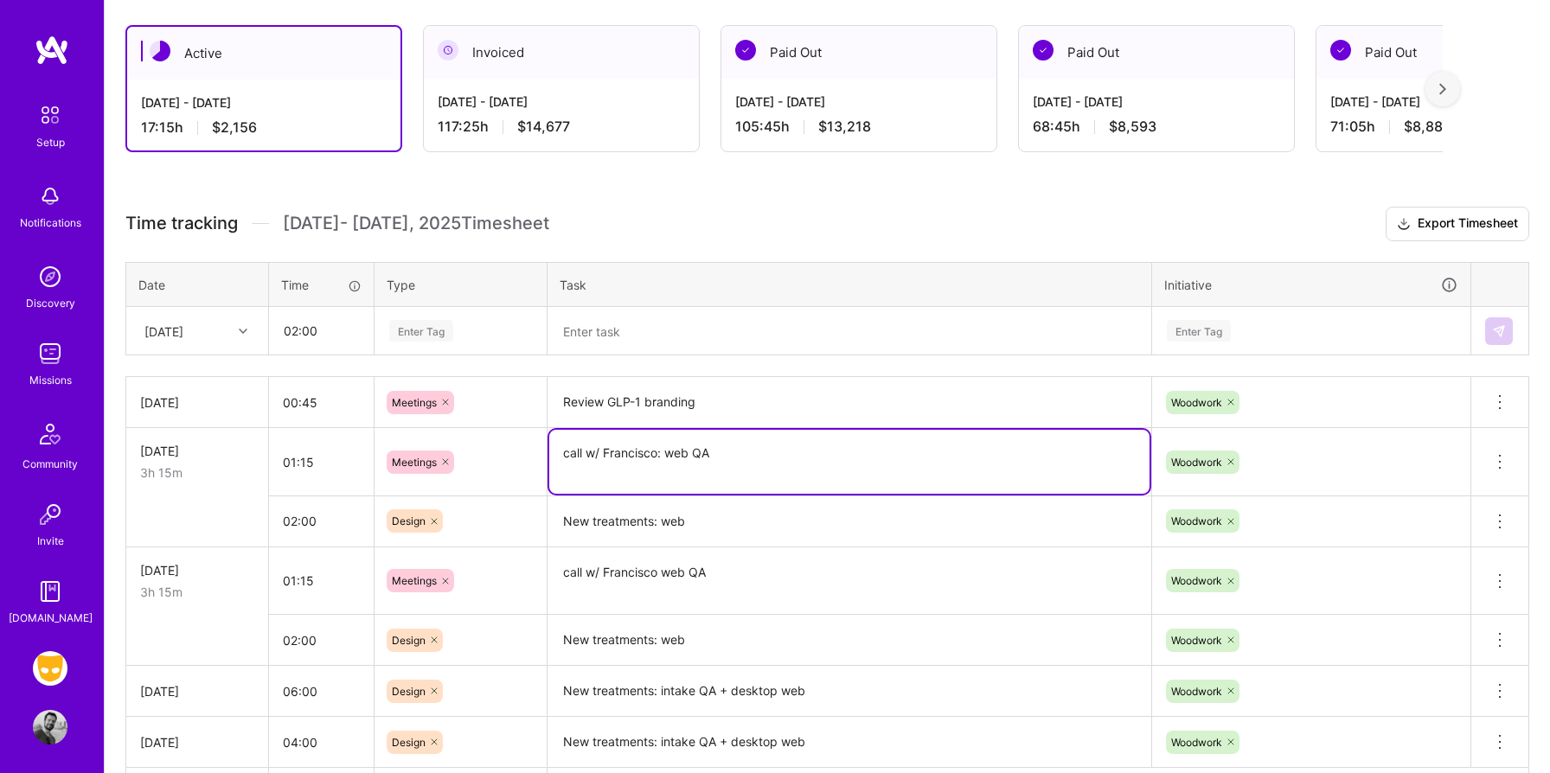
click at [614, 443] on textarea "call w/ Francisco: web QA" at bounding box center [849, 462] width 600 height 64
click at [606, 336] on textarea at bounding box center [849, 332] width 600 height 46
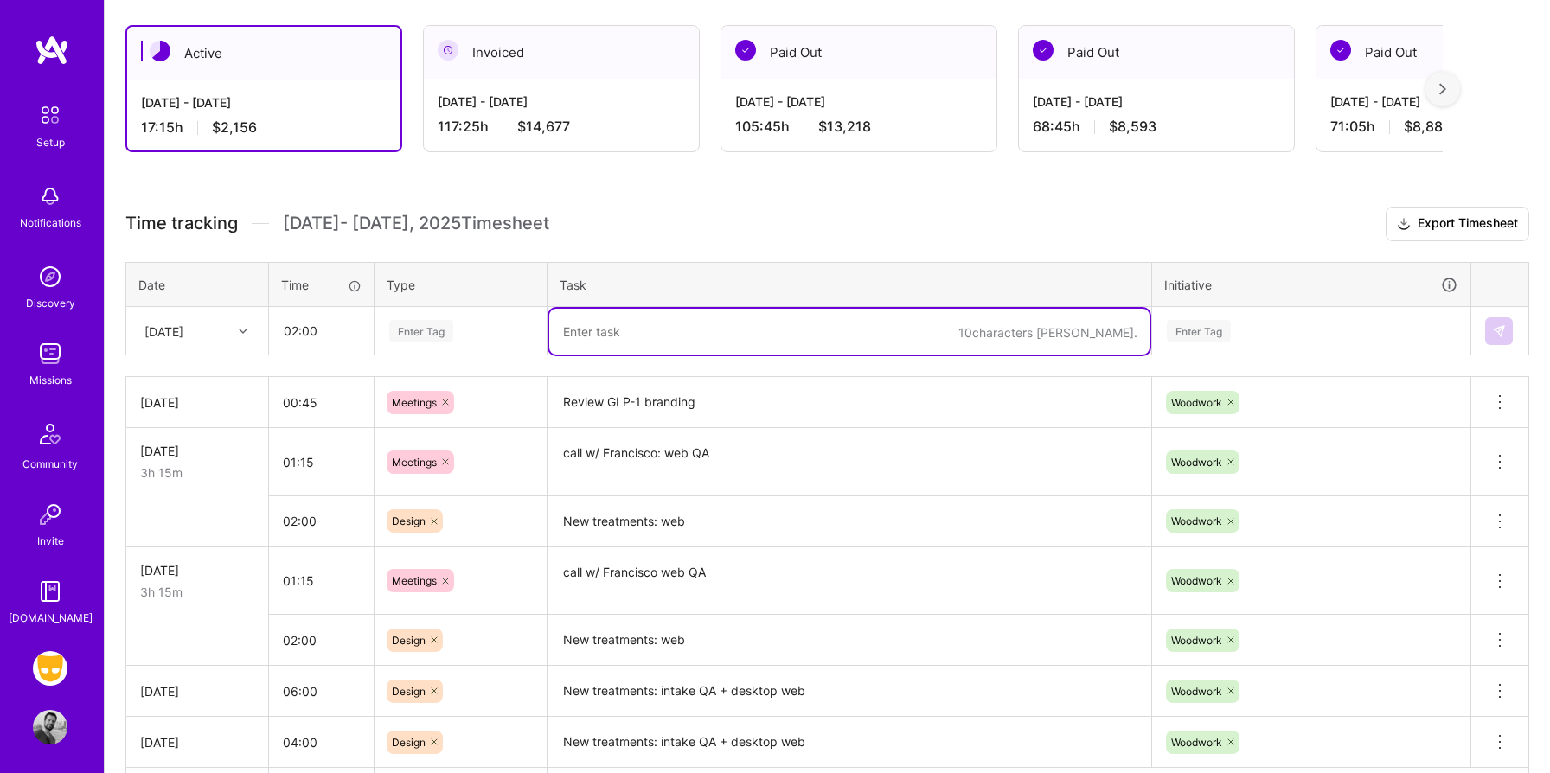
paste textarea "call w/ Francisco: web QA"
type textarea "call w/ Francisco: web QA"
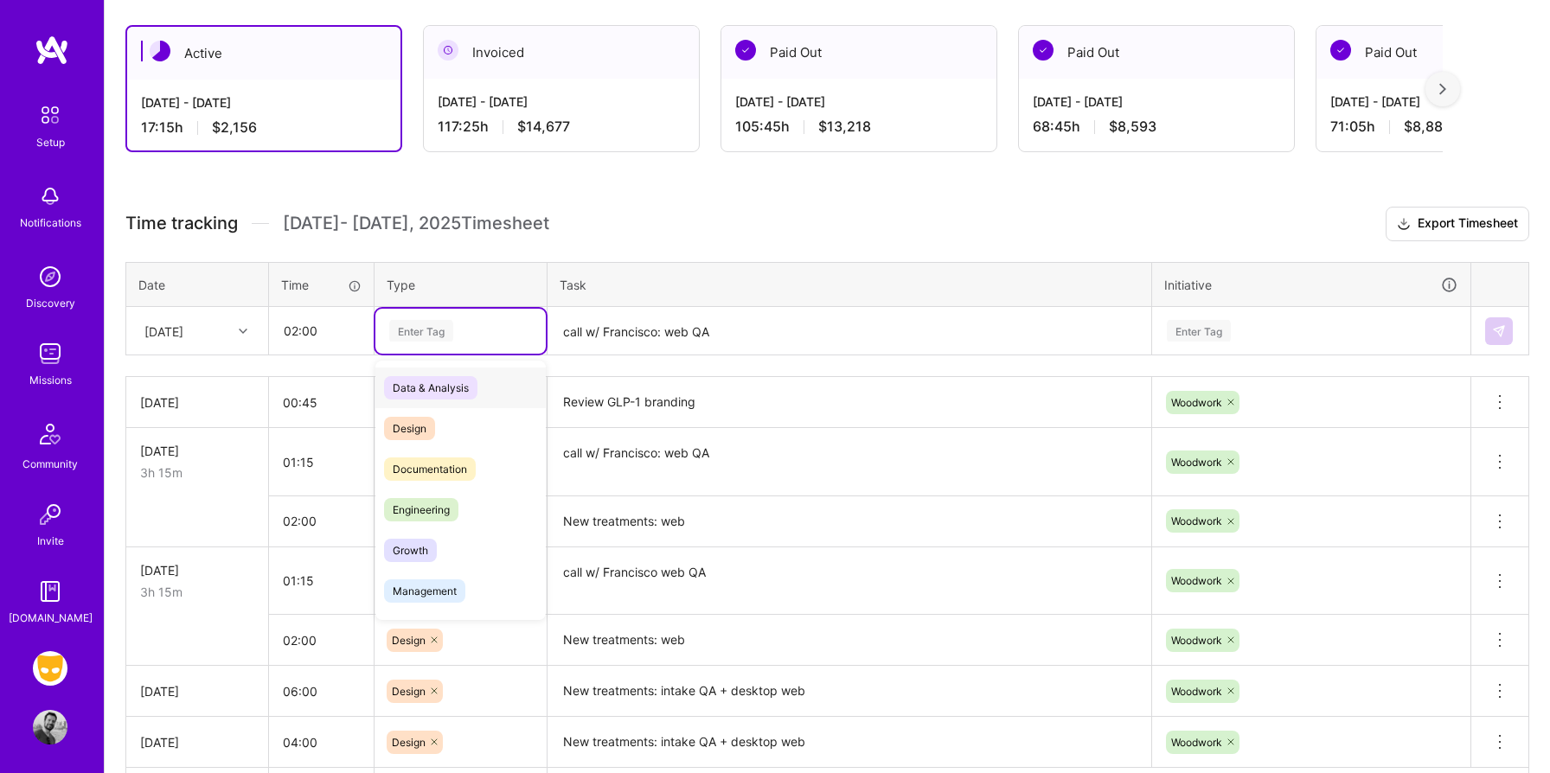
click at [451, 315] on div "Enter Tag" at bounding box center [460, 331] width 170 height 45
type input "mee"
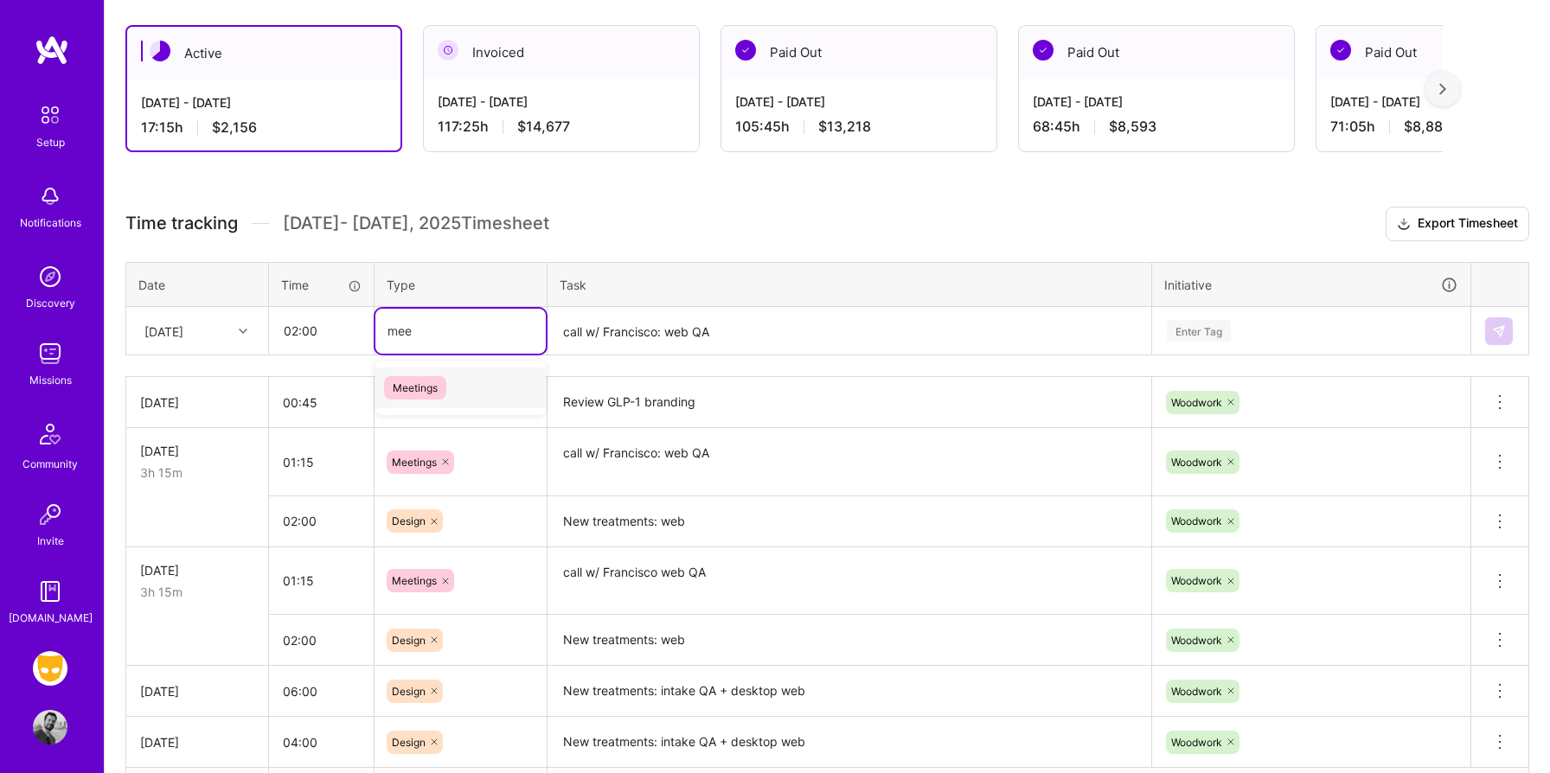
click at [442, 369] on div "Meetings" at bounding box center [460, 388] width 170 height 41
click at [1213, 330] on div "Enter Tag" at bounding box center [1199, 330] width 64 height 27
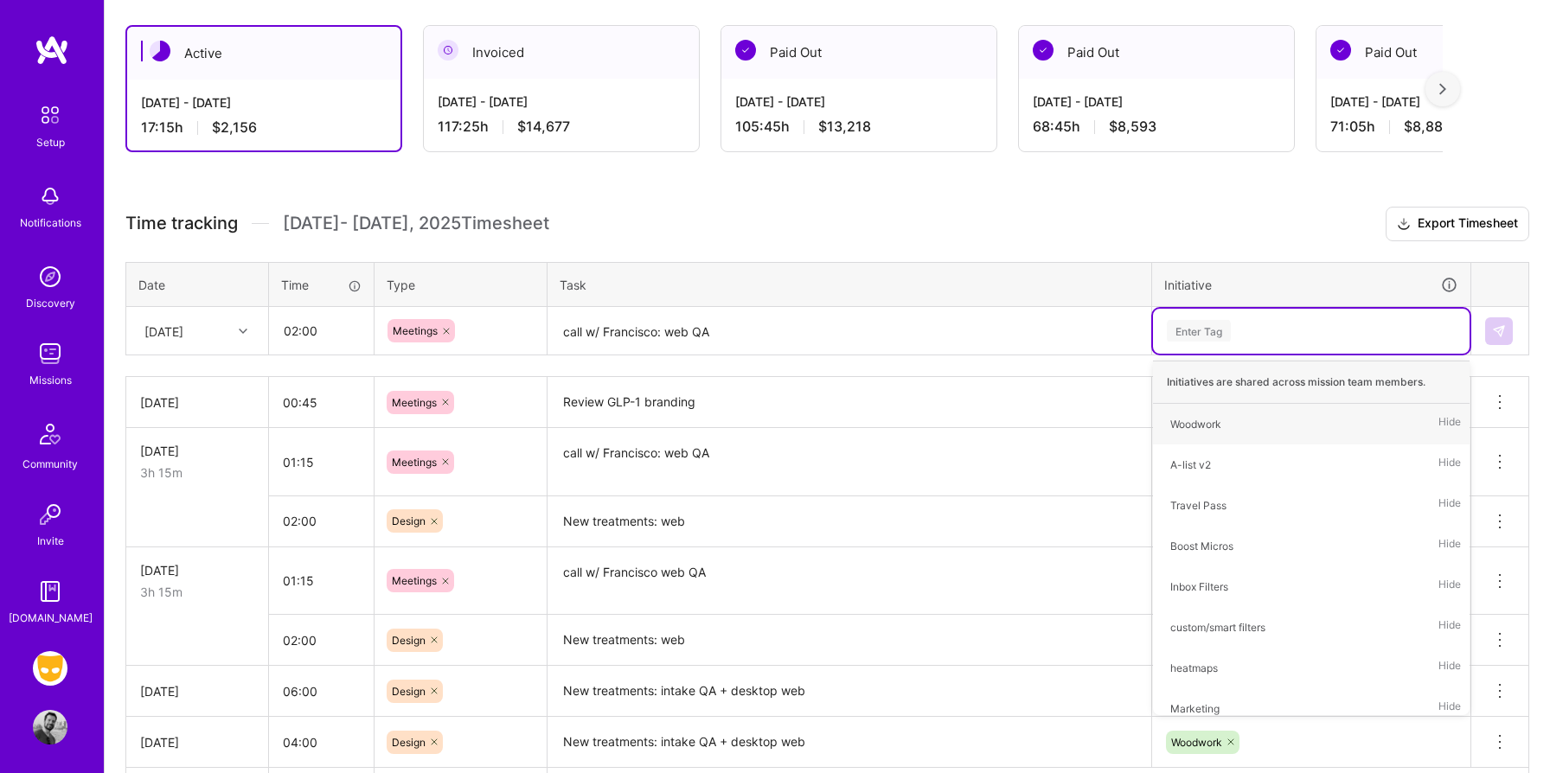
type input "w"
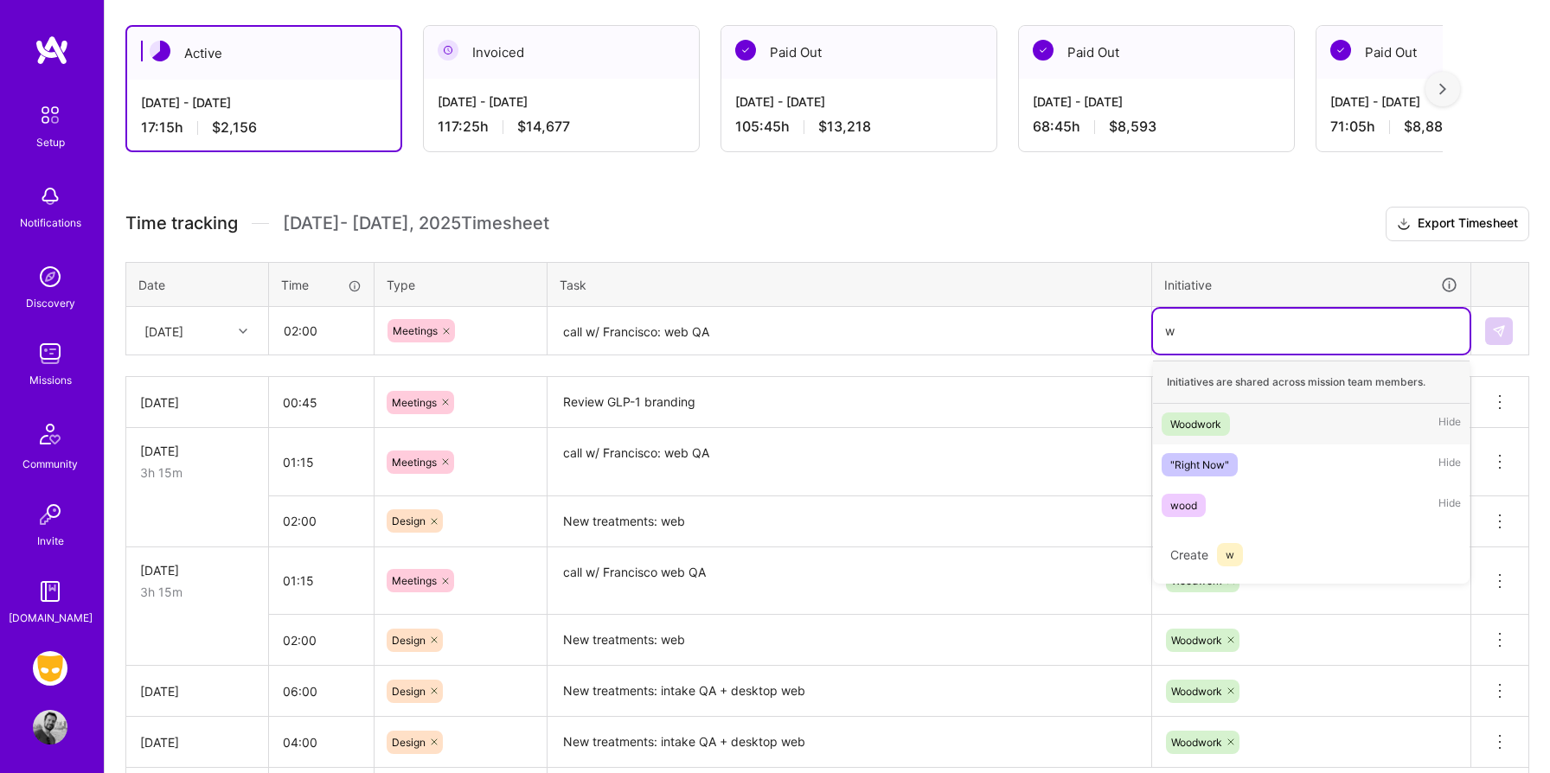
click at [1212, 415] on div "Woodwork" at bounding box center [1195, 424] width 51 height 18
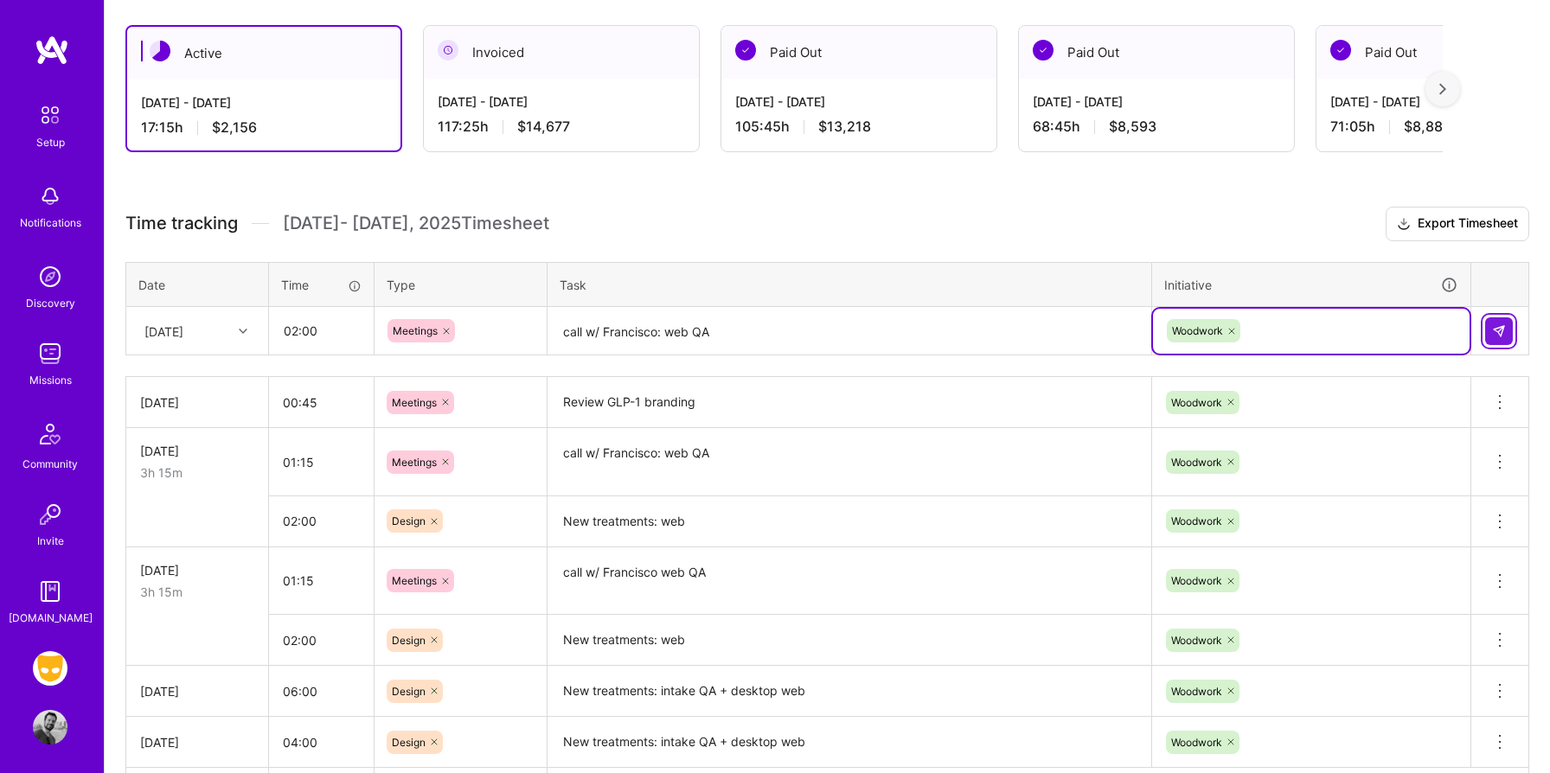
click at [1485, 333] on button at bounding box center [1499, 331] width 28 height 28
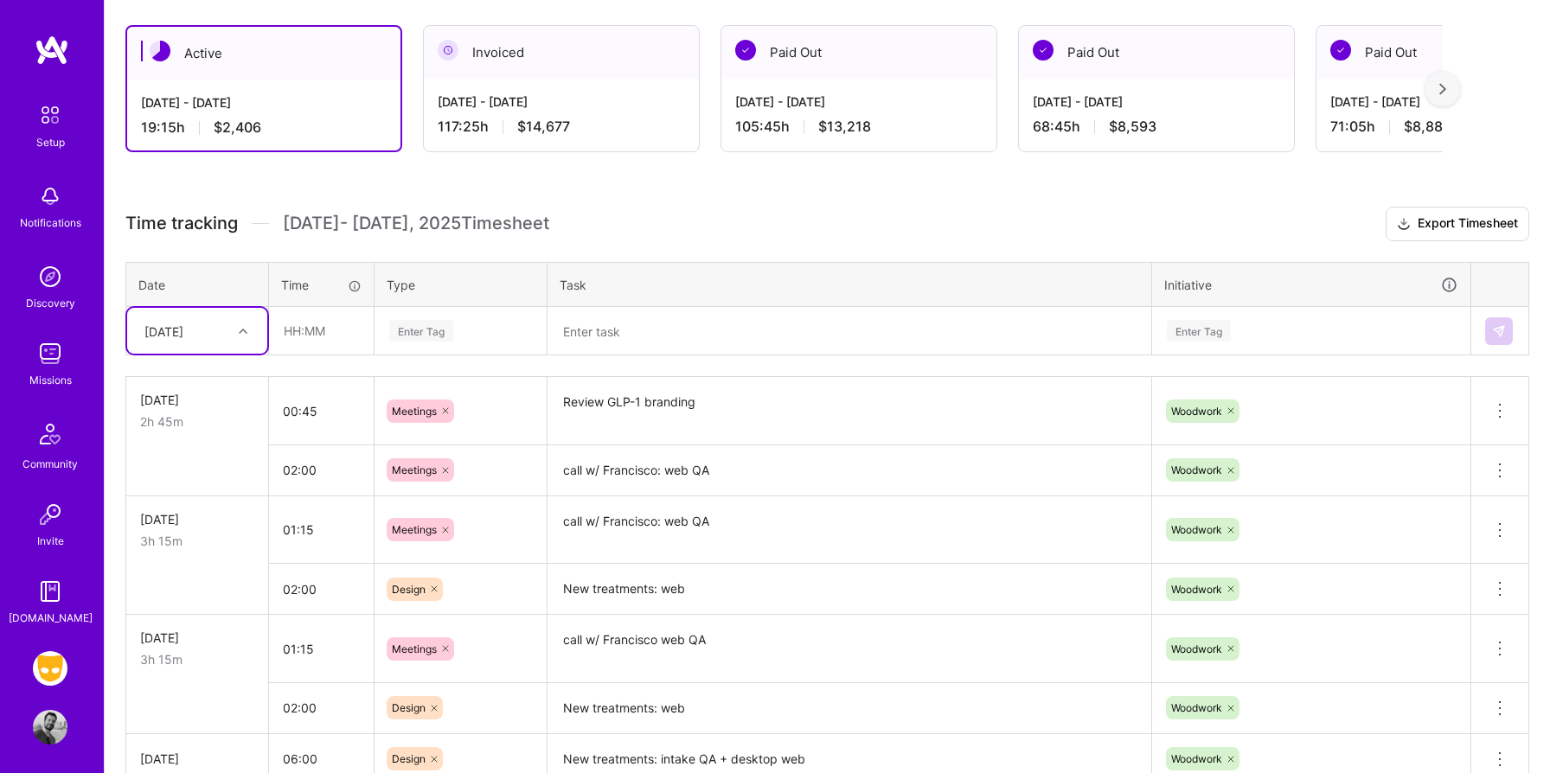
click at [251, 336] on div at bounding box center [245, 331] width 27 height 22
click at [200, 556] on div "[DATE]" at bounding box center [197, 556] width 140 height 32
click at [329, 327] on input "text" at bounding box center [321, 331] width 103 height 46
type input "08:00"
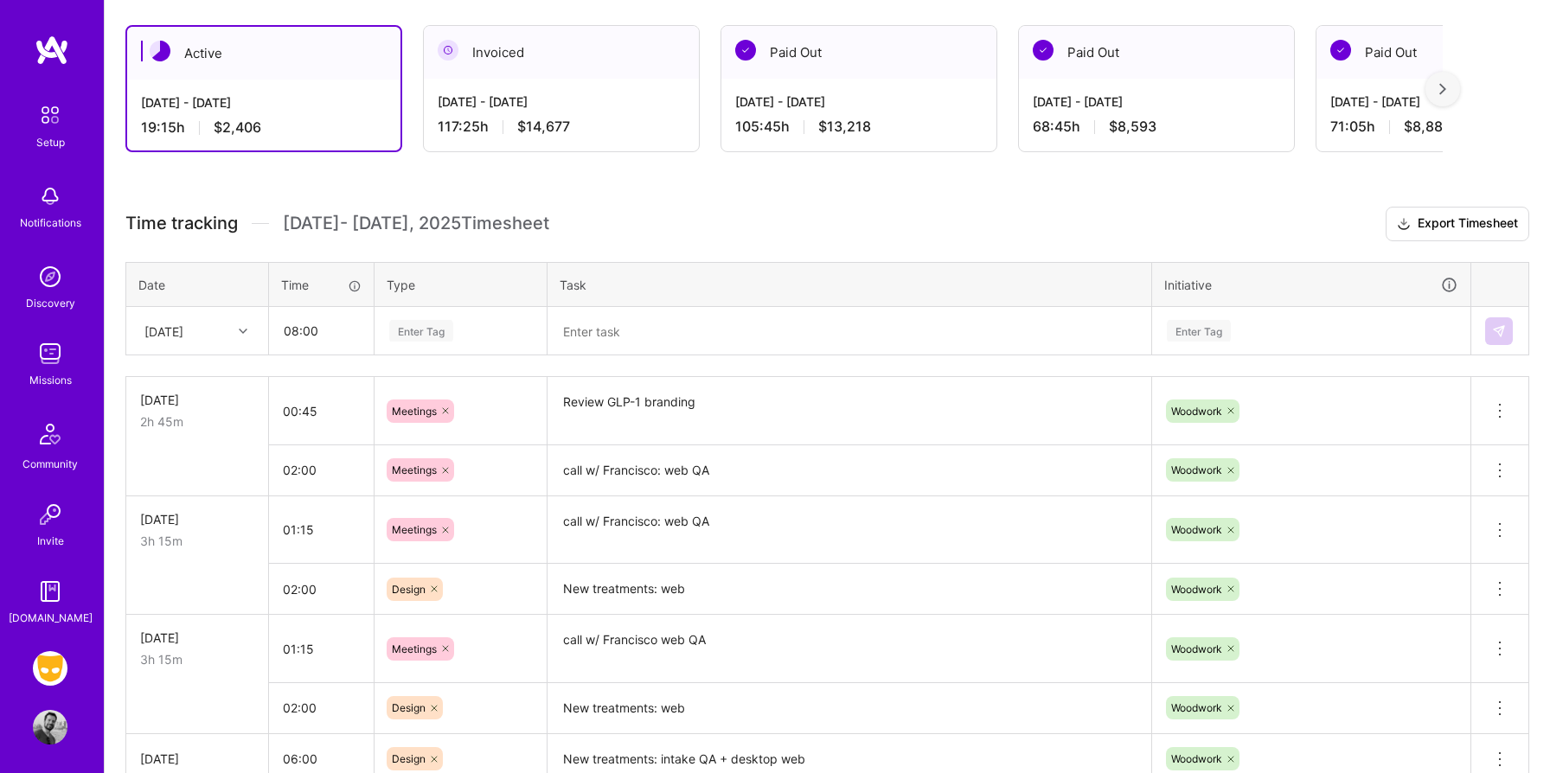
click at [405, 323] on div "Enter Tag" at bounding box center [421, 330] width 64 height 27
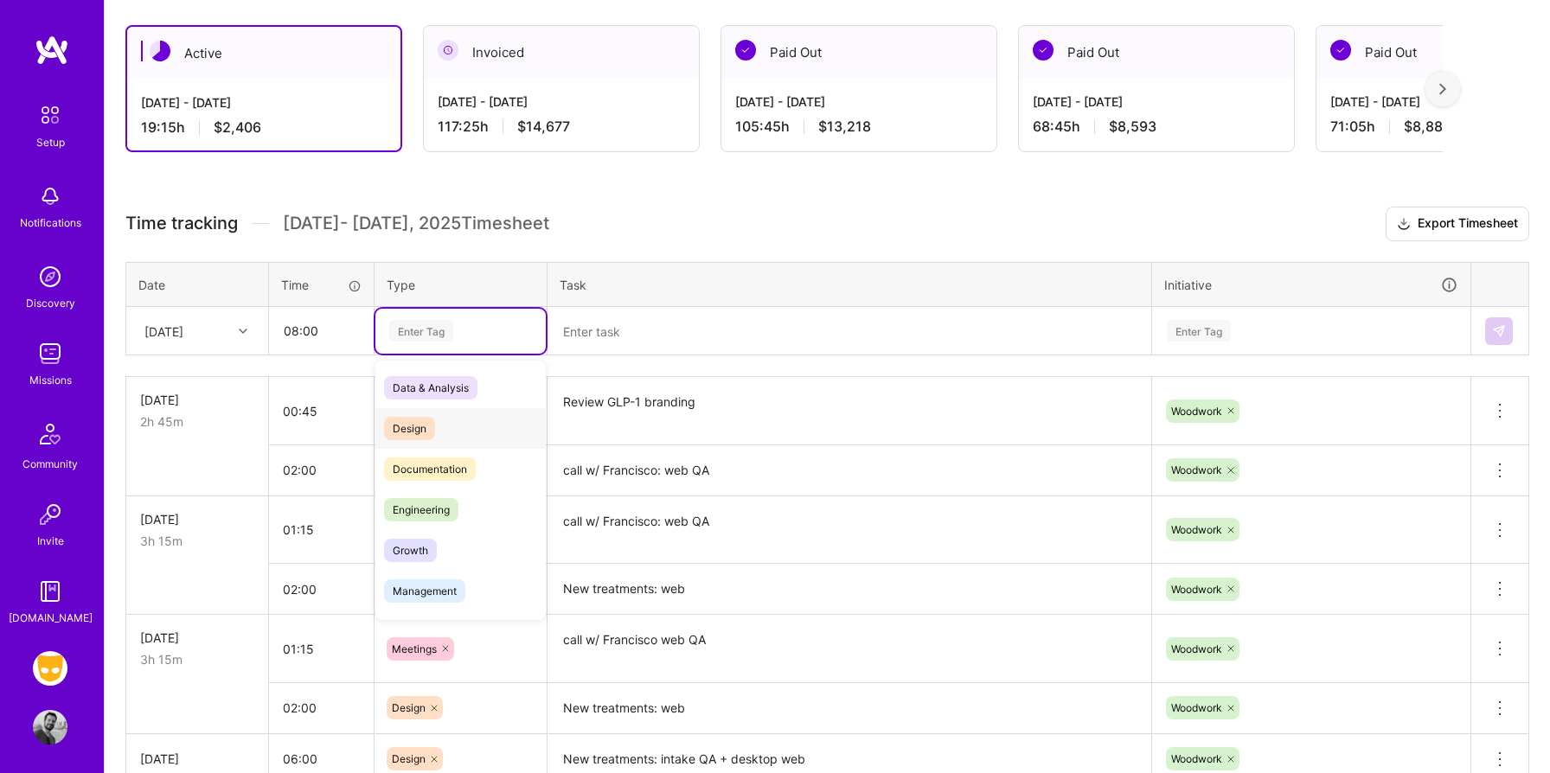
click at [433, 421] on span "Design" at bounding box center [409, 428] width 51 height 23
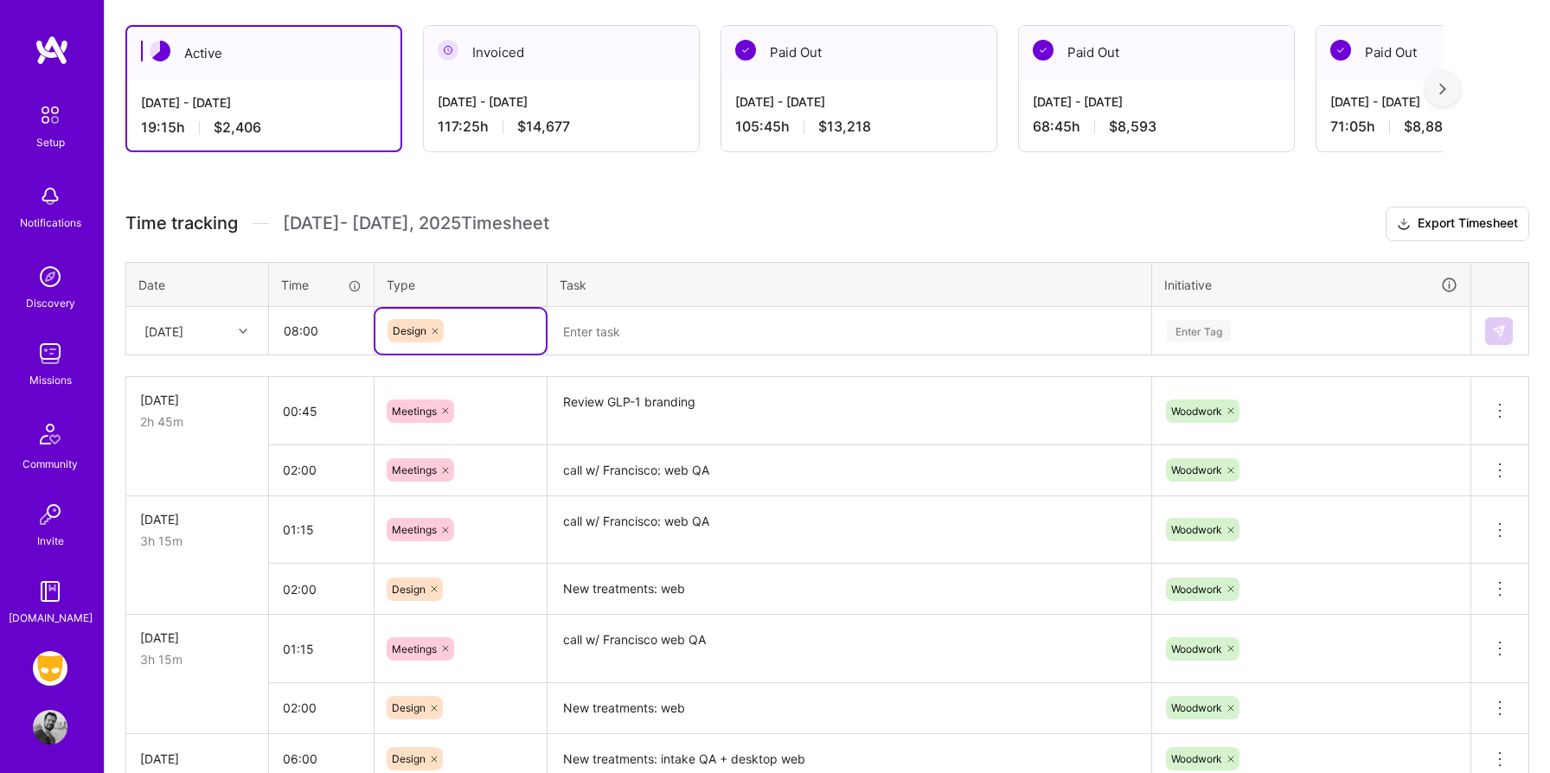
click at [623, 590] on textarea "New treatments: web" at bounding box center [849, 590] width 600 height 48
click at [623, 591] on textarea "New treatments: web" at bounding box center [849, 590] width 600 height 48
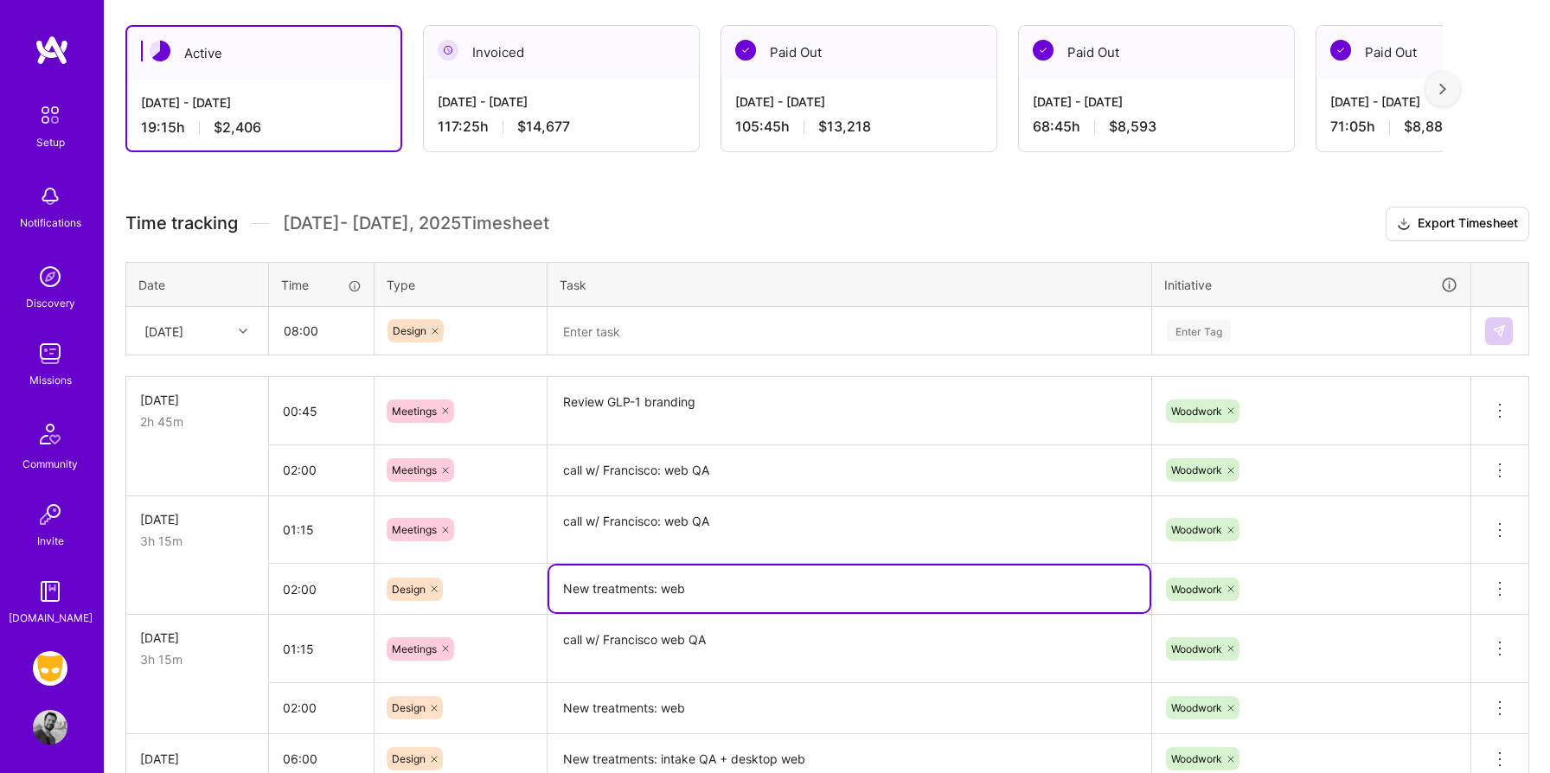
click at [623, 591] on textarea "New treatments: web" at bounding box center [849, 589] width 600 height 47
click at [622, 336] on textarea at bounding box center [849, 332] width 600 height 46
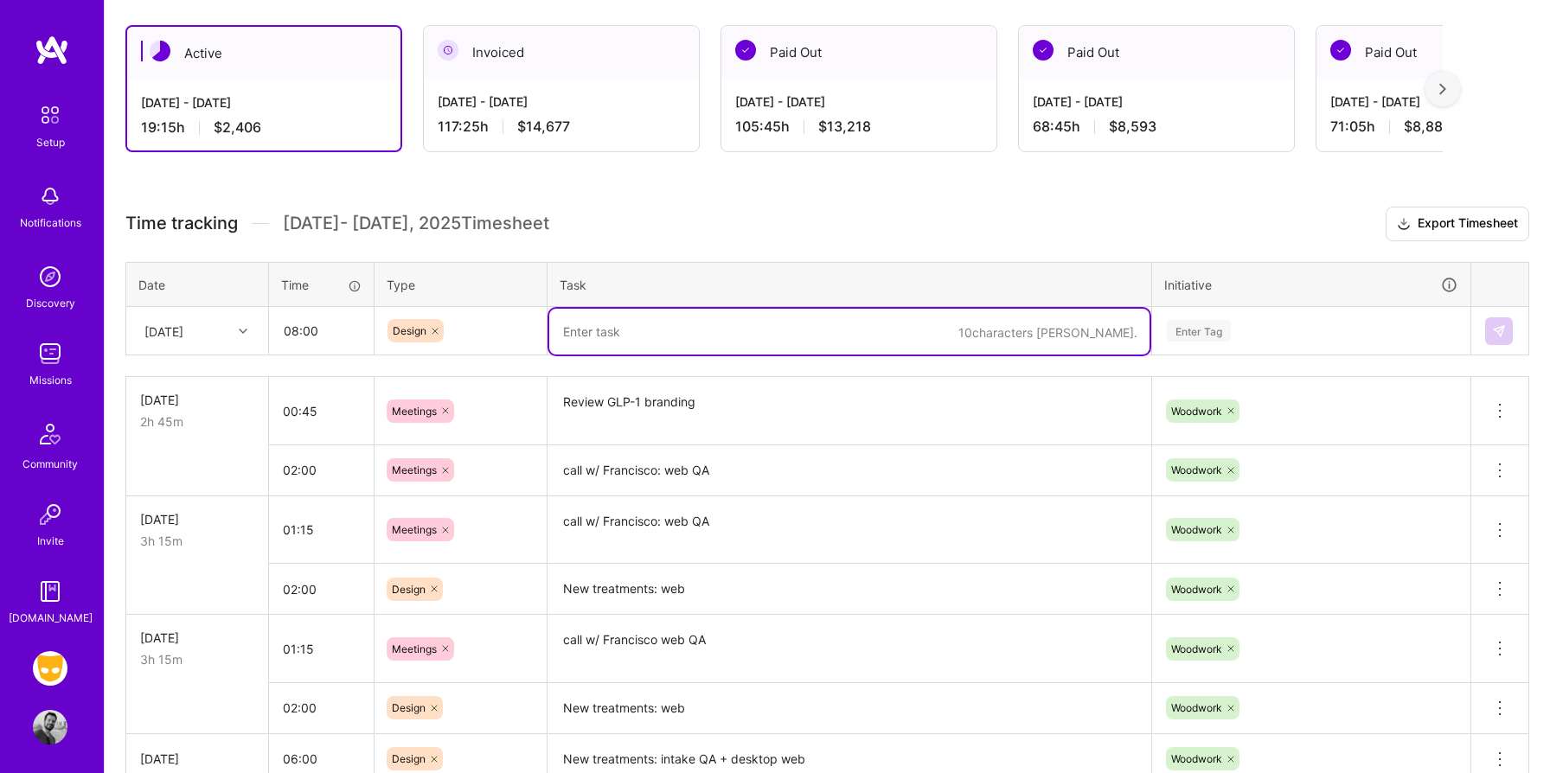
paste textarea "New treatments: web"
type textarea "New treatments: web"
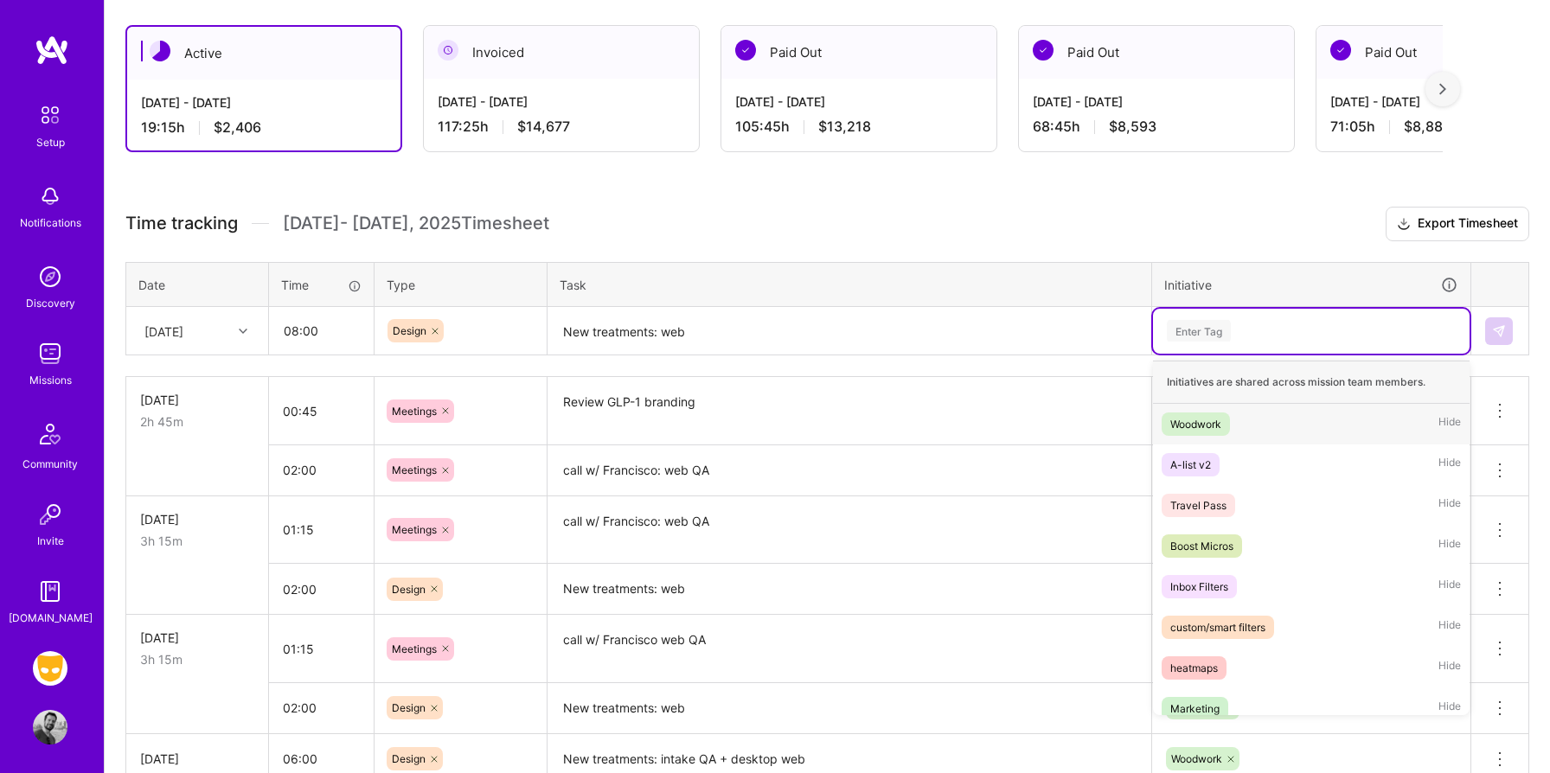
click at [1210, 337] on div "Enter Tag" at bounding box center [1199, 330] width 64 height 27
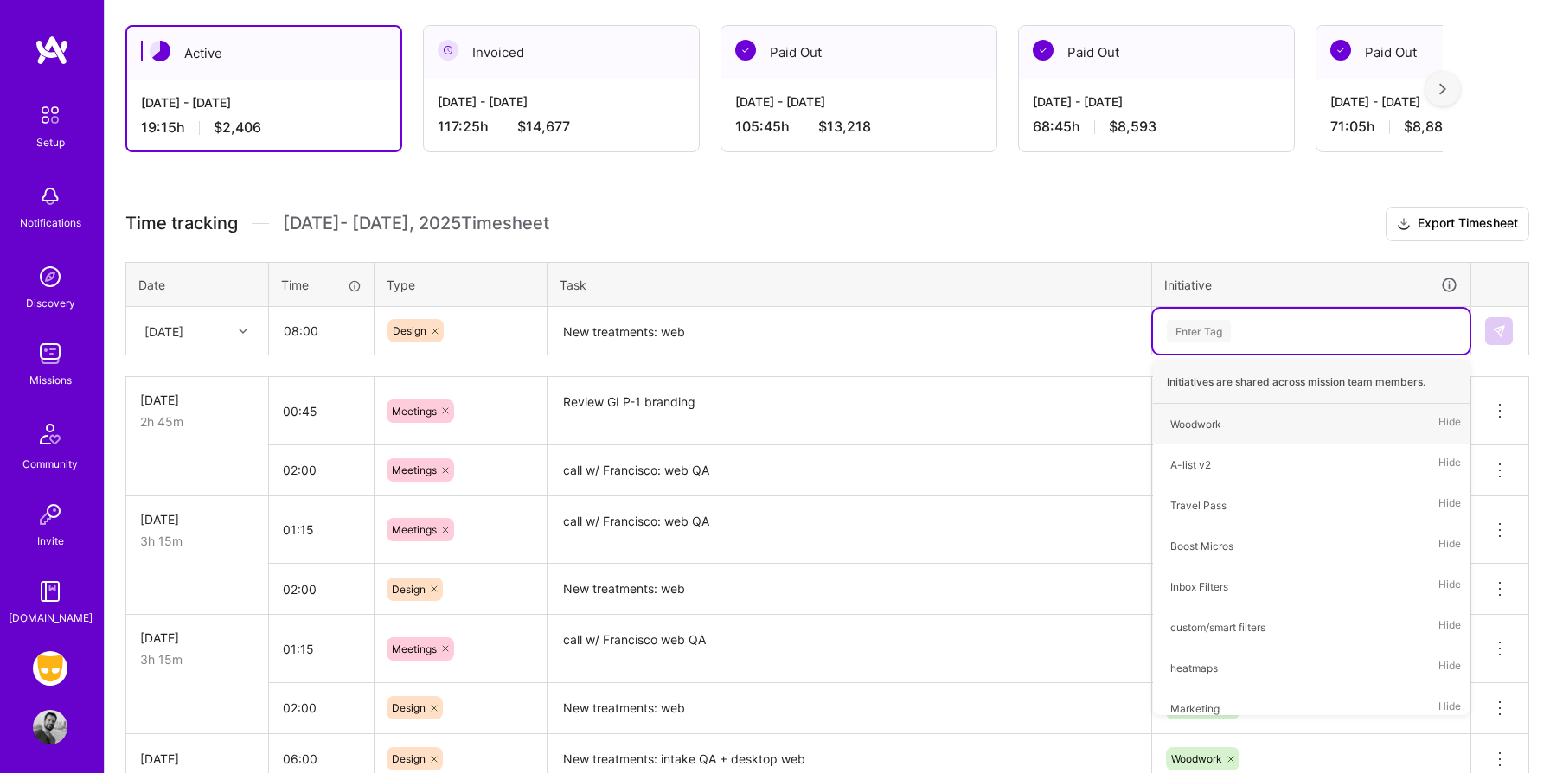
type input "w"
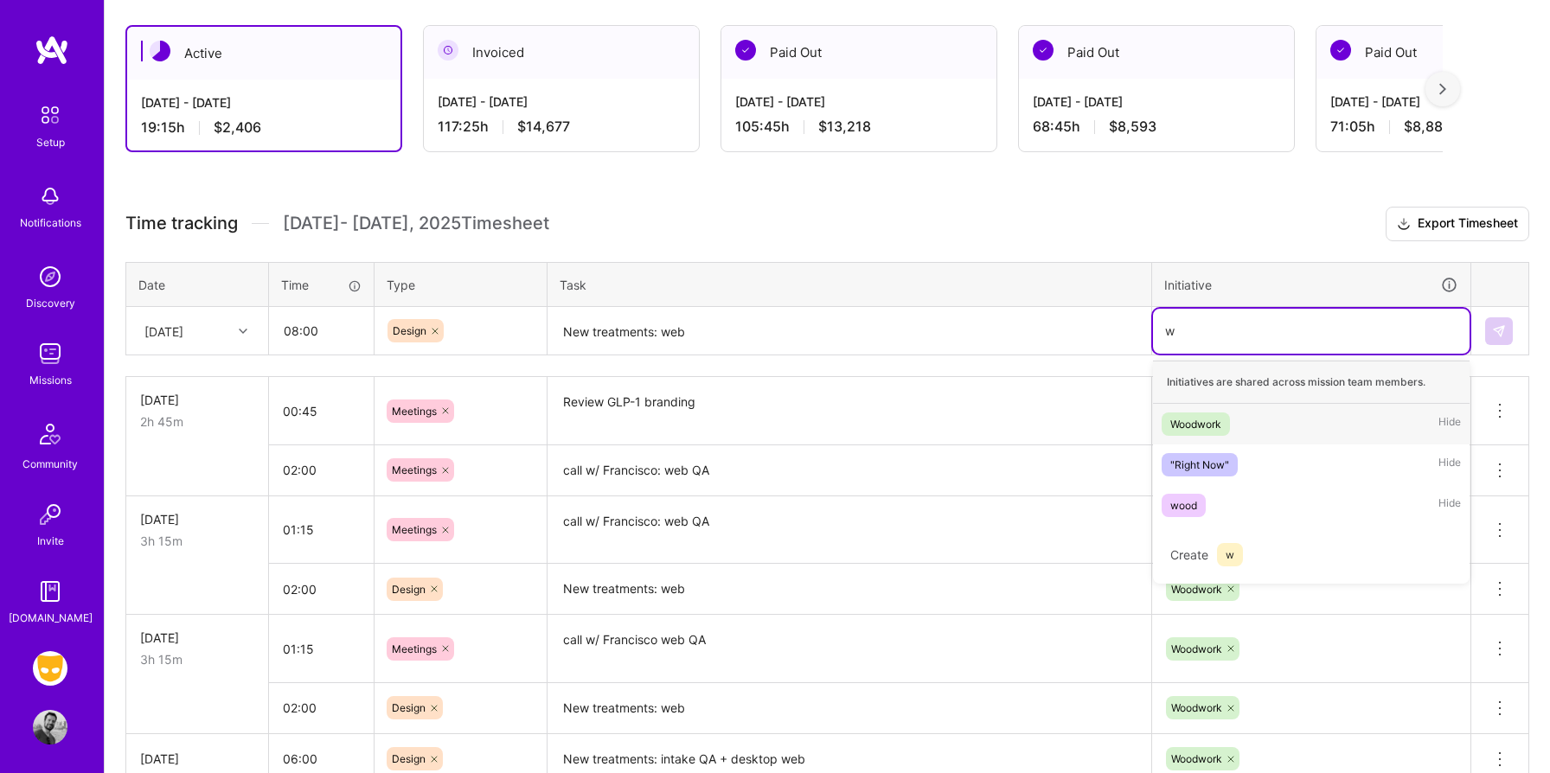
click at [1195, 422] on div "Woodwork" at bounding box center [1195, 424] width 51 height 18
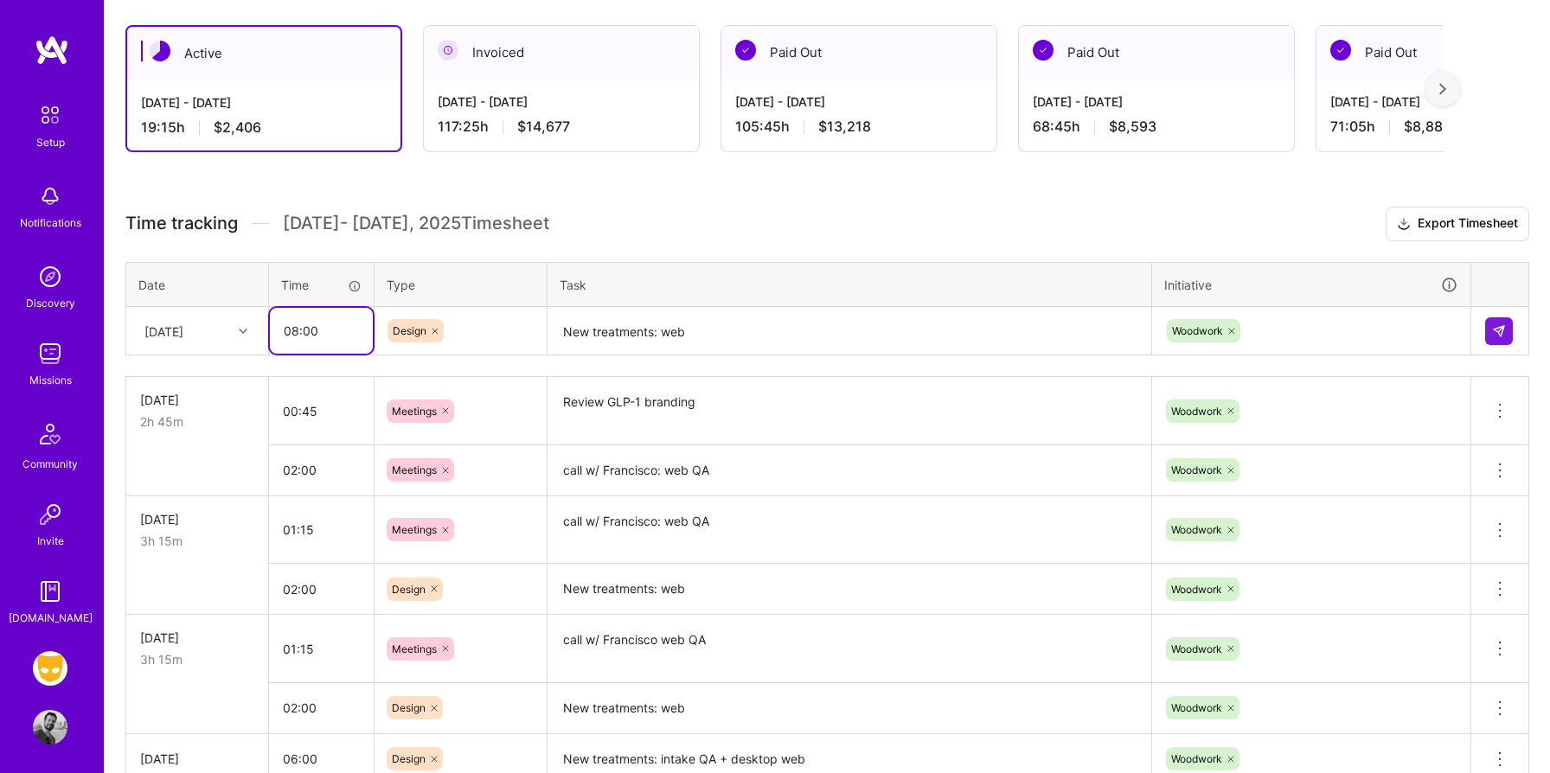
click at [302, 335] on input "08:00" at bounding box center [321, 331] width 103 height 46
type input "07:40"
click at [1486, 326] on button at bounding box center [1499, 331] width 28 height 28
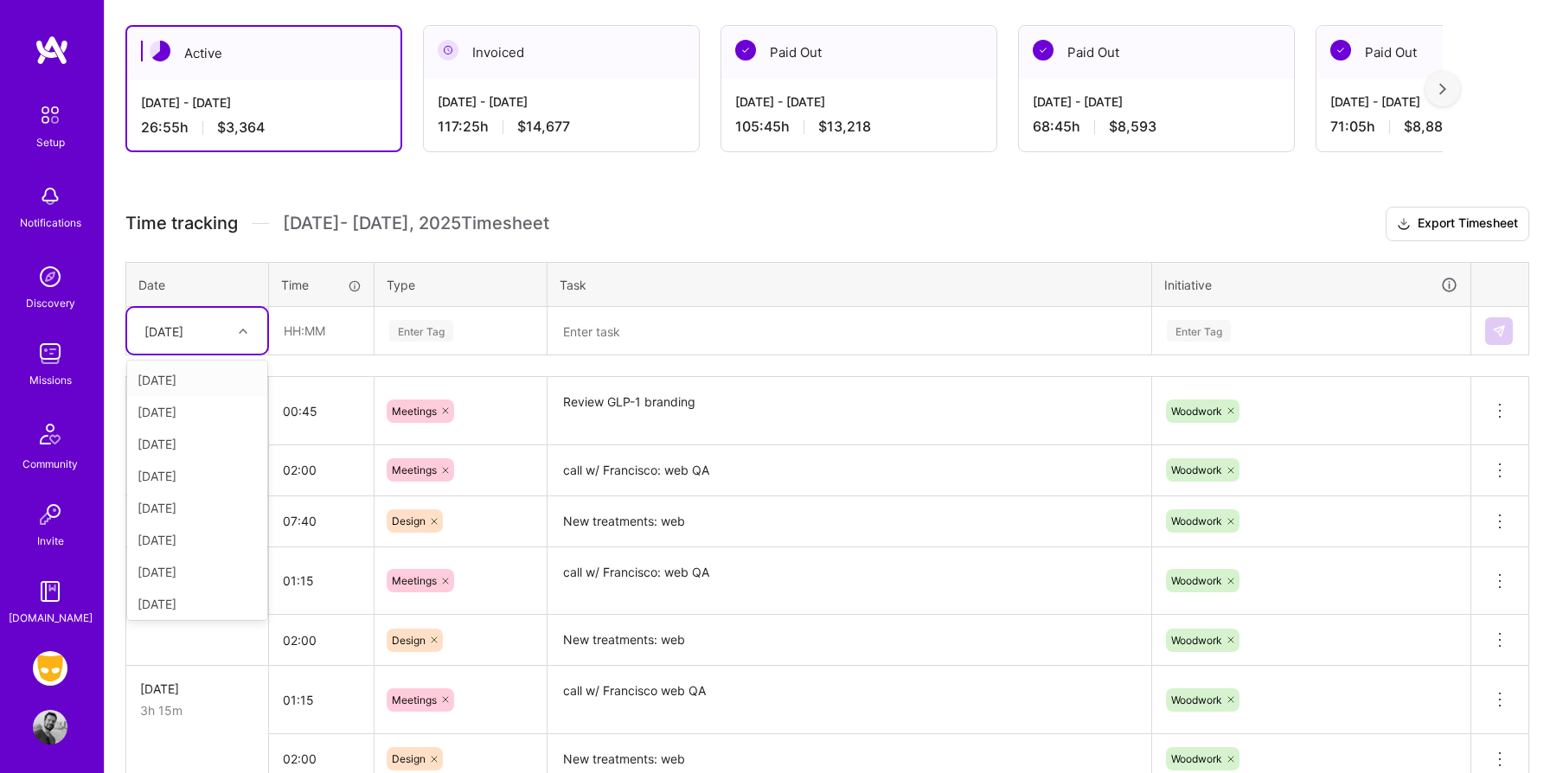
click at [250, 335] on div at bounding box center [245, 331] width 27 height 22
click at [187, 438] on div "[DATE]" at bounding box center [197, 444] width 140 height 32
click at [237, 336] on div at bounding box center [245, 331] width 27 height 22
click at [193, 531] on div "[DATE]" at bounding box center [197, 531] width 140 height 32
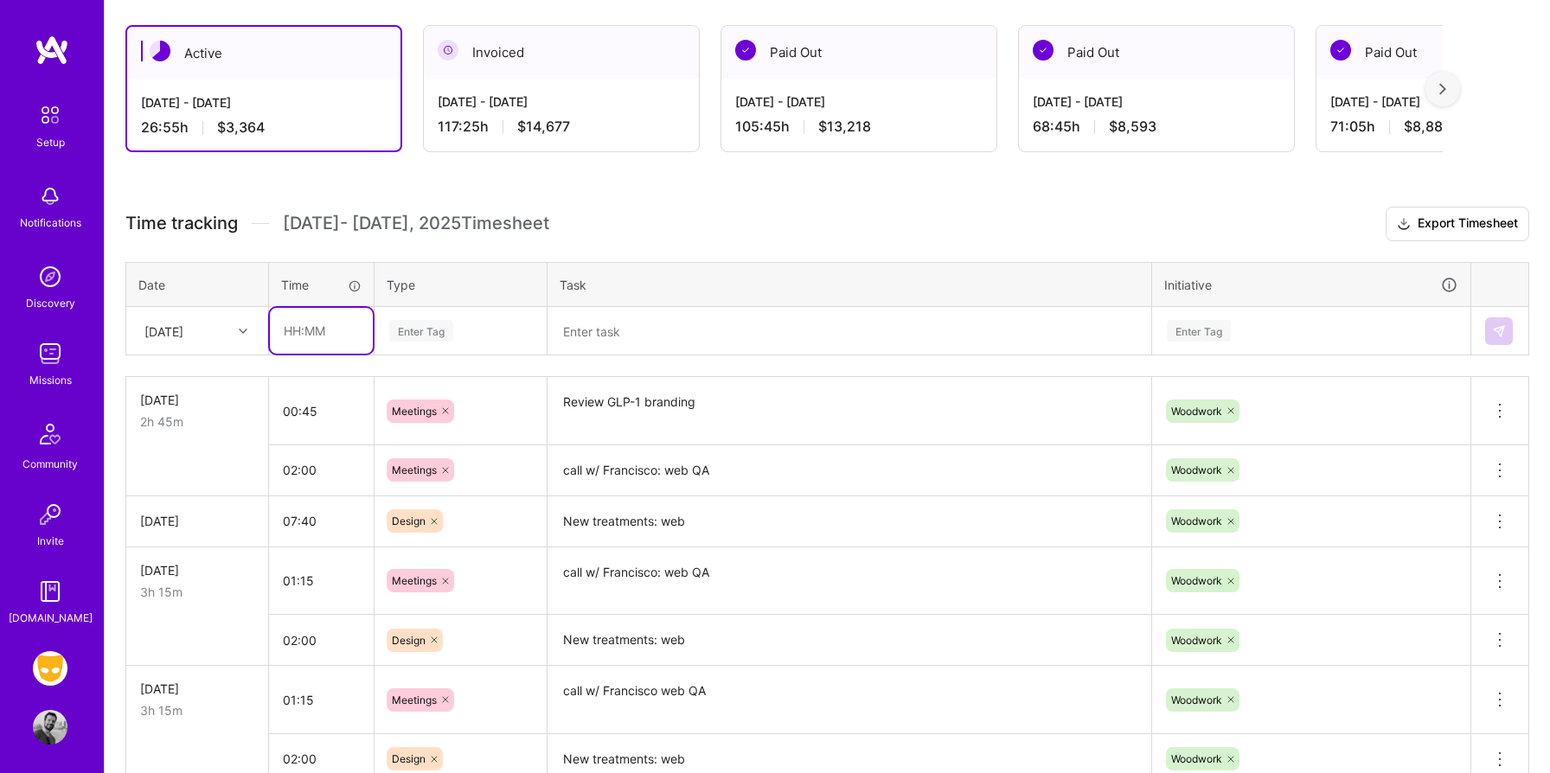
click at [329, 322] on input "text" at bounding box center [321, 331] width 103 height 46
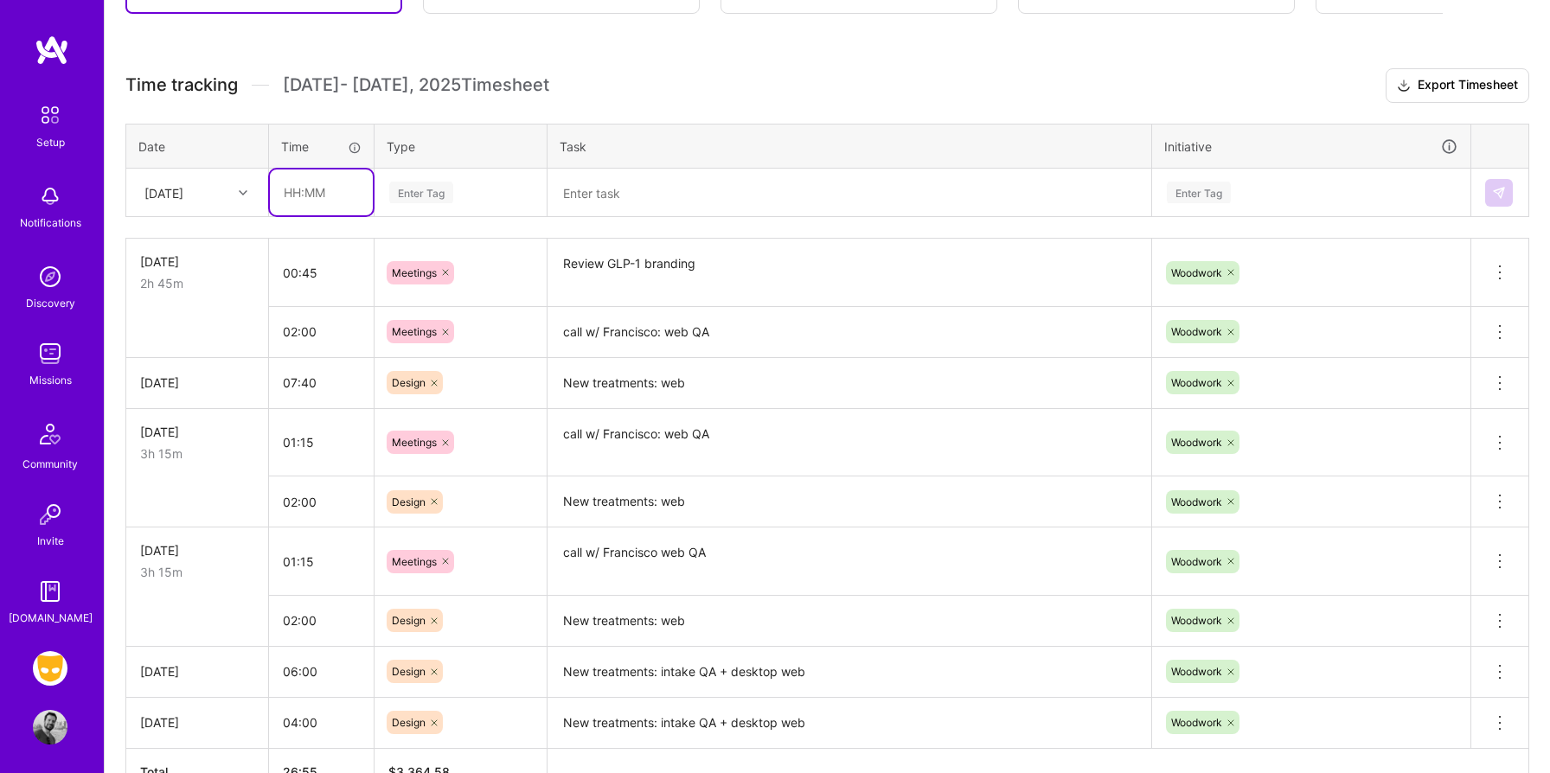
scroll to position [435, 0]
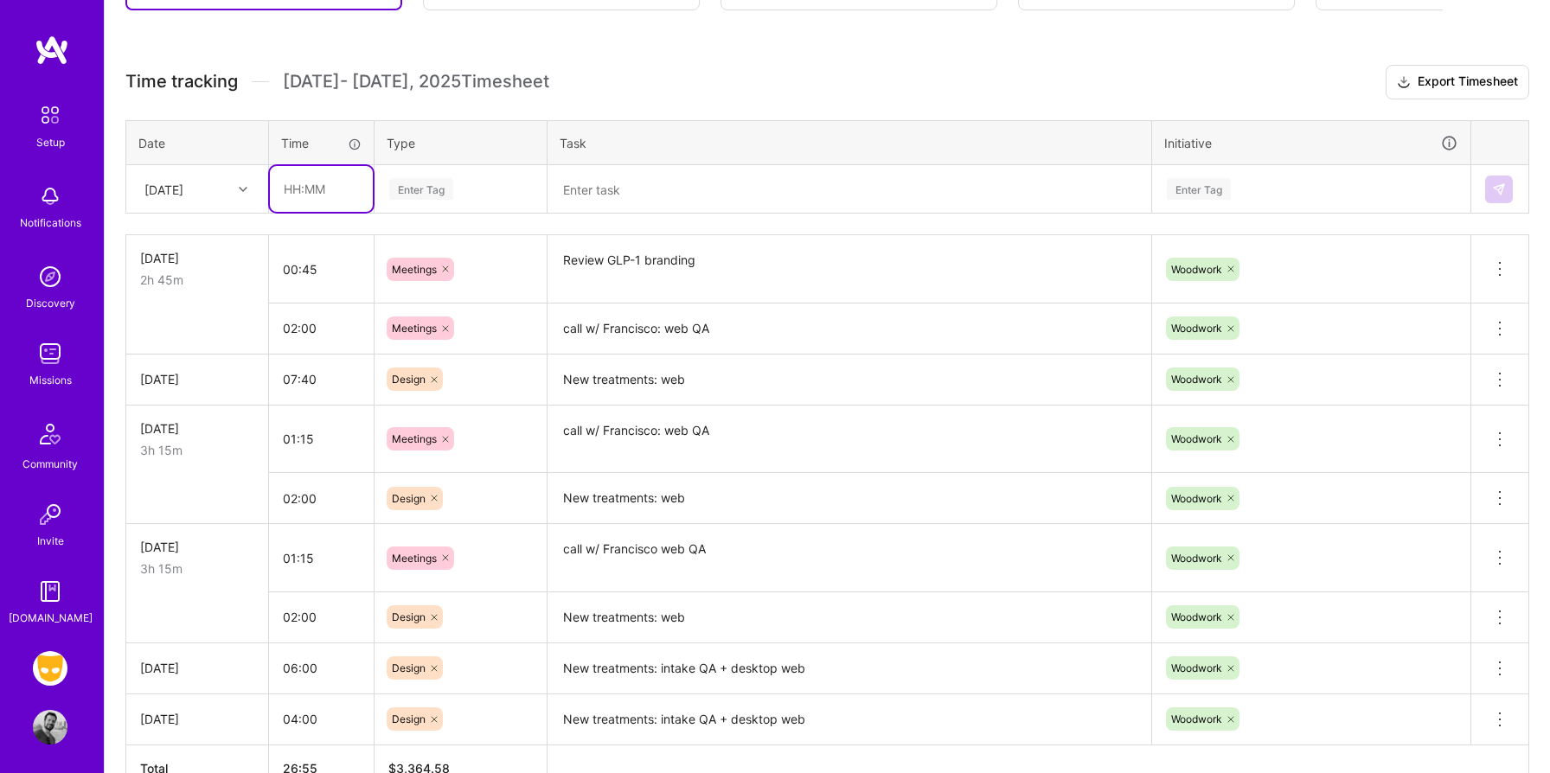
type input "3"
type input "03:00"
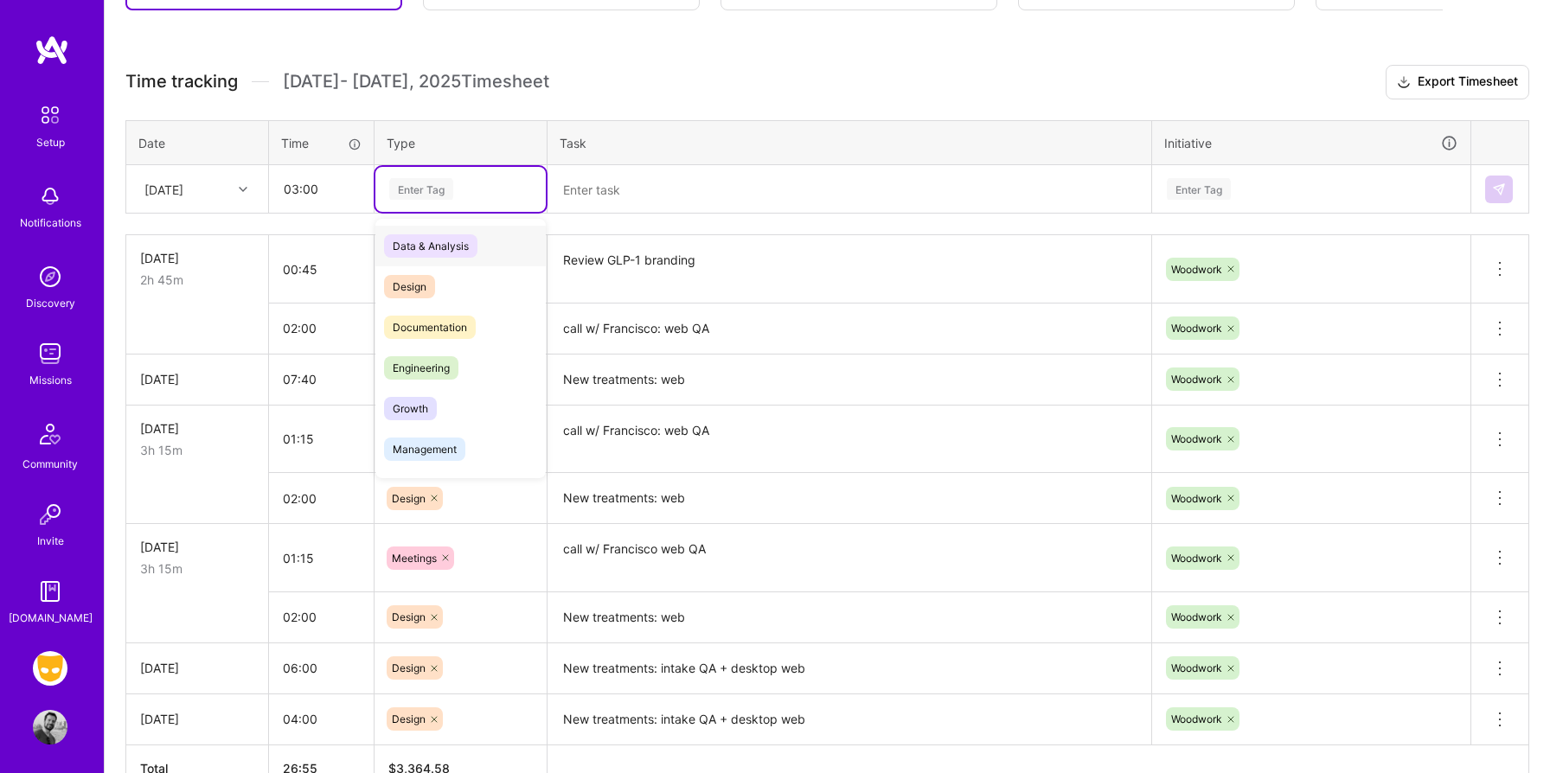
click at [409, 190] on div "Enter Tag" at bounding box center [421, 189] width 64 height 27
click at [414, 290] on span "Design" at bounding box center [409, 286] width 51 height 23
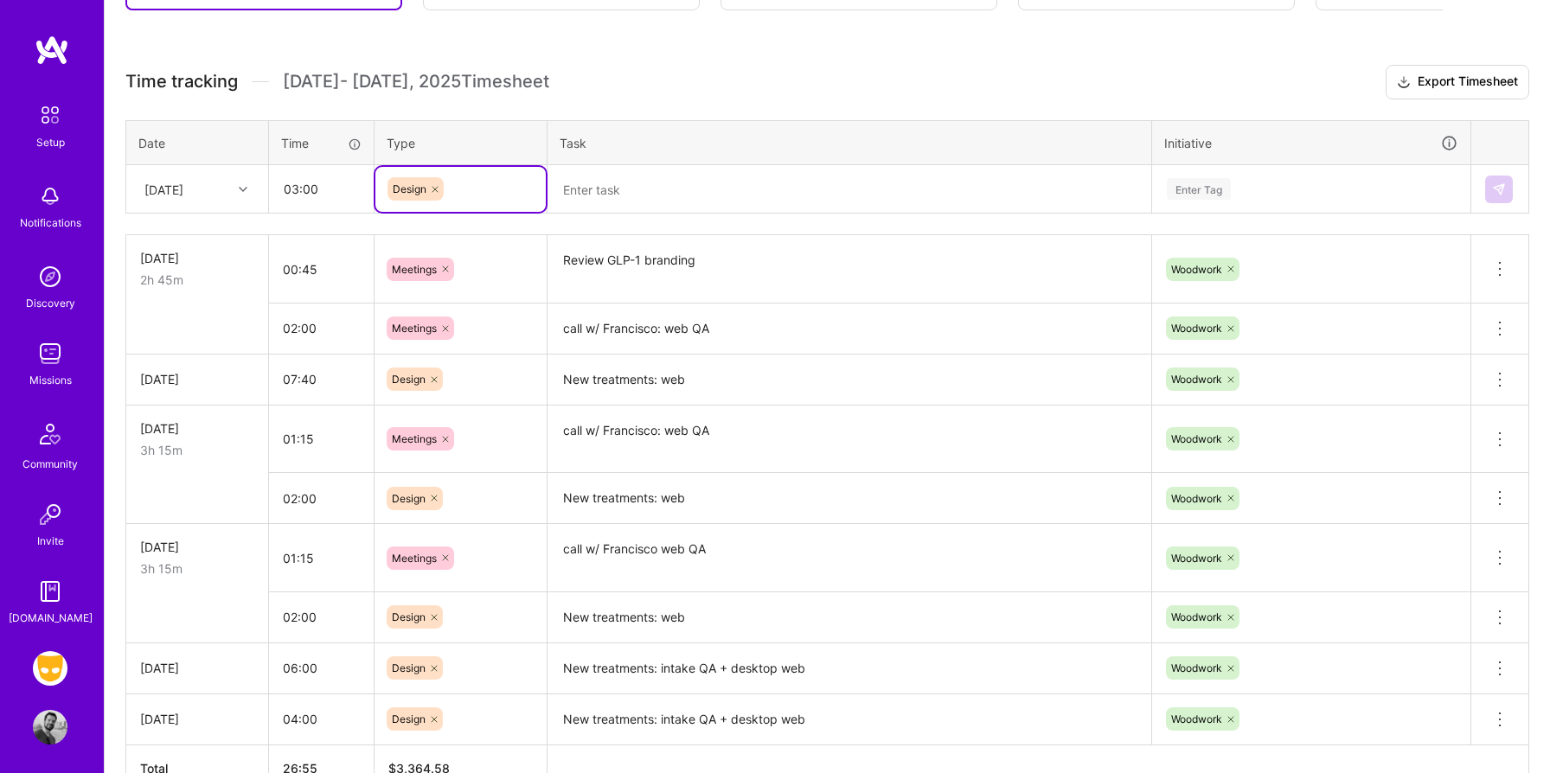
click at [618, 382] on textarea "New treatments: web" at bounding box center [849, 380] width 600 height 48
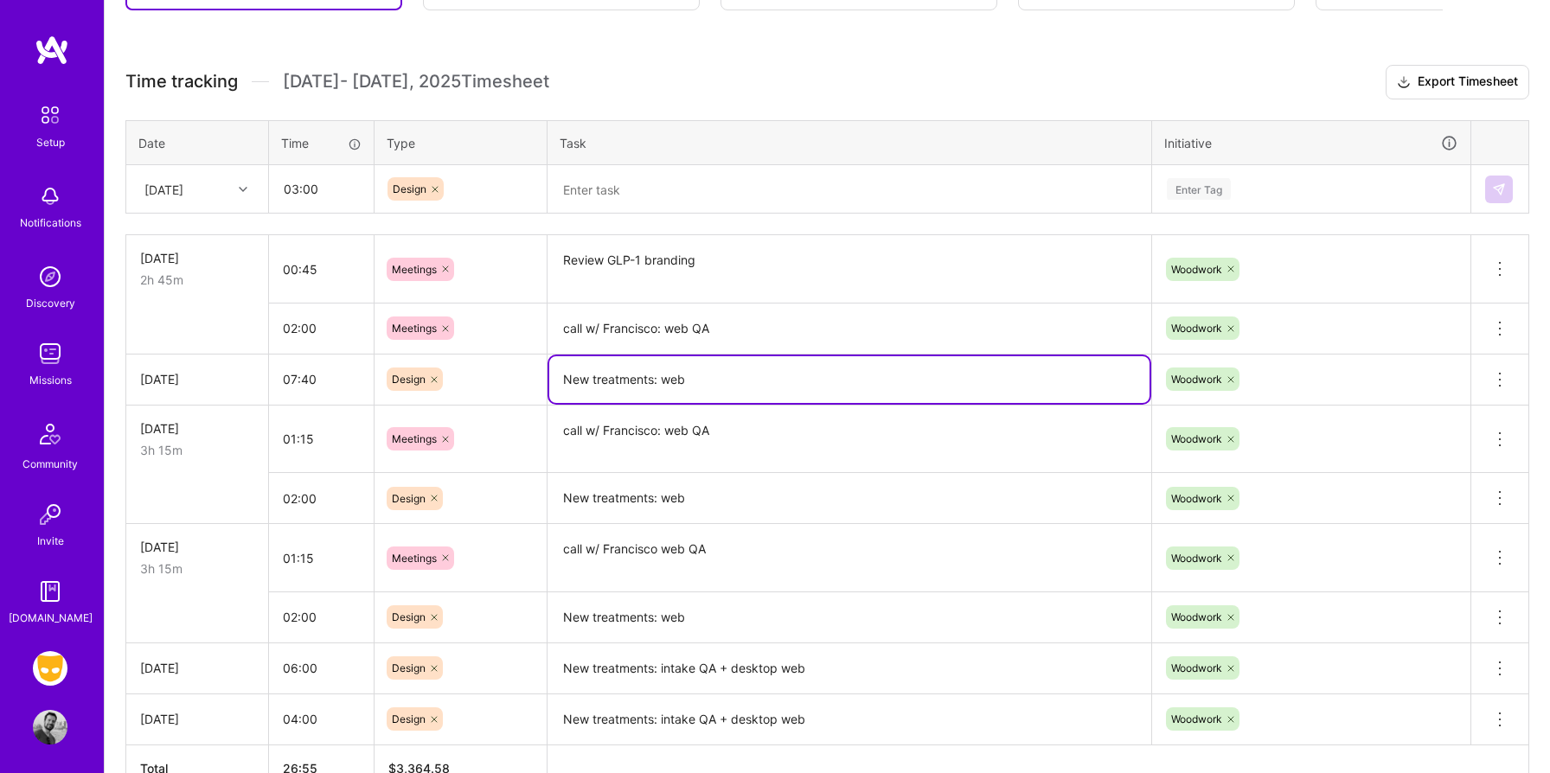
click at [618, 382] on textarea "New treatments: web" at bounding box center [849, 379] width 600 height 47
click at [624, 181] on textarea at bounding box center [849, 190] width 600 height 46
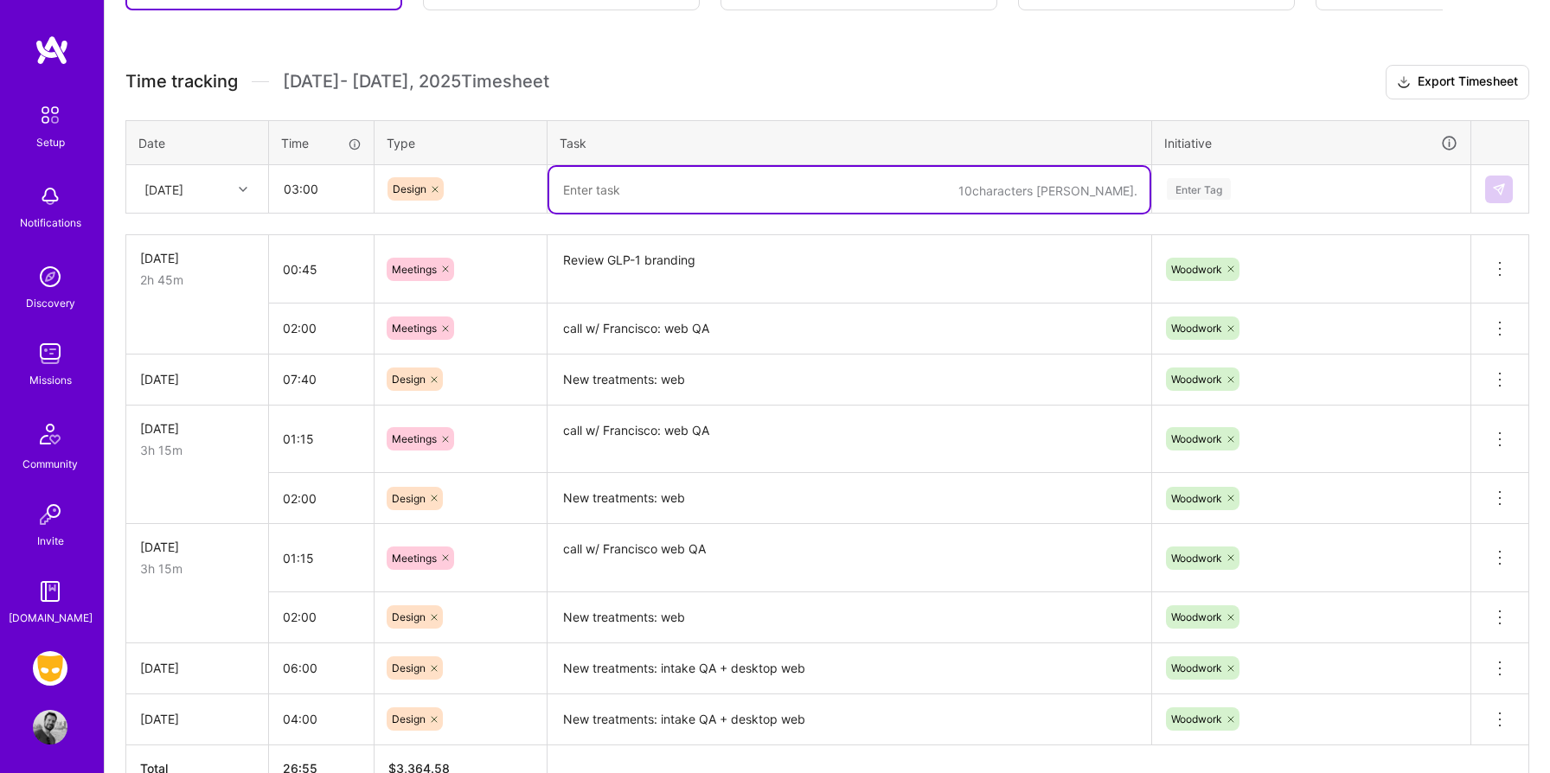
paste textarea "New treatments: web"
type textarea "New treatments: web"
click at [1213, 191] on div "Enter Tag" at bounding box center [1199, 189] width 64 height 27
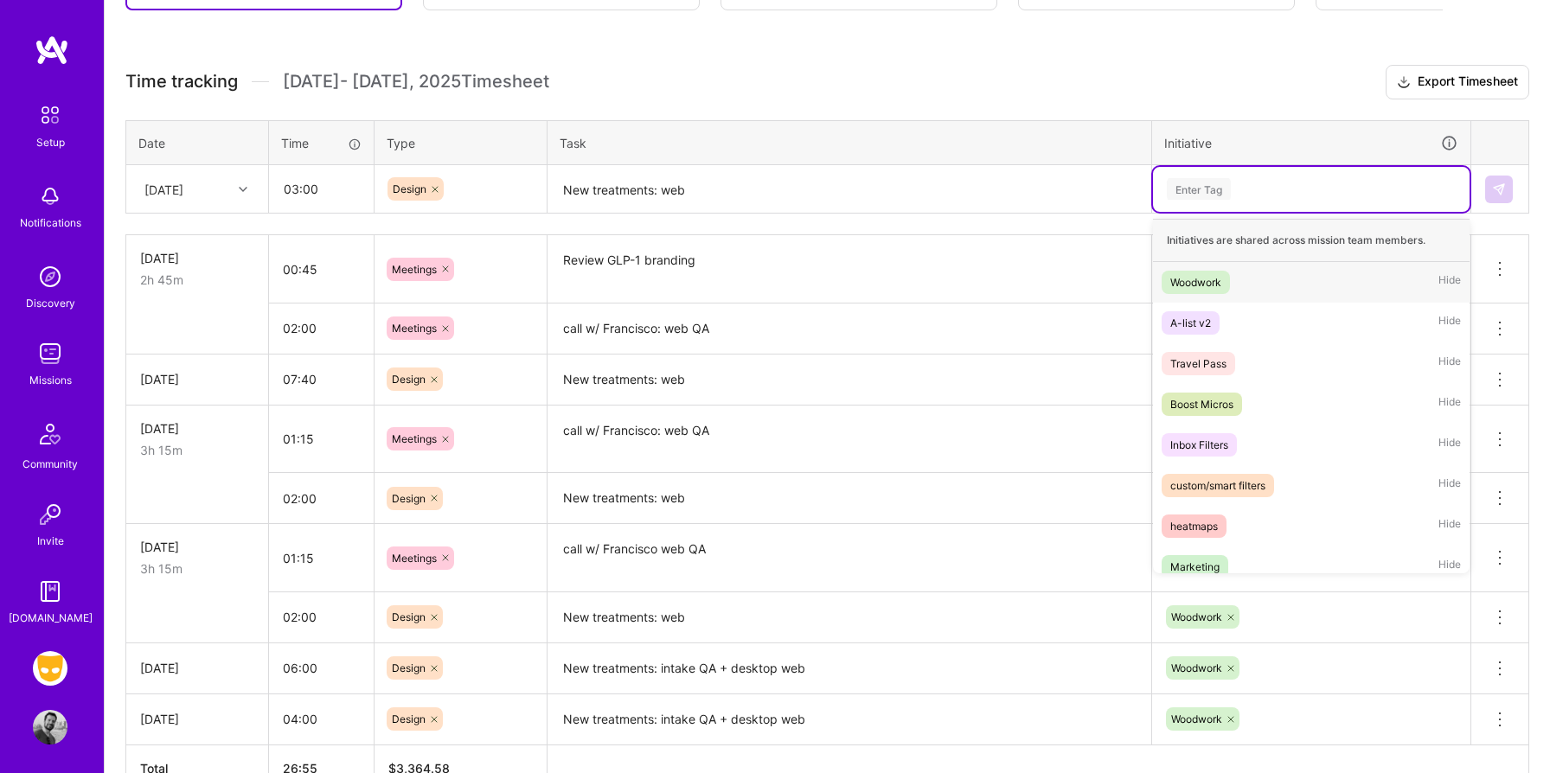
click at [1206, 297] on div "Woodwork Hide" at bounding box center [1311, 282] width 316 height 41
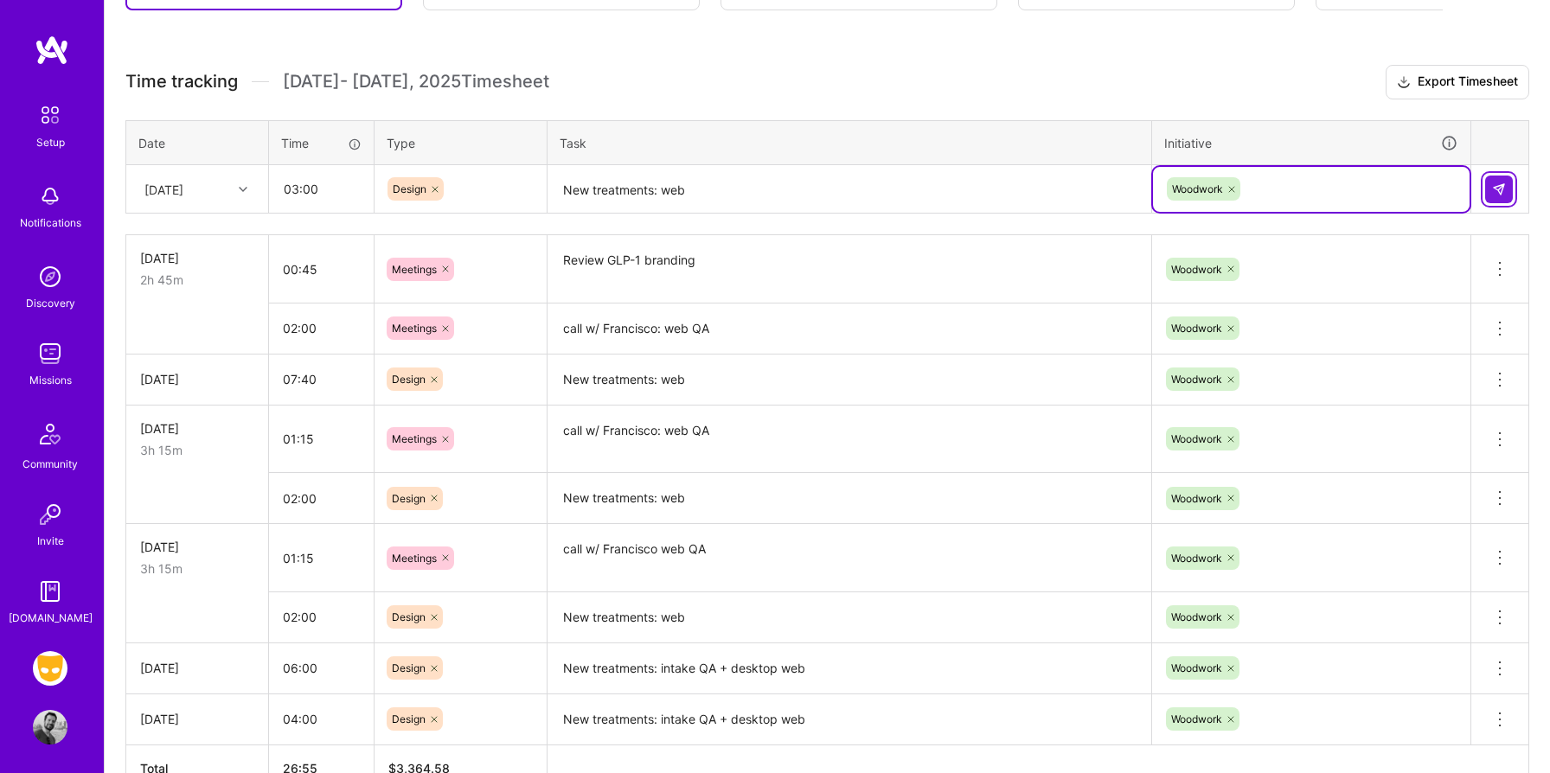
click at [1503, 190] on img at bounding box center [1499, 189] width 14 height 14
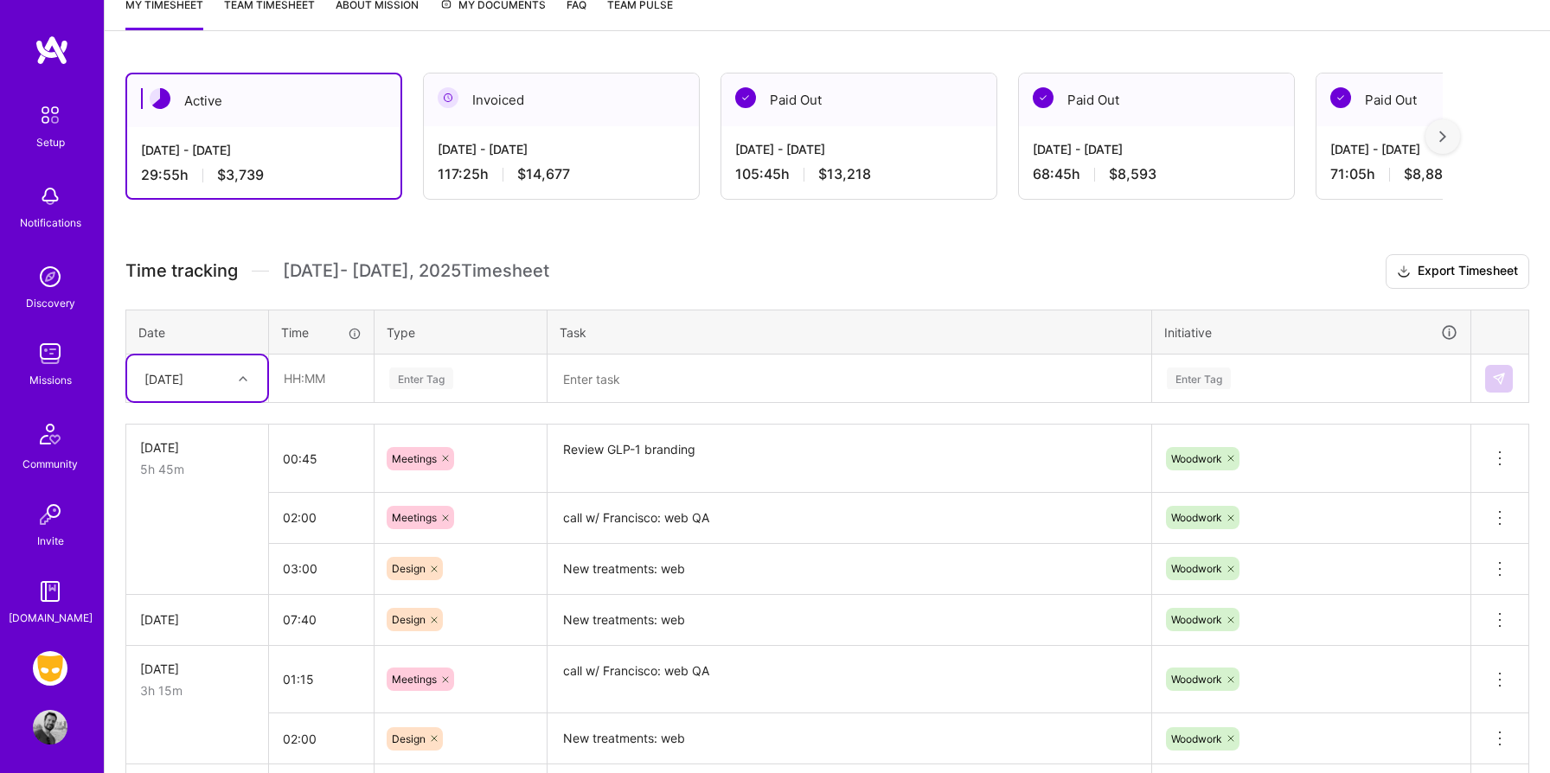
scroll to position [248, 0]
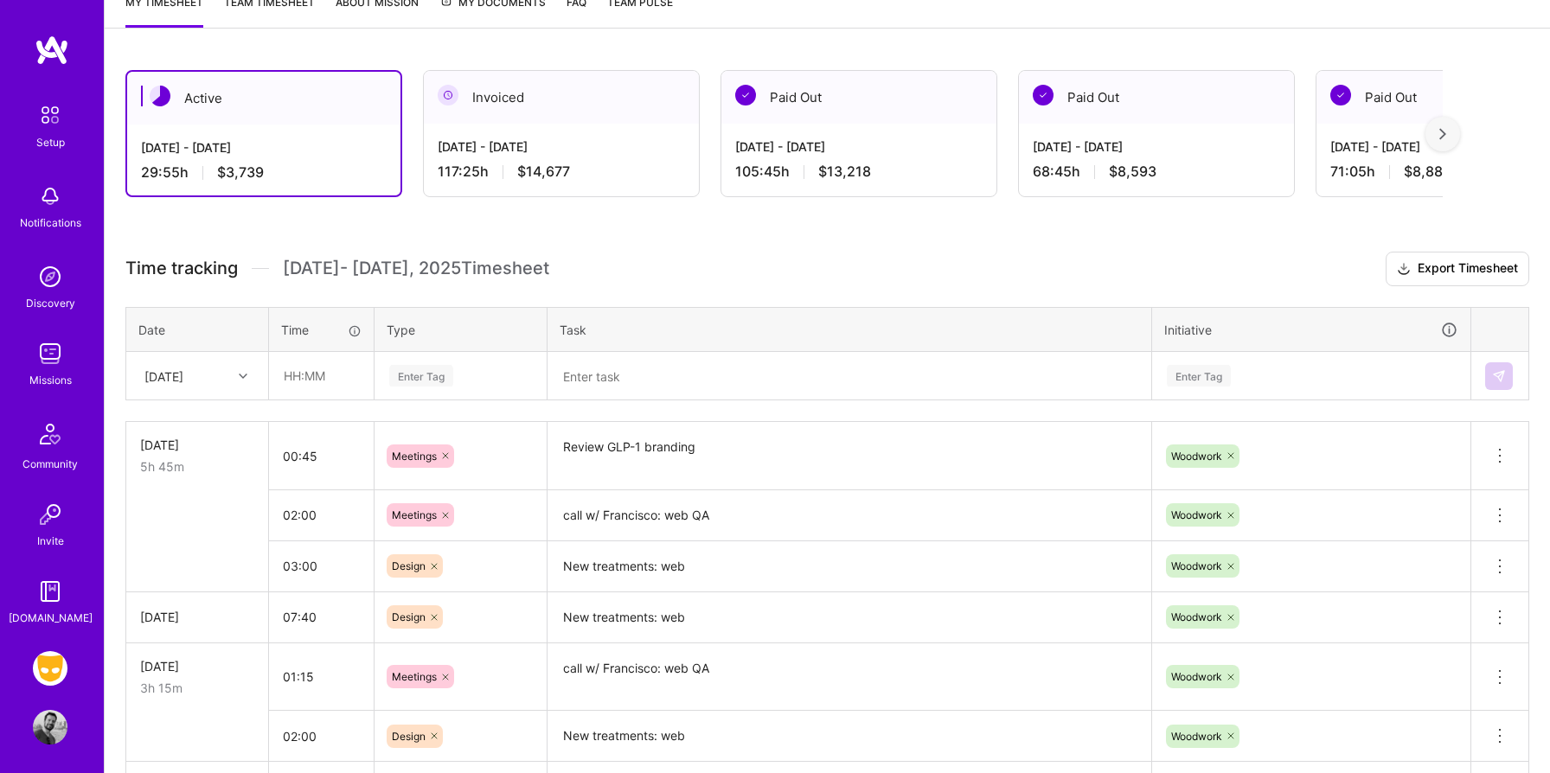
click at [815, 288] on div "Time tracking [DATE] - [DATE] Timesheet Export Timesheet Date Time Type Task In…" at bounding box center [826, 641] width 1403 height 778
